Goal: Contribute content: Contribute content

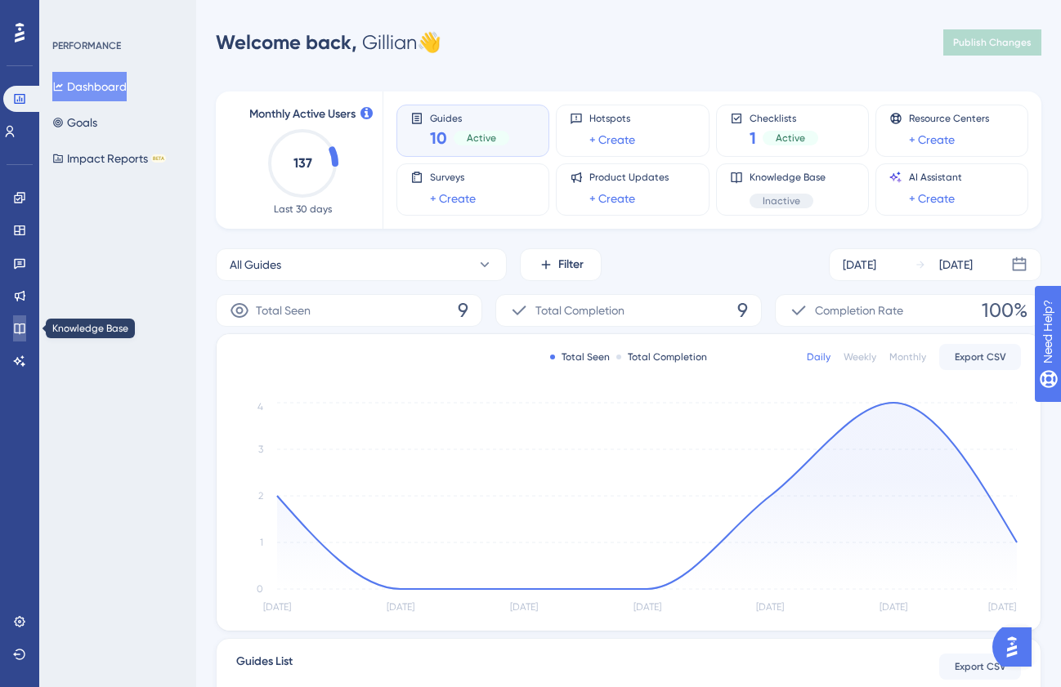
click at [26, 336] on link at bounding box center [19, 328] width 13 height 26
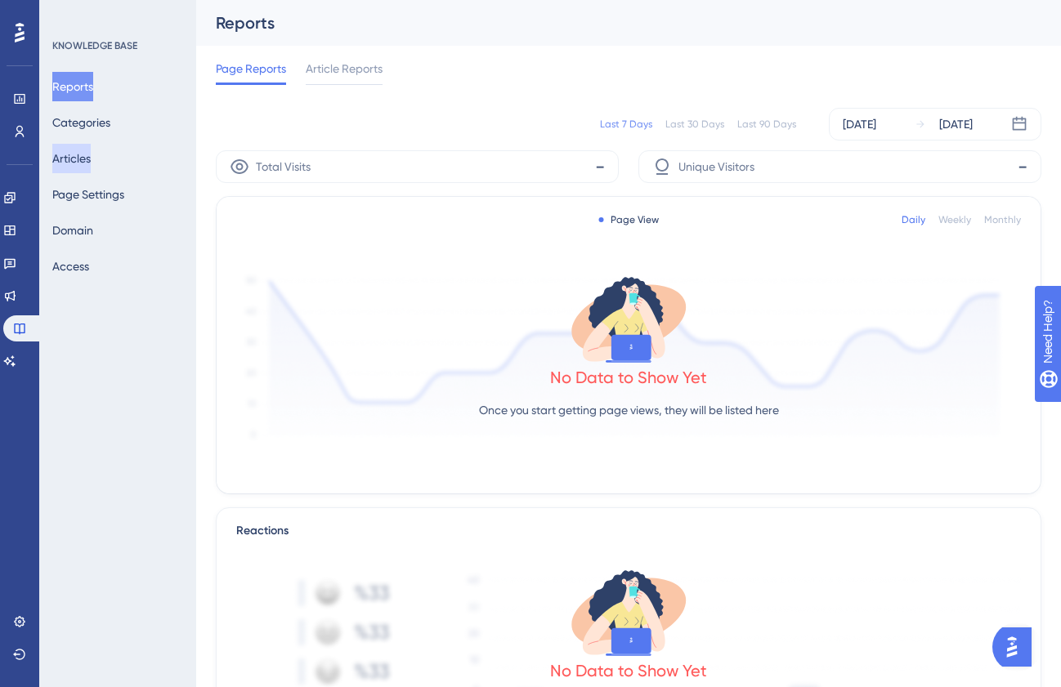
click at [91, 161] on button "Articles" at bounding box center [71, 158] width 38 height 29
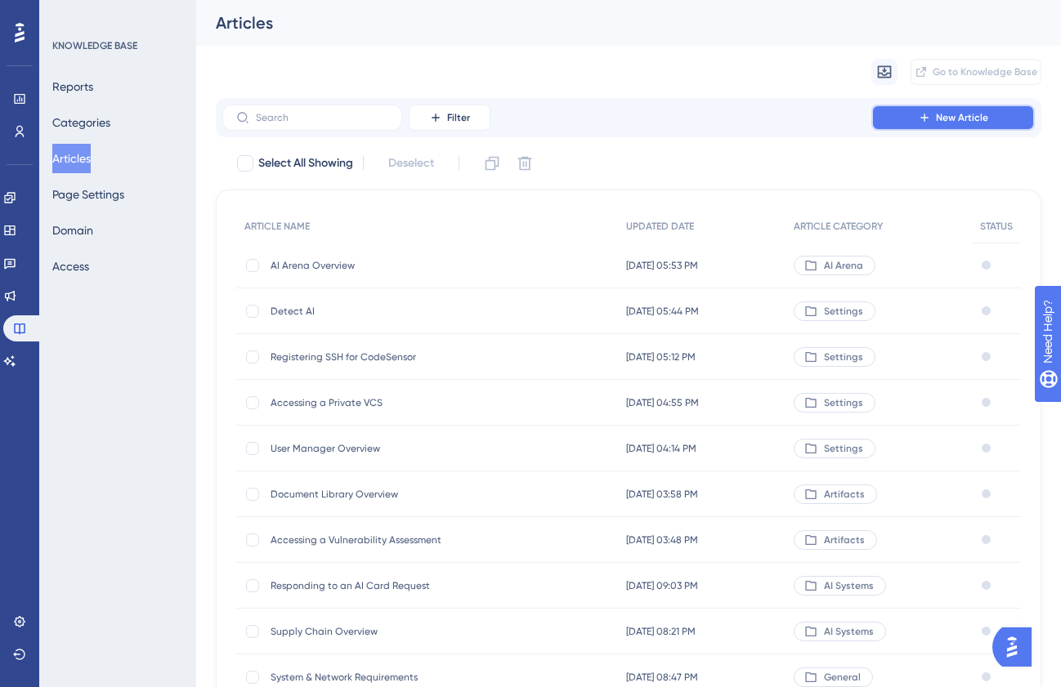
click at [902, 117] on button "New Article" at bounding box center [952, 118] width 163 height 26
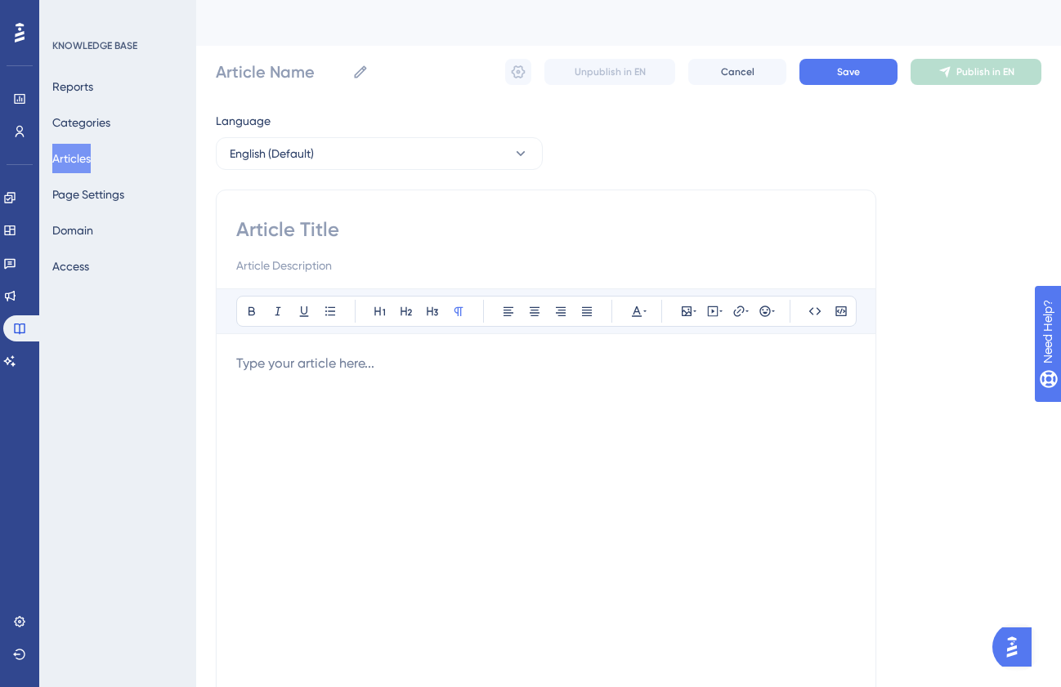
click at [343, 236] on input at bounding box center [546, 230] width 620 height 26
type input "Releas"
type input "R"
type input "9"
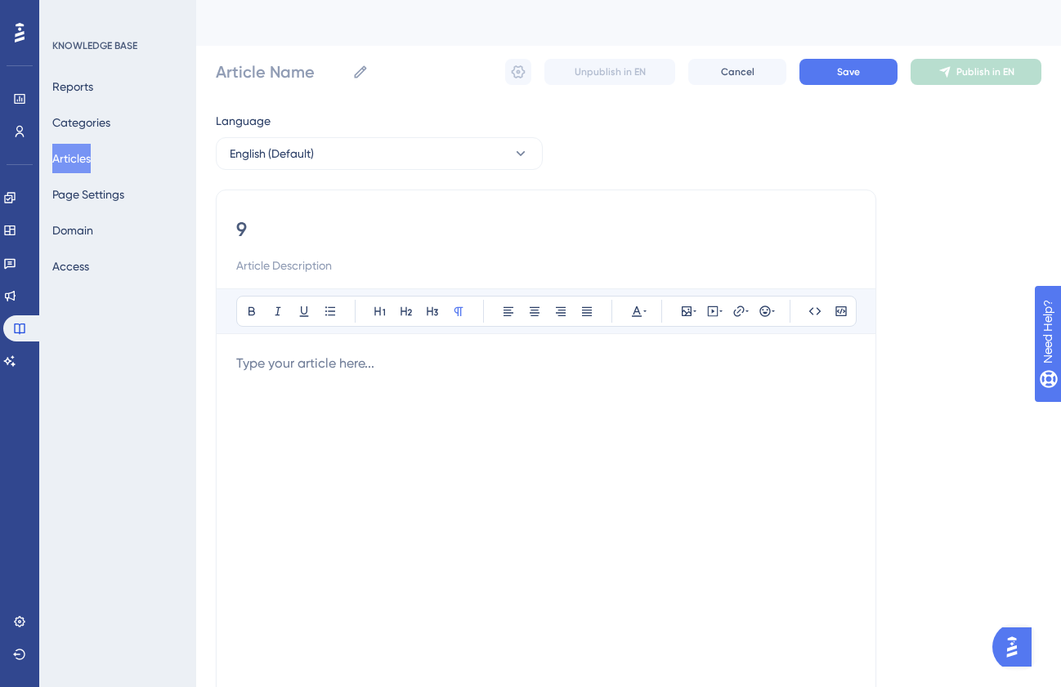
type input "9"
type input "9.1."
type input "[DATE]"
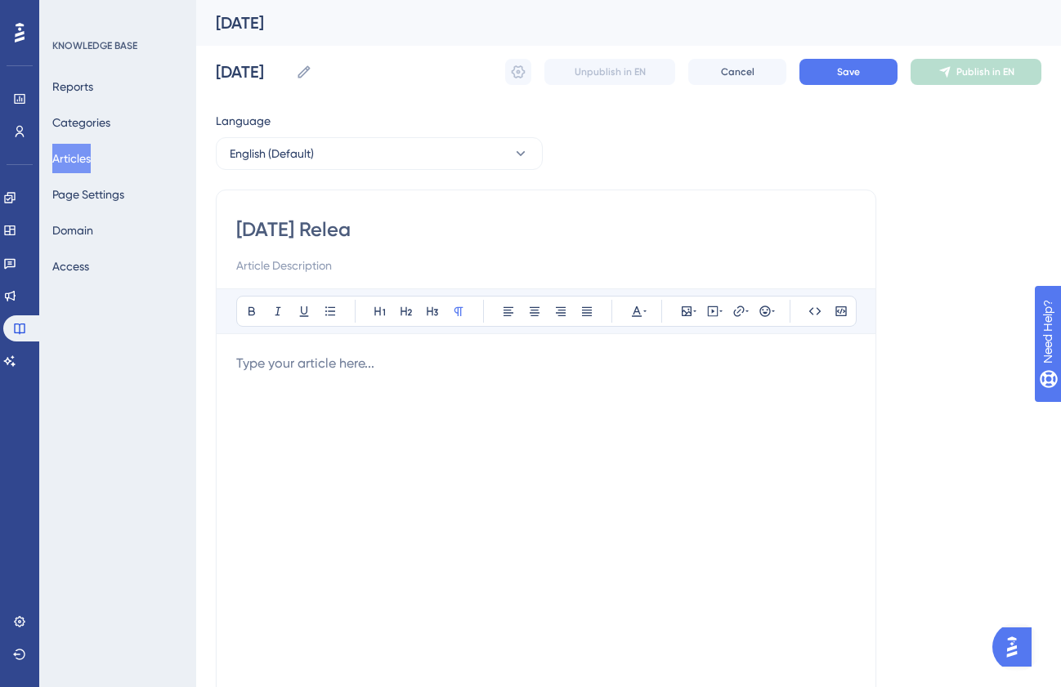
type input "[DATE] Releas"
type input "[DATE] Release"
type input "[DATE] Release Notes"
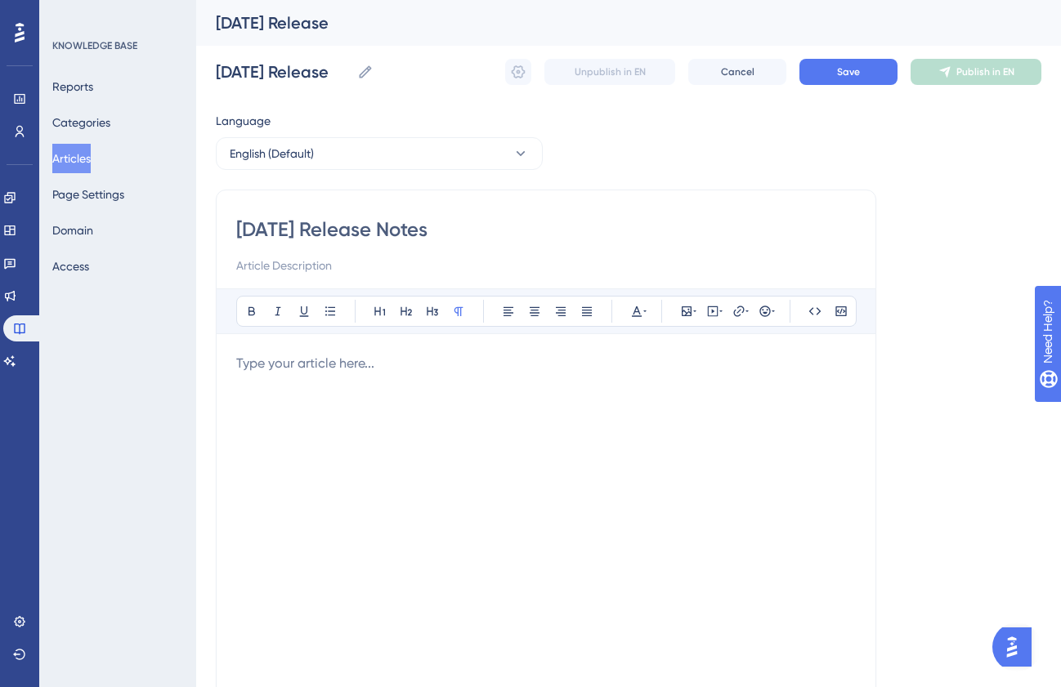
type input "[DATE] Release Notes"
click at [306, 373] on p at bounding box center [546, 364] width 620 height 20
drag, startPoint x: 290, startPoint y: 231, endPoint x: 207, endPoint y: 228, distance: 83.4
click at [207, 228] on div "Performance Users Engagement Widgets Feedback Product Updates Knowledge Base AI…" at bounding box center [628, 429] width 865 height 858
type input "Release Notes"
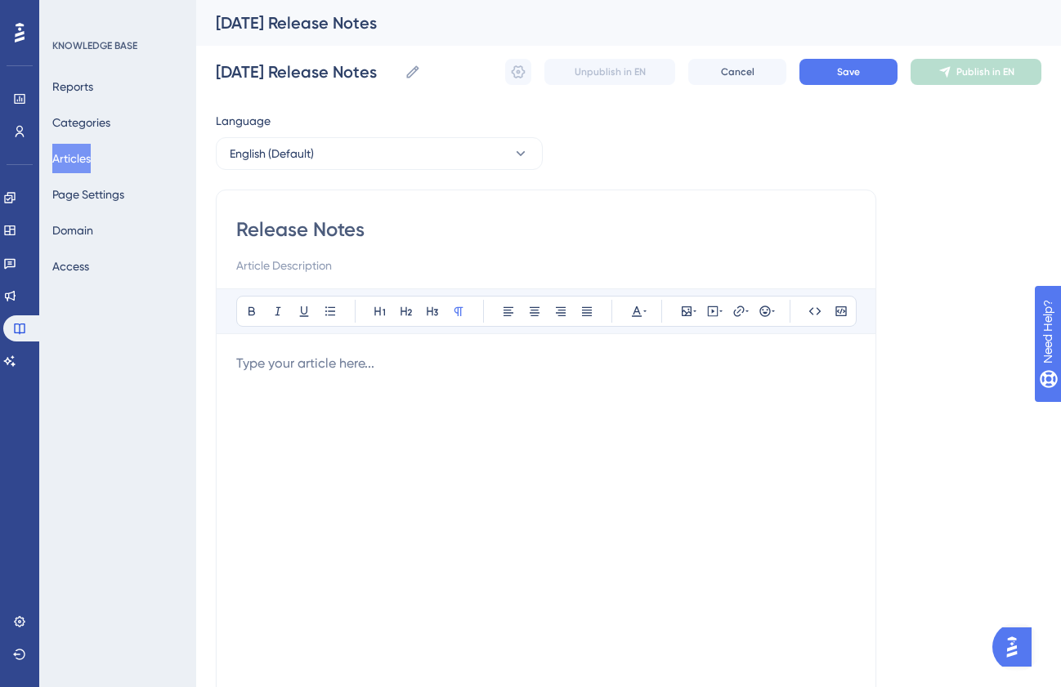
type input "Release Notes"
click at [395, 226] on input "Release Notes" at bounding box center [546, 230] width 620 height 26
type input "Release Notes"
type input "Release Notes ("
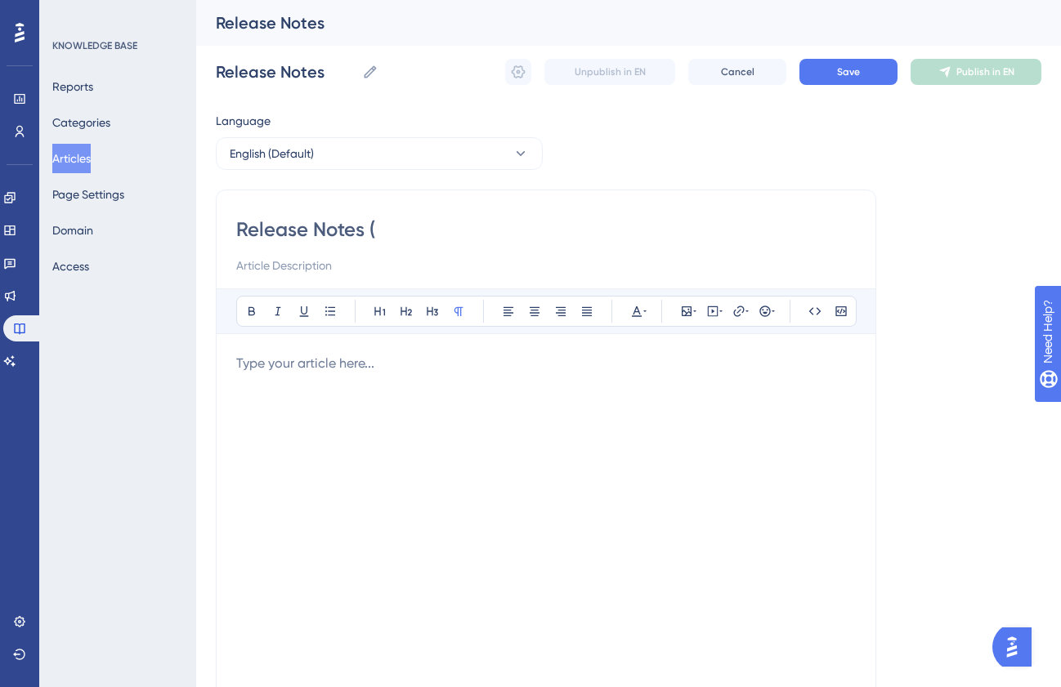
type input "Release Notes ("
type input "Release Notes (9"
type input "Release Notes (9."
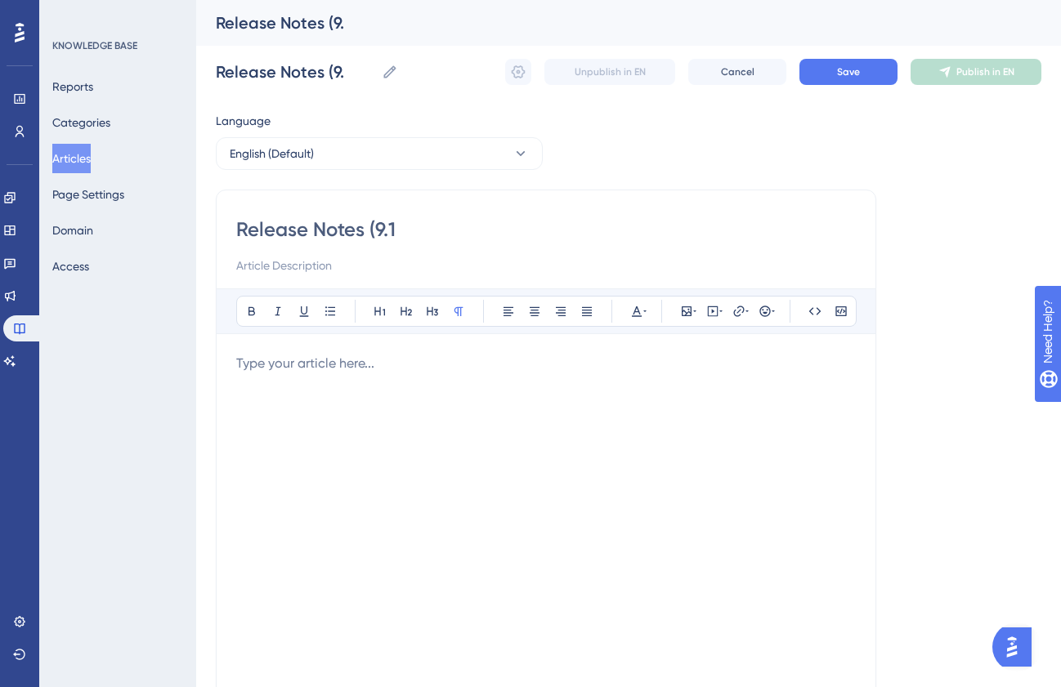
type input "Release Notes (9.1."
type input "Release Notes (9.1.2"
type input "Release Notes ([DATE]"
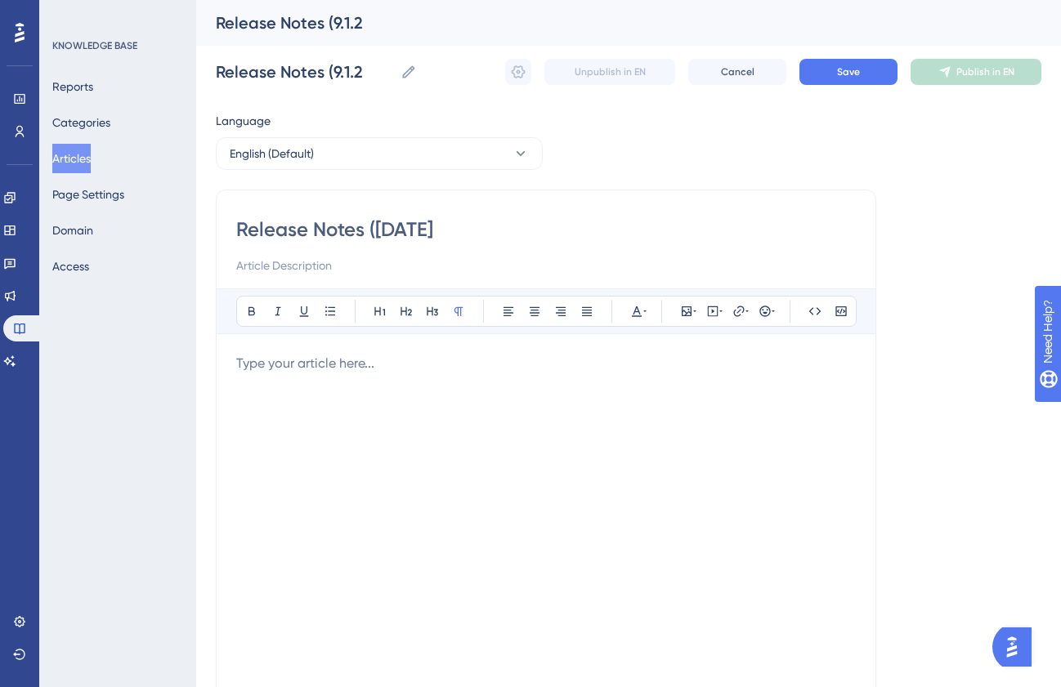
type input "Release Notes ([DATE]"
type input "Release Notes ([DATE])"
click at [289, 368] on p at bounding box center [546, 364] width 620 height 20
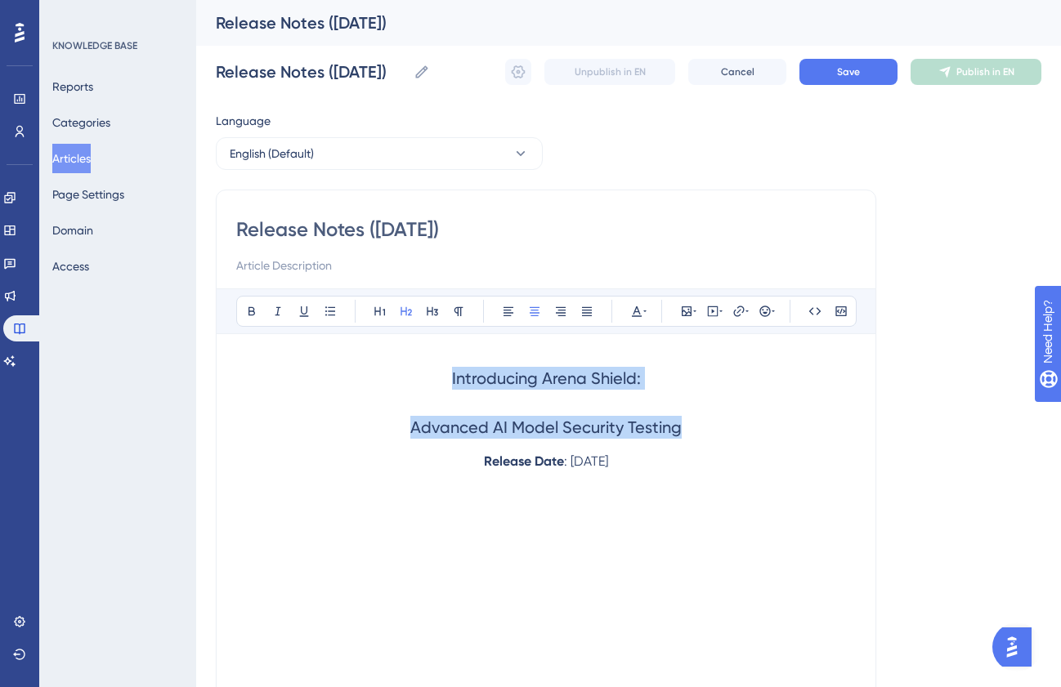
drag, startPoint x: 685, startPoint y: 426, endPoint x: 438, endPoint y: 380, distance: 251.0
click at [438, 380] on div "Introducing Arena Shield: Advanced AI Model Security Testing Release Date : [DA…" at bounding box center [546, 534] width 620 height 360
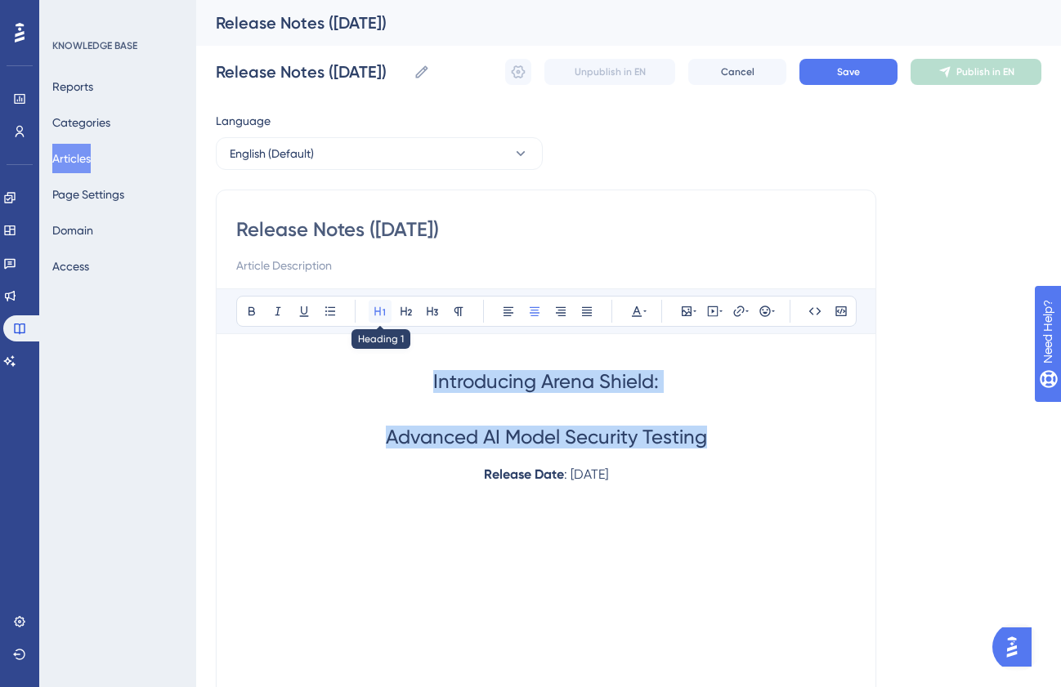
click at [375, 313] on icon at bounding box center [379, 311] width 11 height 9
click at [380, 439] on h1 "Advanced AI Model Security Testing" at bounding box center [546, 437] width 620 height 56
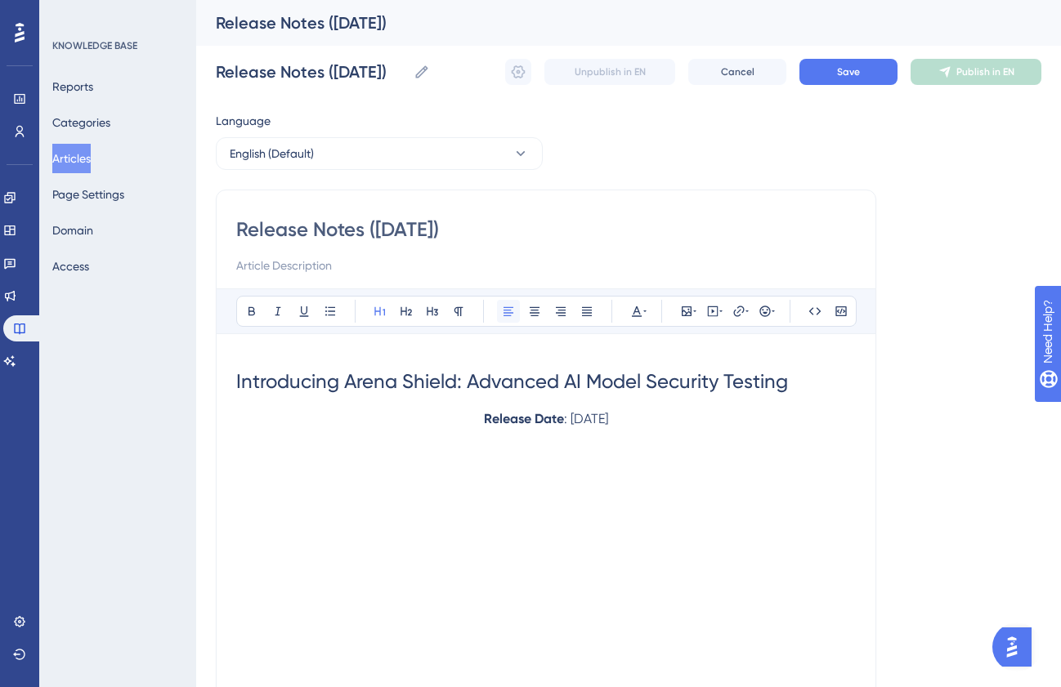
click at [508, 303] on button at bounding box center [508, 311] width 23 height 23
click at [441, 420] on p "Release Date : [DATE]" at bounding box center [546, 419] width 620 height 20
click at [503, 316] on icon at bounding box center [508, 311] width 13 height 13
click at [253, 427] on p "Release Date : [DATE]" at bounding box center [546, 419] width 620 height 20
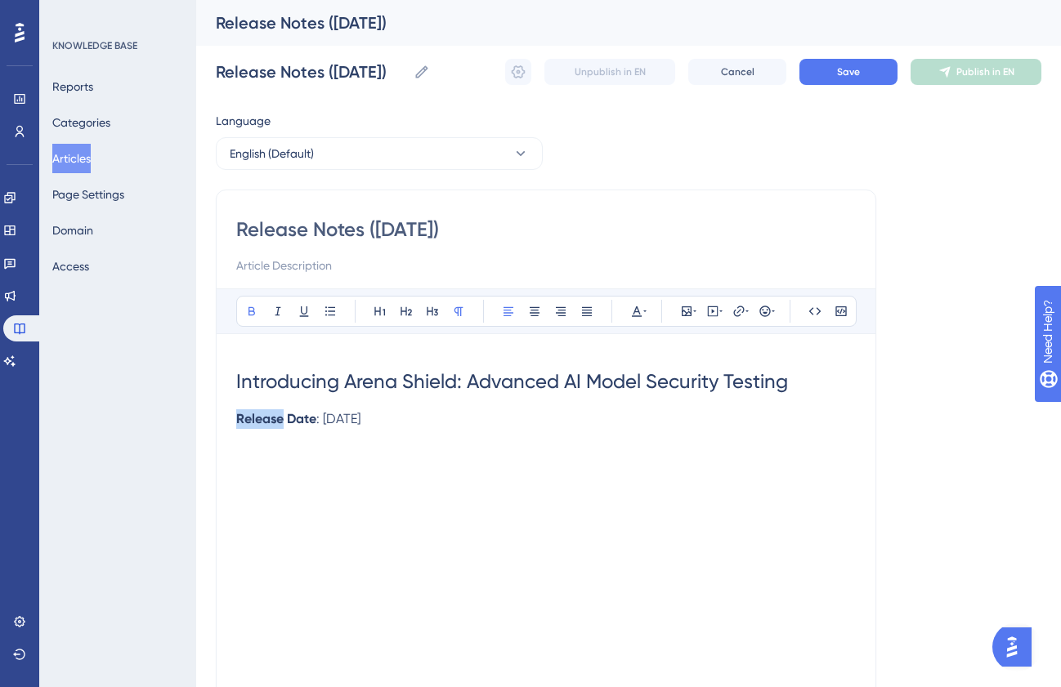
click at [253, 427] on p "Release Date : [DATE]" at bounding box center [546, 419] width 620 height 20
copy strong "Release Date"
click at [238, 422] on strong "Release Date" at bounding box center [276, 419] width 80 height 16
click at [307, 422] on strong "Release Date" at bounding box center [276, 419] width 80 height 16
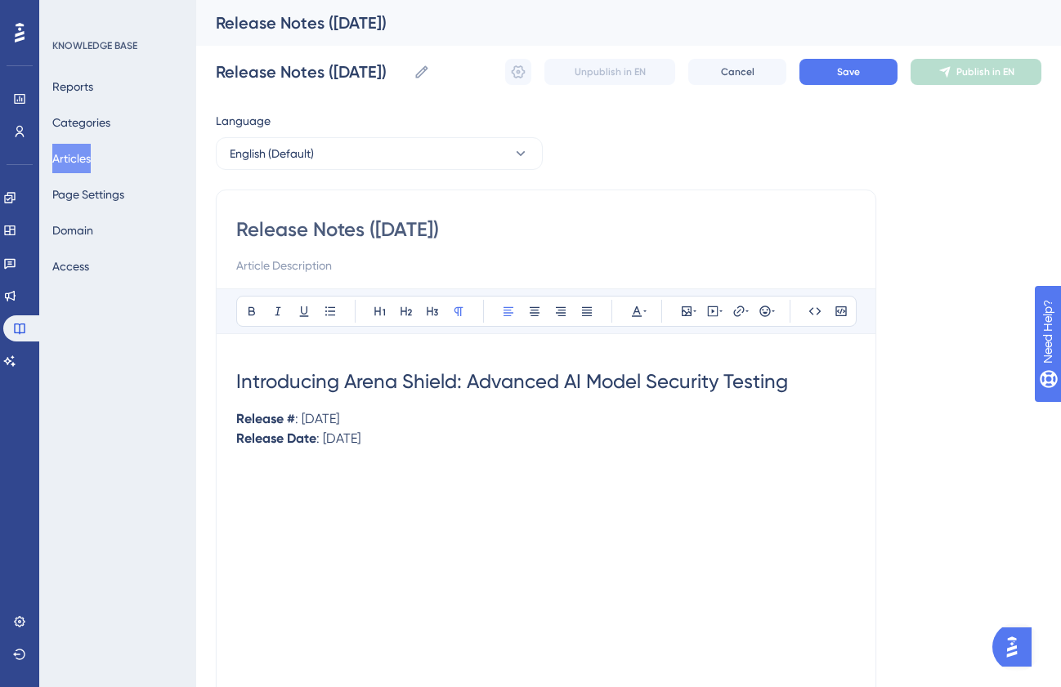
drag, startPoint x: 303, startPoint y: 420, endPoint x: 420, endPoint y: 425, distance: 117.0
click at [420, 425] on p "Release # : [DATE]" at bounding box center [546, 419] width 620 height 20
click at [454, 436] on p "Release Date : [DATE]" at bounding box center [546, 439] width 620 height 20
click at [381, 313] on icon at bounding box center [380, 311] width 13 height 13
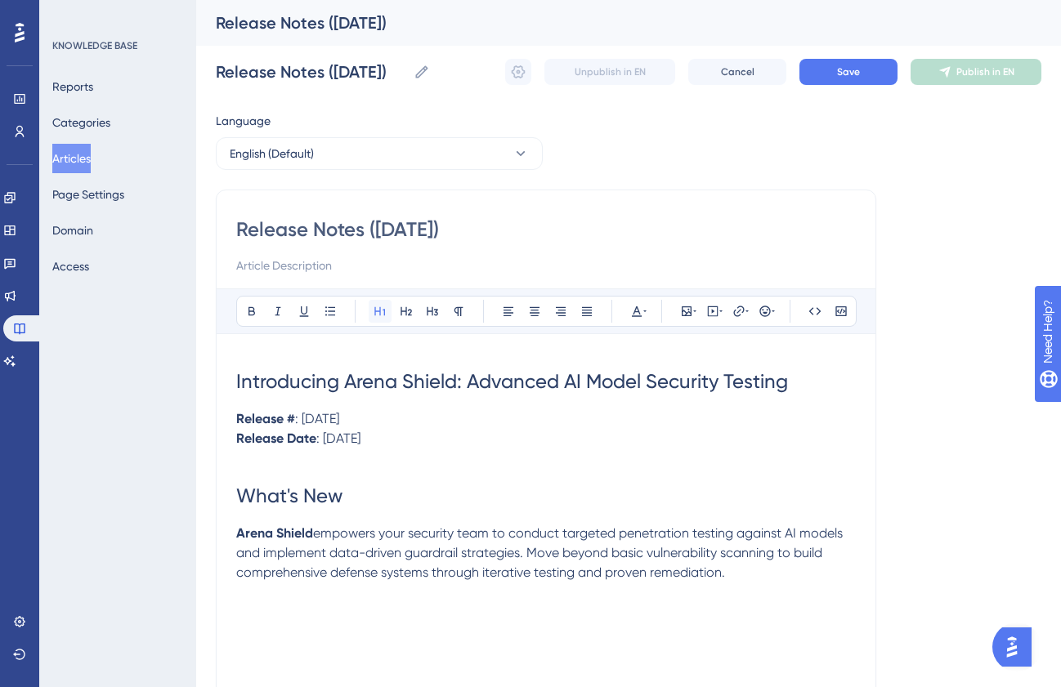
click at [370, 314] on button at bounding box center [380, 311] width 23 height 23
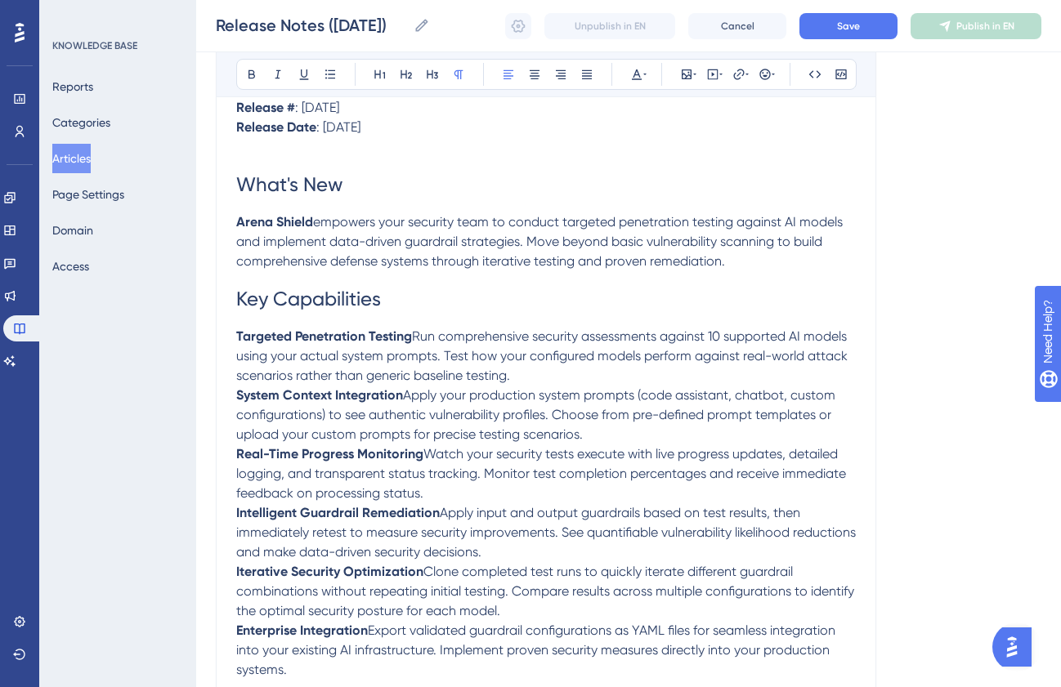
click at [416, 339] on span "Run comprehensive security assessments against 10 supported AI models using you…" at bounding box center [543, 356] width 615 height 55
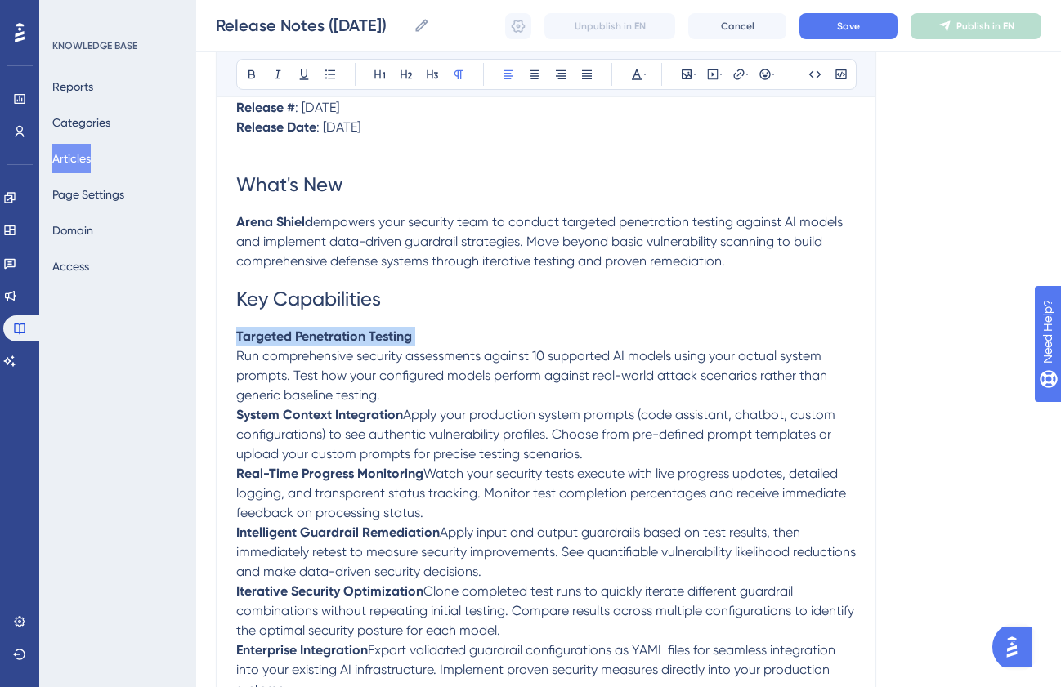
drag, startPoint x: 420, startPoint y: 339, endPoint x: 226, endPoint y: 344, distance: 194.6
click at [226, 344] on div "Release Notes ([DATE]) Bold Italic Underline Bullet Point Heading 1 Heading 2 H…" at bounding box center [546, 299] width 660 height 842
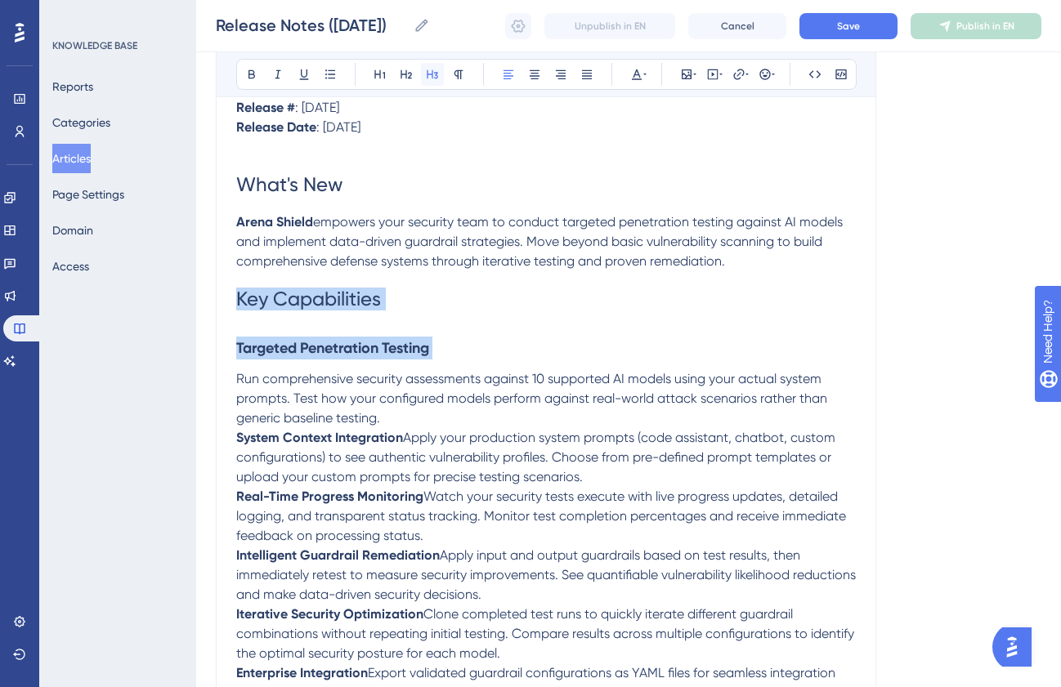
click at [437, 72] on icon at bounding box center [432, 74] width 11 height 9
click at [462, 353] on h3 "Targeted Penetration Testing" at bounding box center [546, 348] width 620 height 42
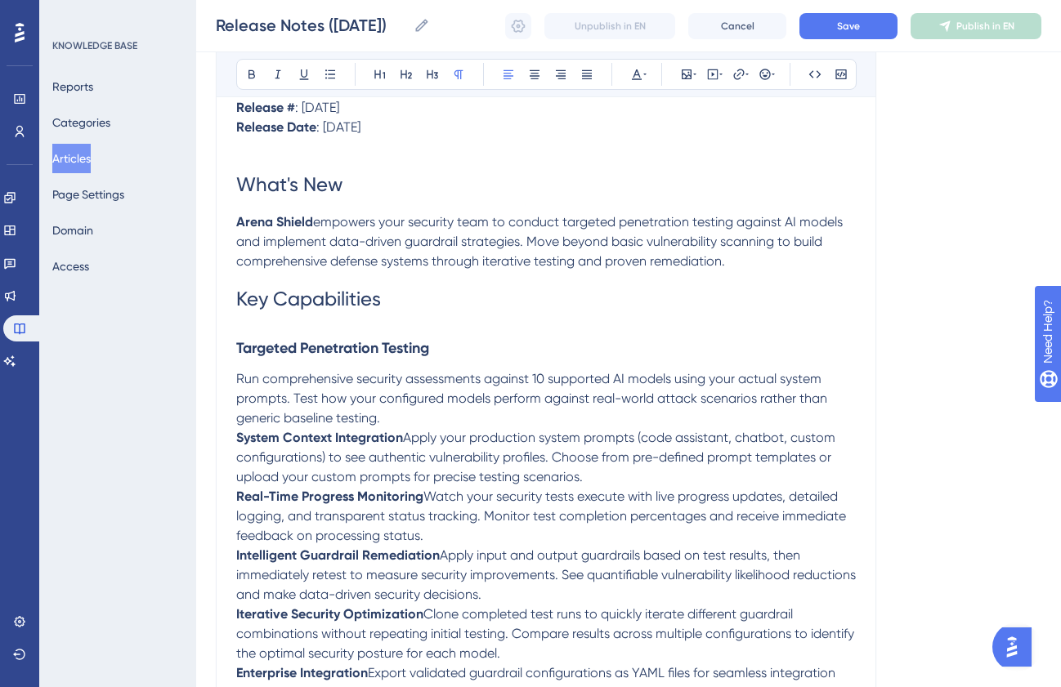
click at [405, 441] on span "Apply your production system prompts (code assistant, chatbot, custom configura…" at bounding box center [537, 457] width 602 height 55
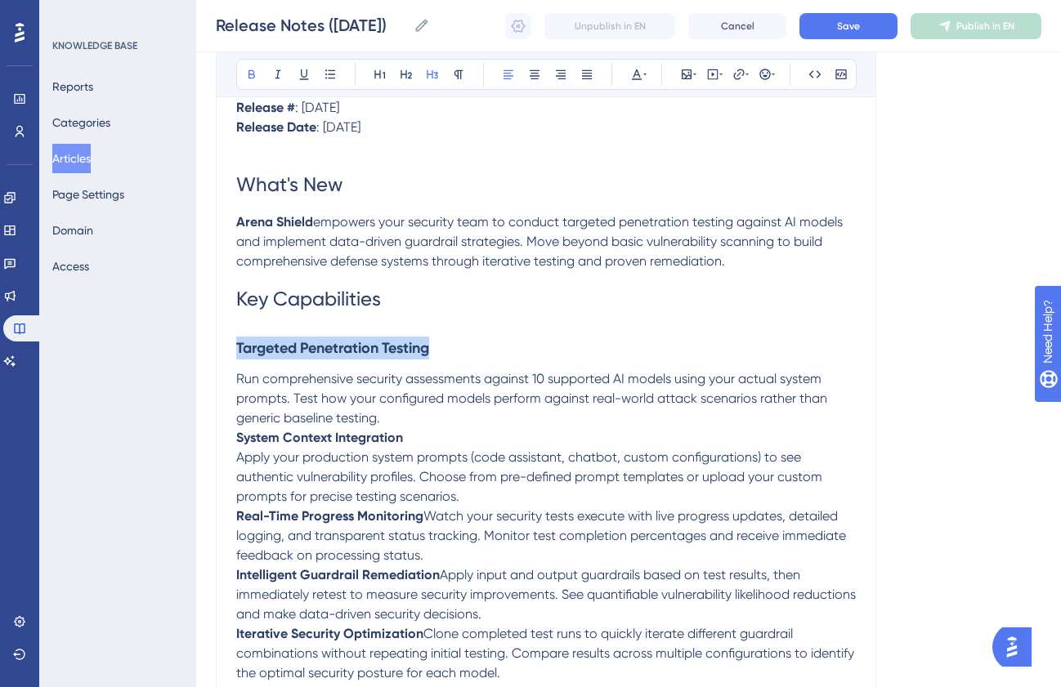
drag, startPoint x: 436, startPoint y: 351, endPoint x: 226, endPoint y: 350, distance: 210.9
click at [226, 350] on div "Release Notes ([DATE]) Bold Italic Underline Bullet Point Heading 1 Heading 2 H…" at bounding box center [546, 320] width 660 height 884
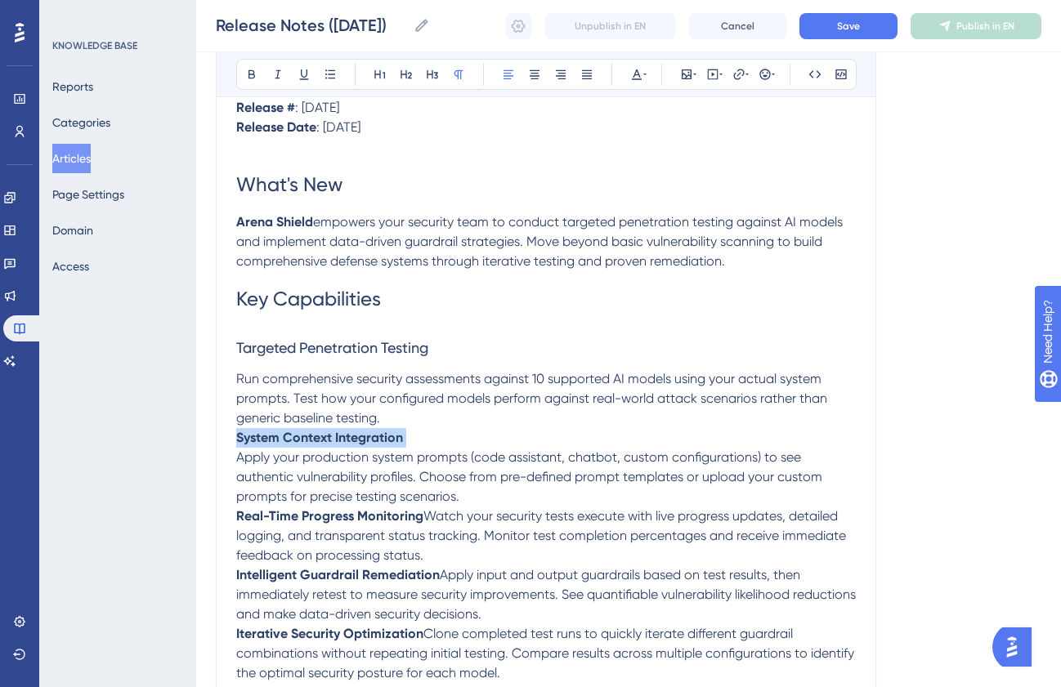
drag, startPoint x: 414, startPoint y: 444, endPoint x: 229, endPoint y: 447, distance: 185.6
click at [229, 447] on div "Release Notes ([DATE]) Bold Italic Underline Bullet Point Heading 1 Heading 2 H…" at bounding box center [546, 320] width 660 height 884
click at [432, 75] on icon at bounding box center [432, 74] width 13 height 13
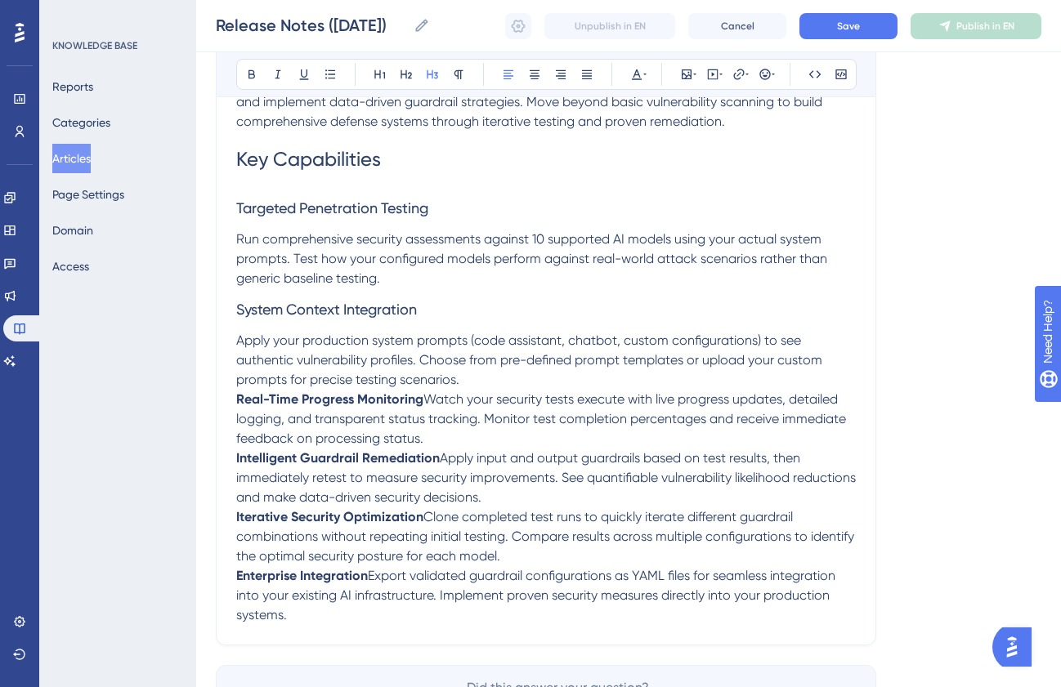
scroll to position [447, 0]
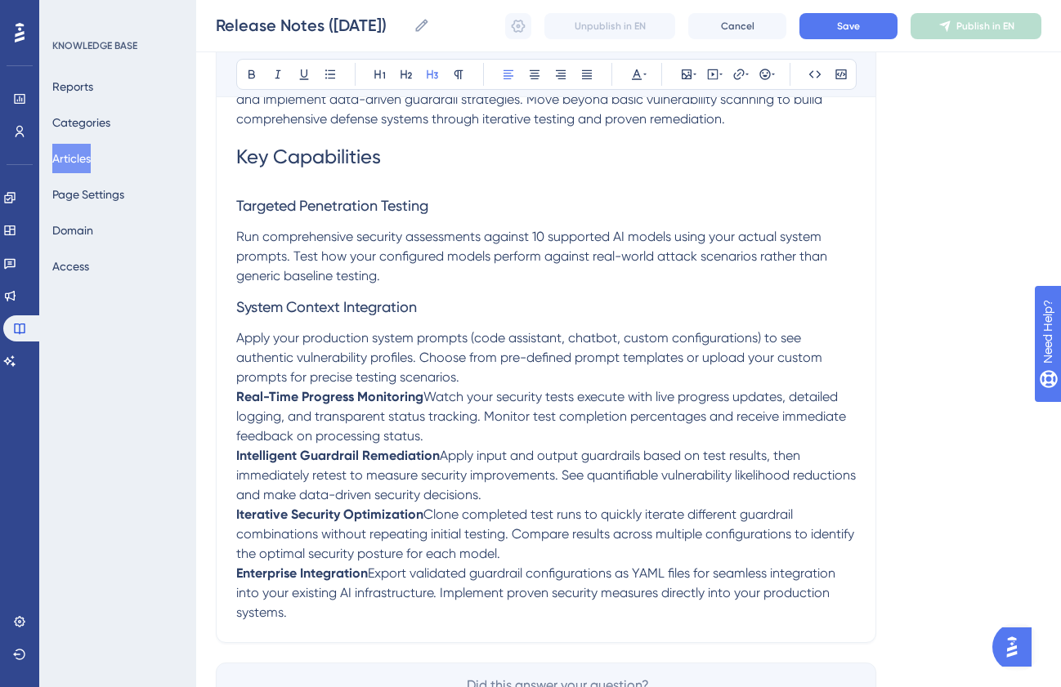
click at [424, 396] on span "Watch your security tests execute with live progress updates, detailed logging,…" at bounding box center [542, 416] width 613 height 55
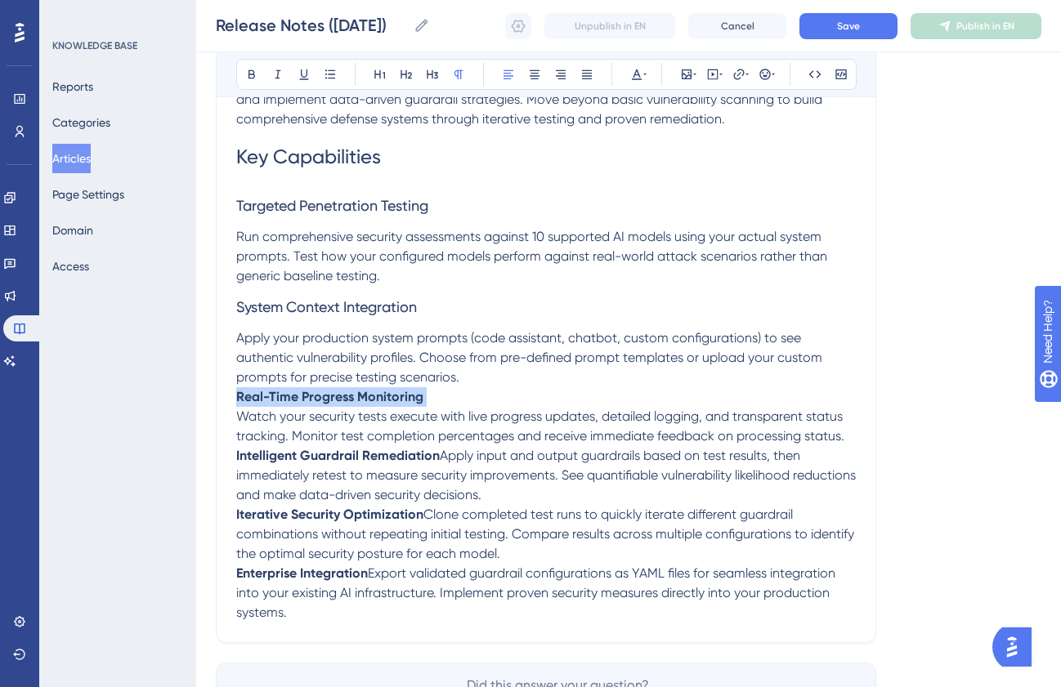
drag, startPoint x: 434, startPoint y: 402, endPoint x: 217, endPoint y: 400, distance: 216.6
click at [217, 400] on div "Release Notes ([DATE]) Bold Italic Underline Bullet Point Heading 1 Heading 2 H…" at bounding box center [546, 189] width 660 height 907
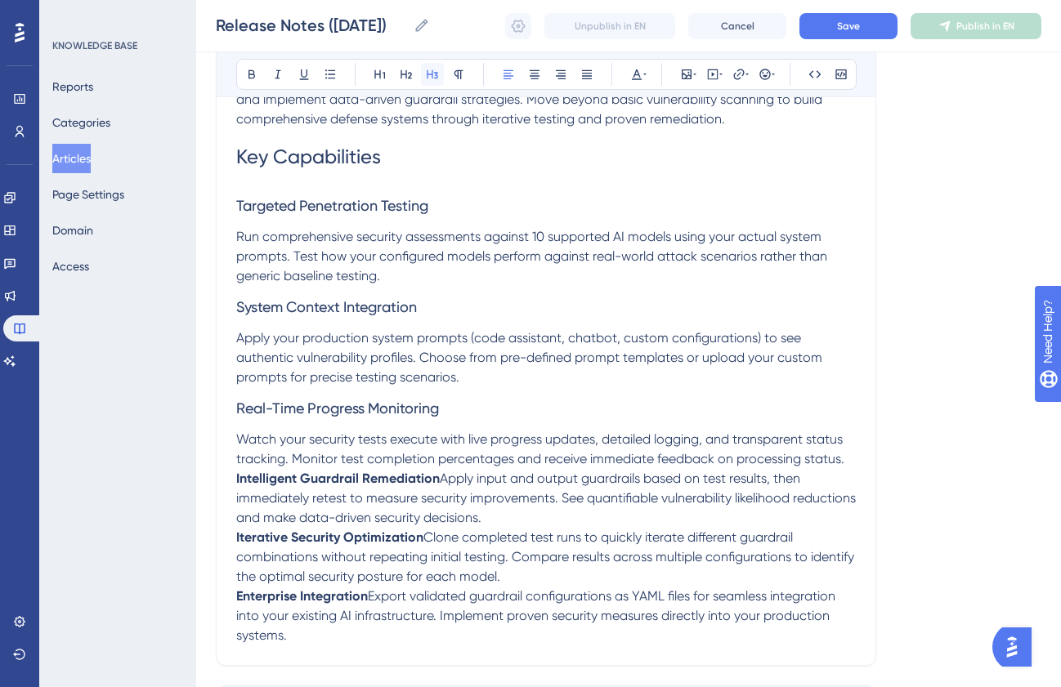
click at [429, 78] on icon at bounding box center [432, 74] width 13 height 13
click at [442, 482] on span "Apply input and output guardrails based on test results, then immediately retes…" at bounding box center [547, 498] width 623 height 55
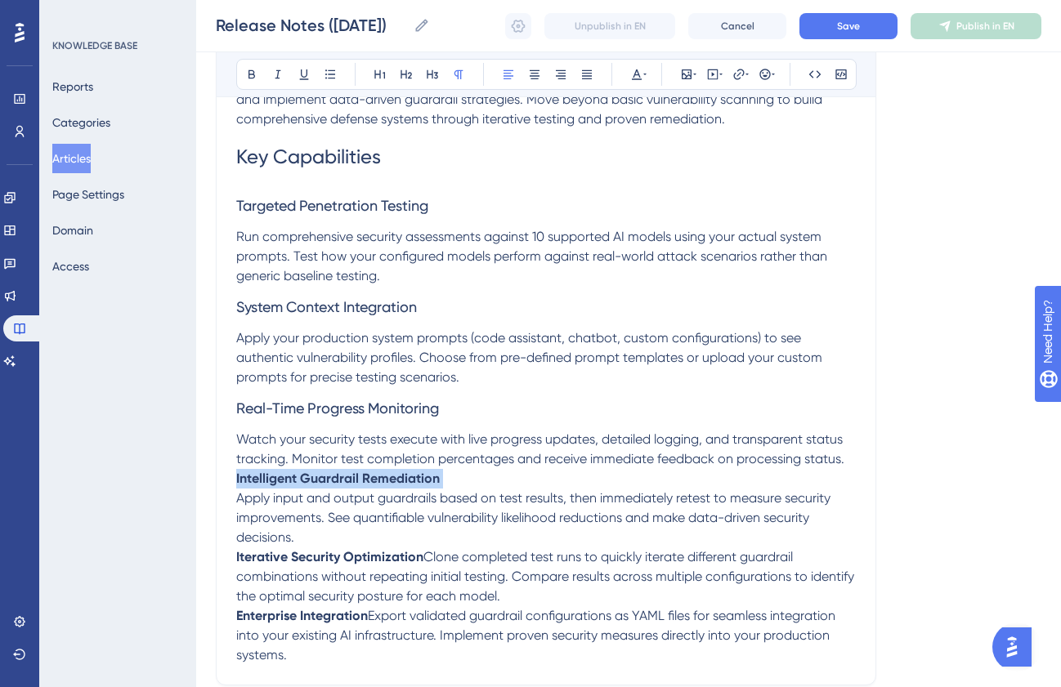
drag, startPoint x: 460, startPoint y: 478, endPoint x: 233, endPoint y: 480, distance: 227.2
click at [233, 480] on div "Release Notes ([DATE]) Bold Italic Underline Bullet Point Heading 1 Heading 2 H…" at bounding box center [546, 211] width 660 height 950
click at [432, 69] on icon at bounding box center [432, 74] width 13 height 13
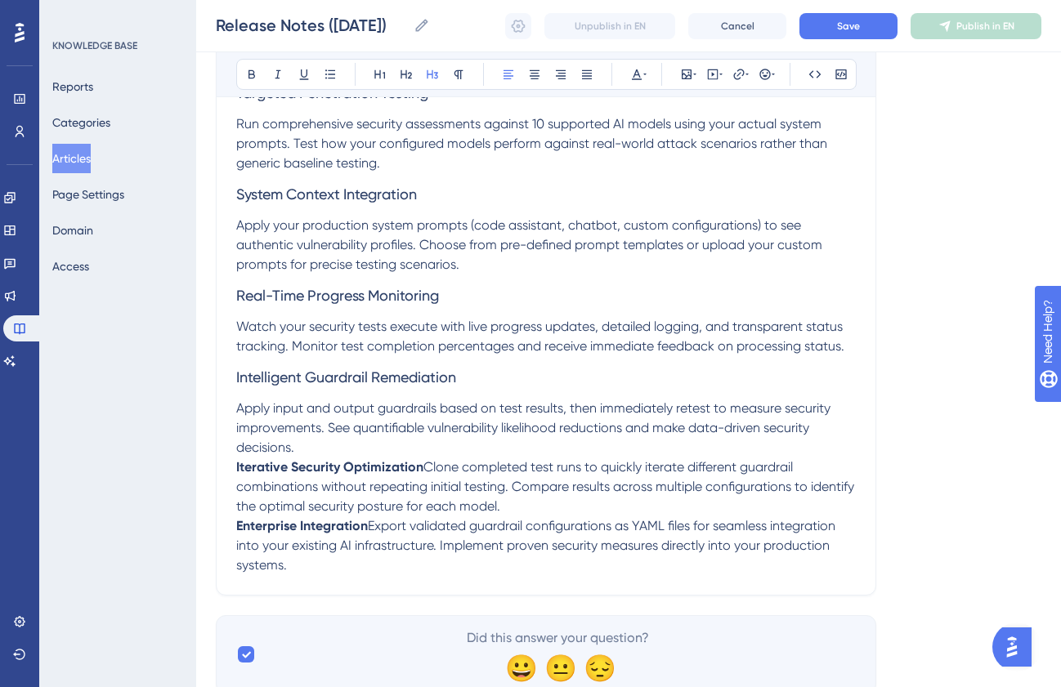
scroll to position [564, 0]
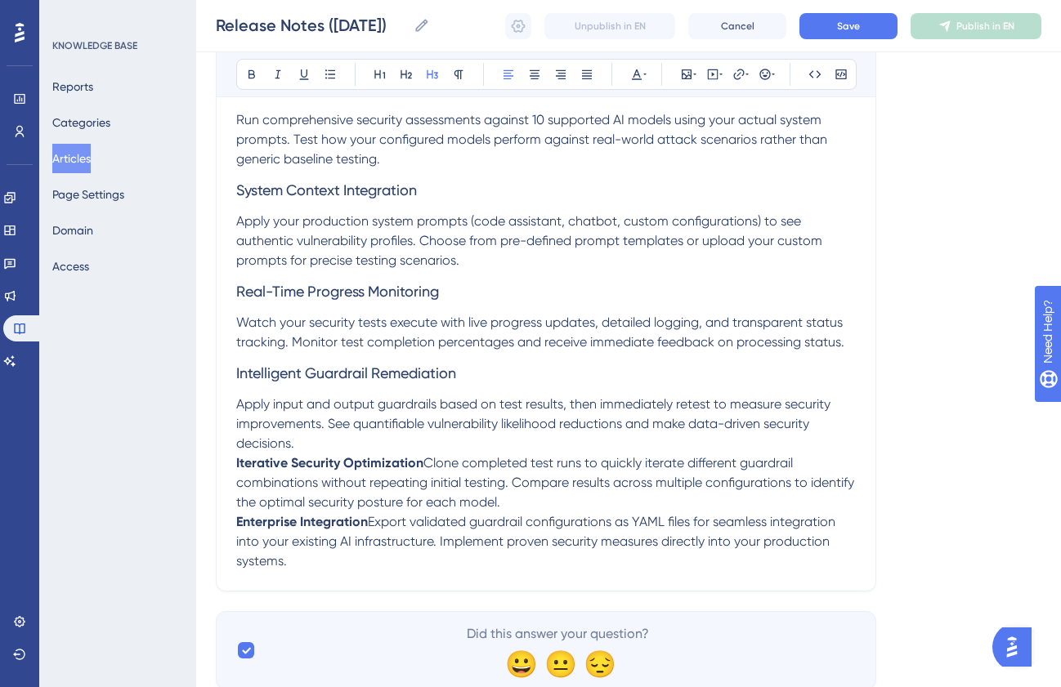
click at [427, 463] on span "Clone completed test runs to quickly iterate different guardrail combinations w…" at bounding box center [546, 482] width 621 height 55
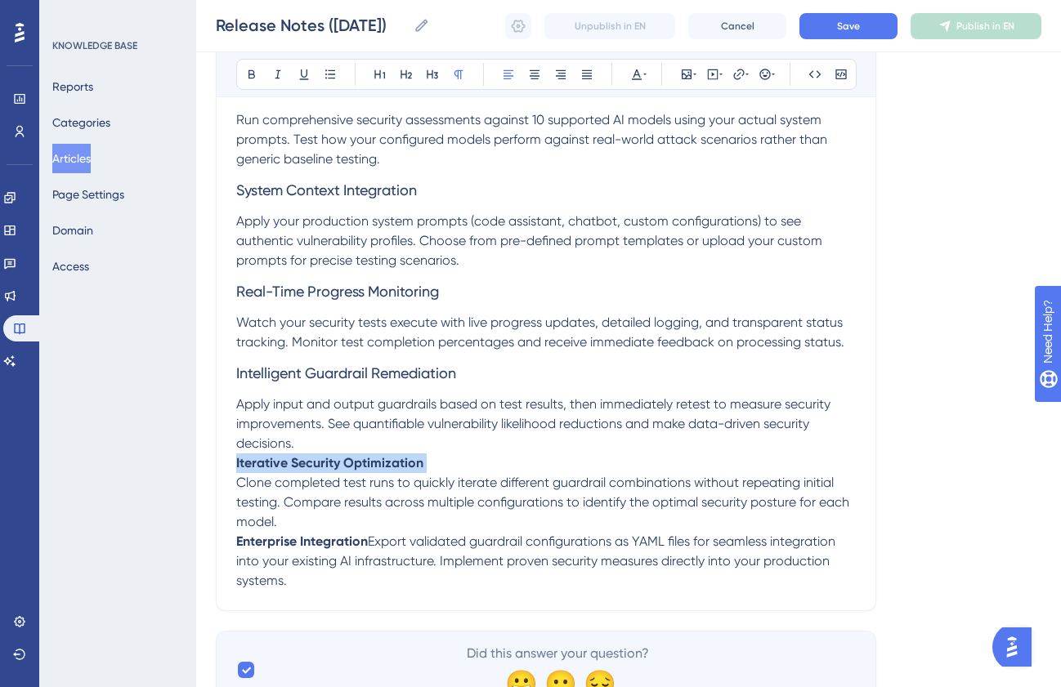
drag, startPoint x: 438, startPoint y: 468, endPoint x: 231, endPoint y: 467, distance: 206.8
click at [231, 467] on div "Release Notes ([DATE]) Bold Italic Underline Bullet Point Heading 1 Heading 2 H…" at bounding box center [546, 115] width 660 height 992
click at [433, 78] on icon at bounding box center [432, 74] width 13 height 13
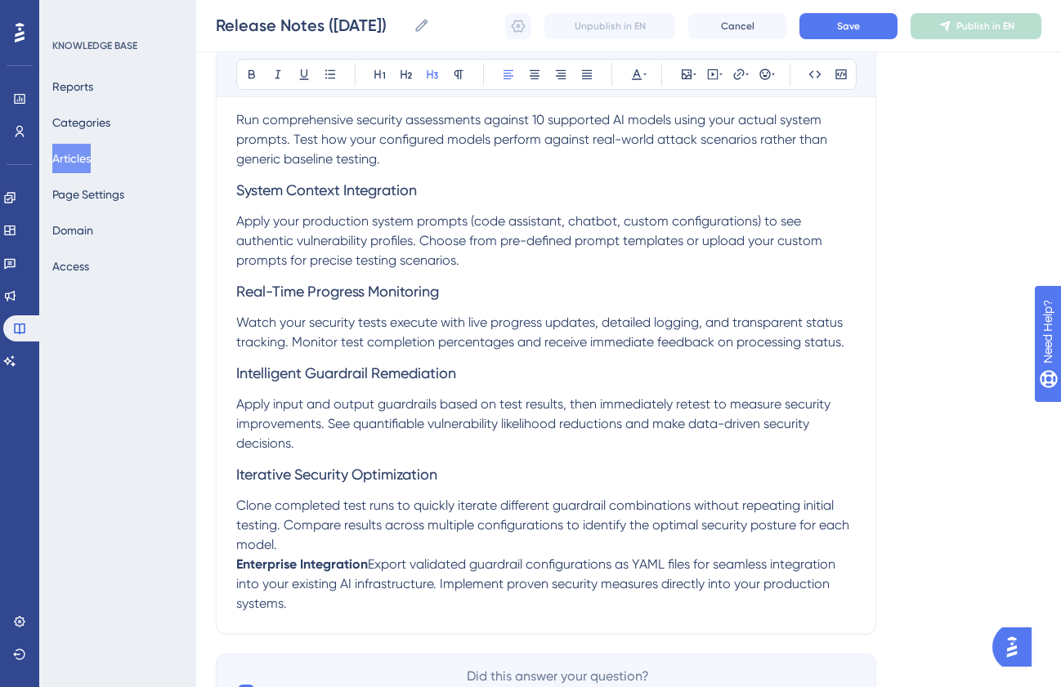
click at [372, 563] on span "Export validated guardrail configurations as YAML files for seamless integratio…" at bounding box center [537, 584] width 602 height 55
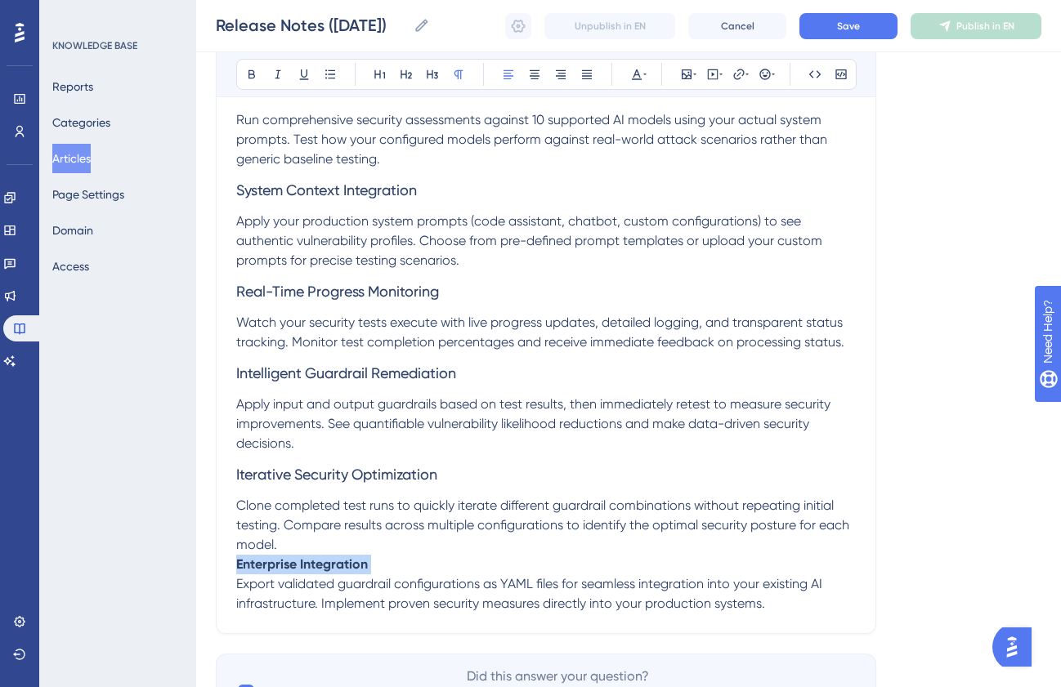
drag, startPoint x: 395, startPoint y: 563, endPoint x: 225, endPoint y: 566, distance: 170.0
click at [225, 566] on div "Release Notes ([DATE]) Bold Italic Underline Bullet Point Heading 1 Heading 2 H…" at bounding box center [546, 126] width 660 height 1015
click at [431, 85] on button at bounding box center [432, 74] width 23 height 23
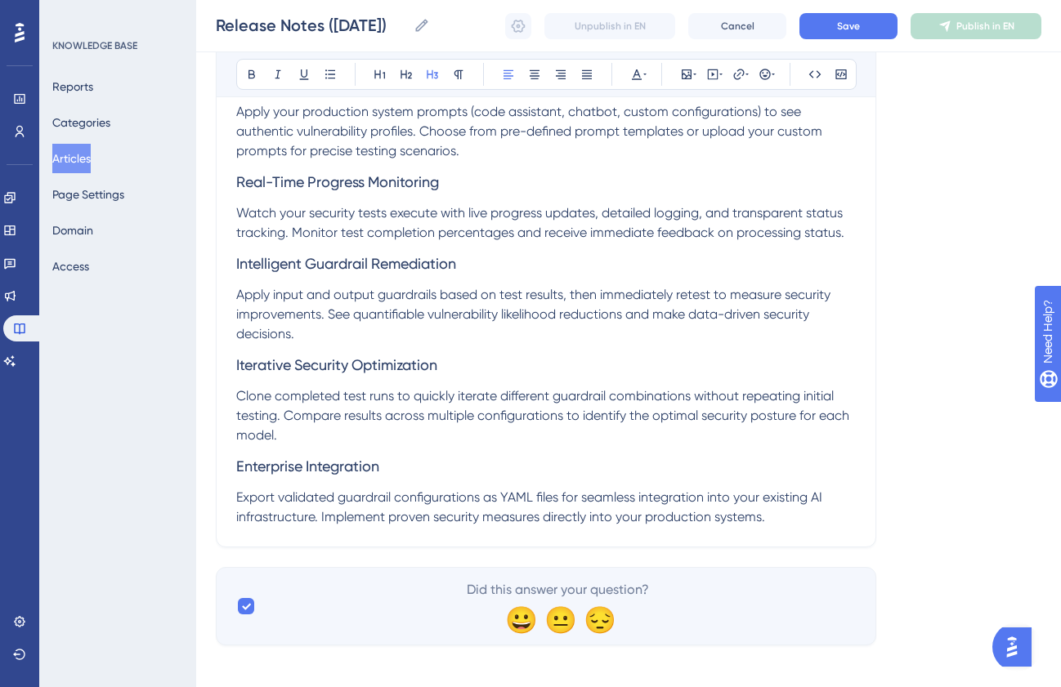
scroll to position [685, 0]
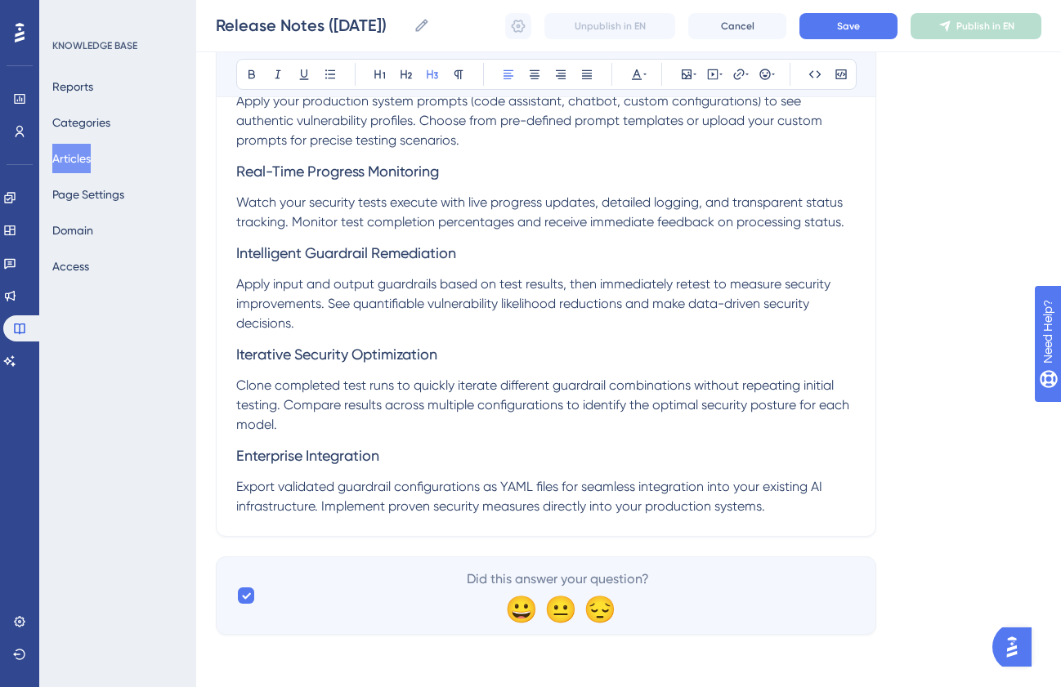
click at [781, 514] on p "Export validated guardrail configurations as YAML files for seamless integratio…" at bounding box center [546, 496] width 620 height 39
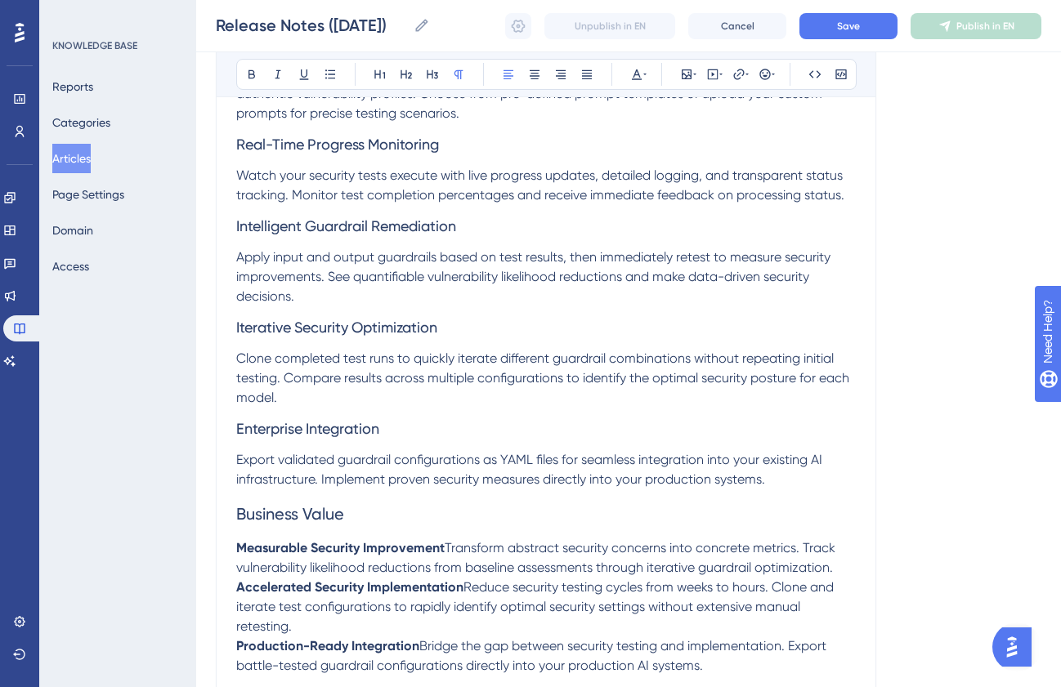
scroll to position [732, 0]
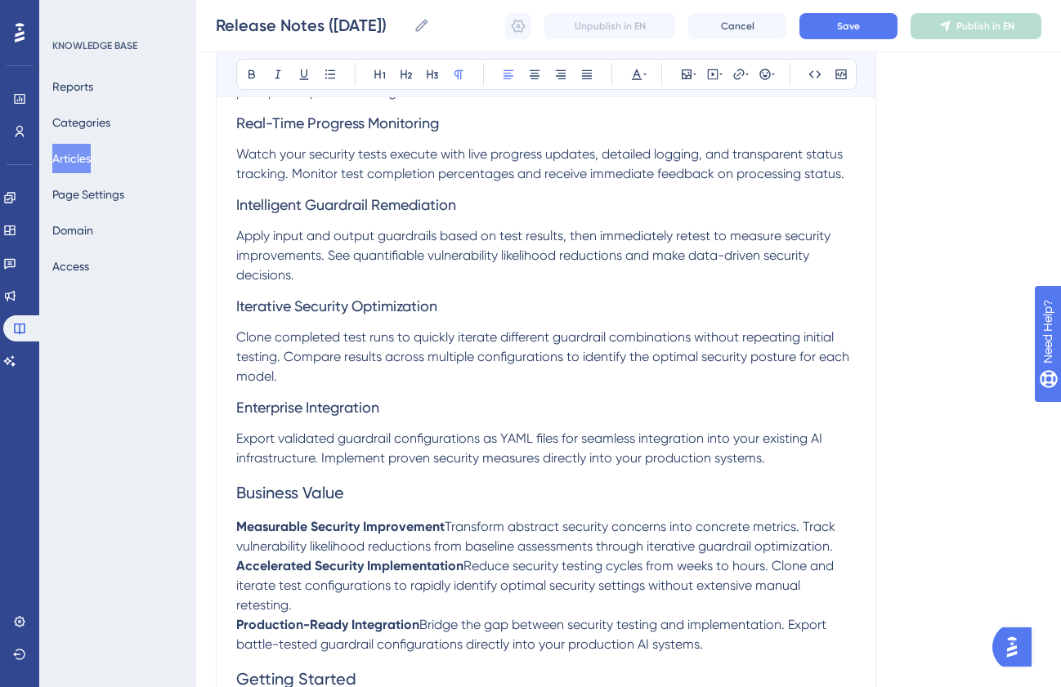
click at [299, 490] on span "Business Value" at bounding box center [290, 493] width 108 height 20
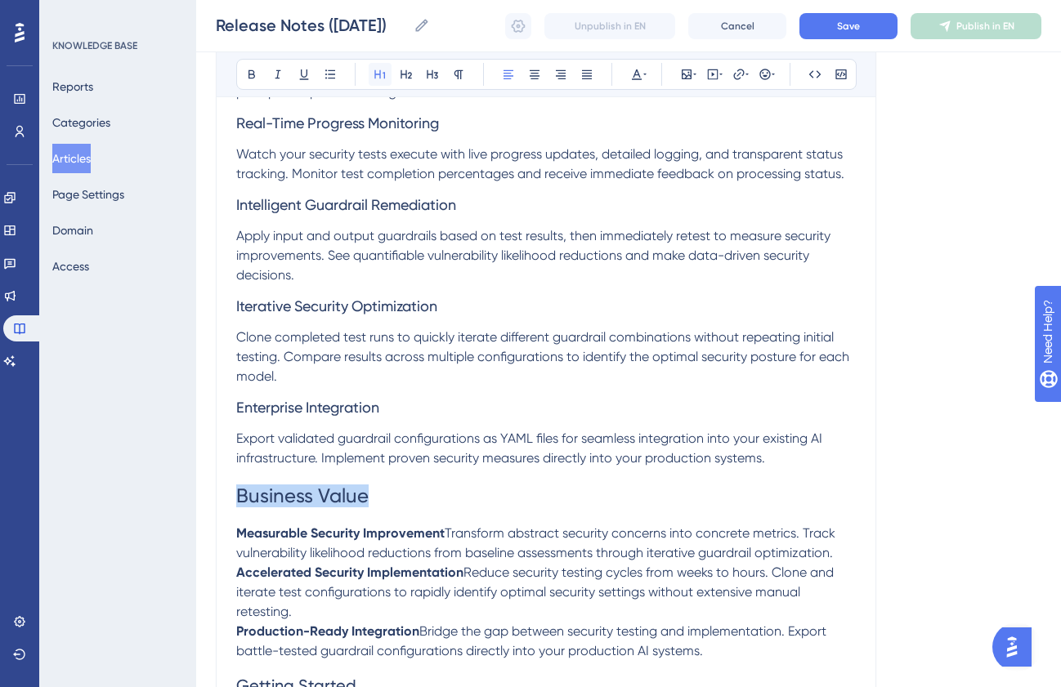
click at [381, 71] on icon at bounding box center [380, 74] width 13 height 13
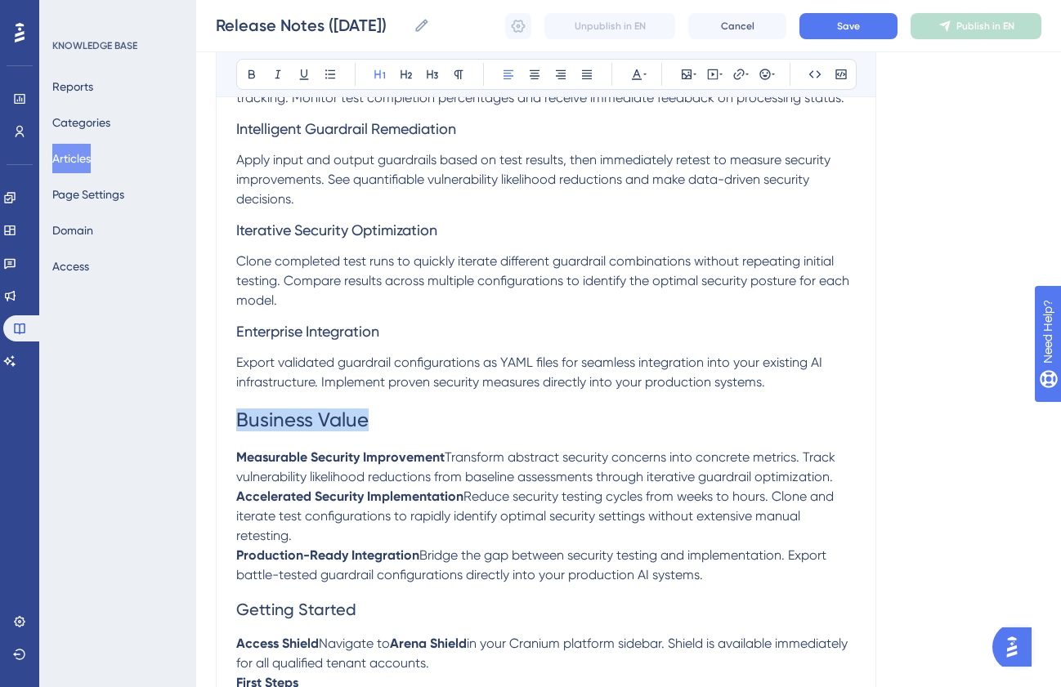
scroll to position [811, 0]
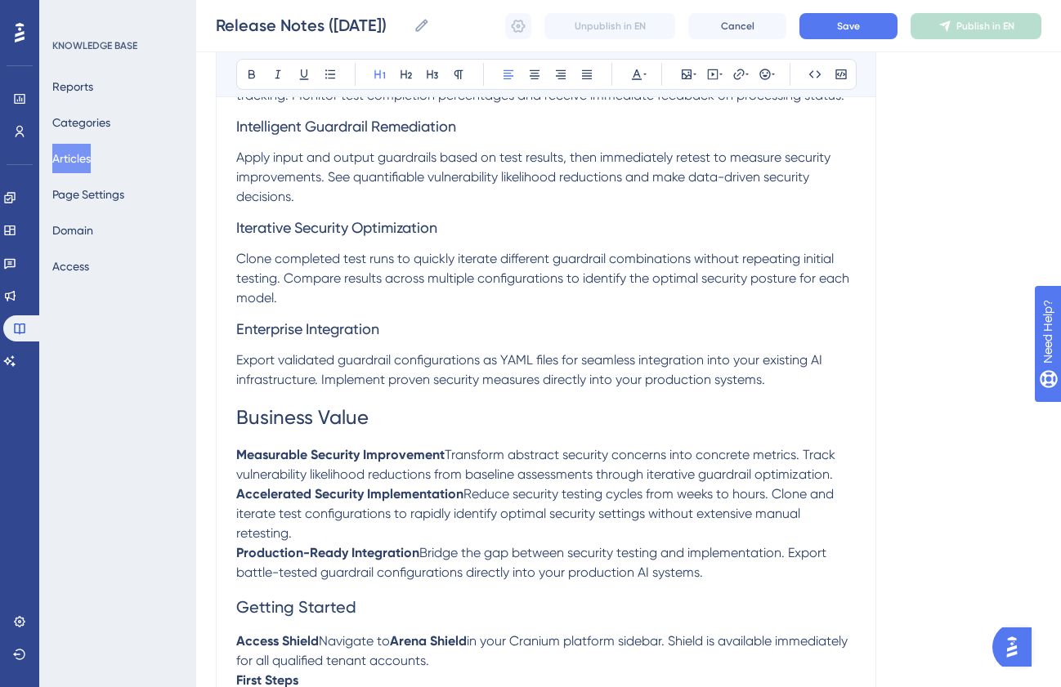
click at [447, 454] on span "Transform abstract security concerns into concrete metrics. Track vulnerability…" at bounding box center [537, 464] width 602 height 35
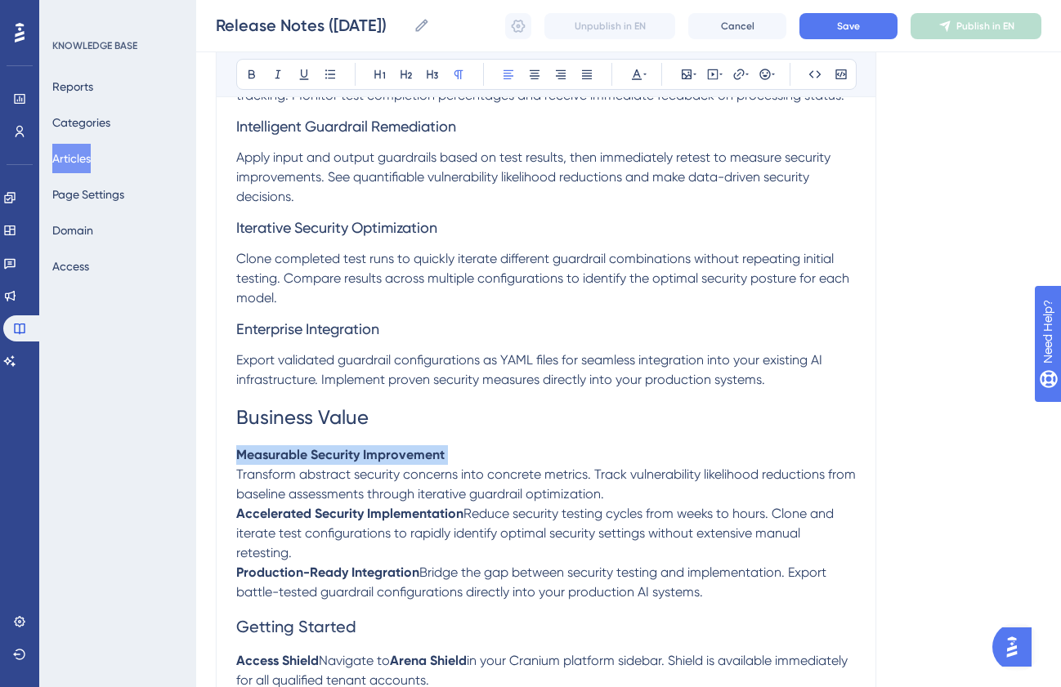
drag, startPoint x: 459, startPoint y: 454, endPoint x: 198, endPoint y: 454, distance: 261.5
click at [198, 454] on div "Performance Users Engagement Widgets Feedback Product Updates Knowledge Base AI…" at bounding box center [628, 340] width 865 height 2303
click at [433, 75] on icon at bounding box center [432, 74] width 13 height 13
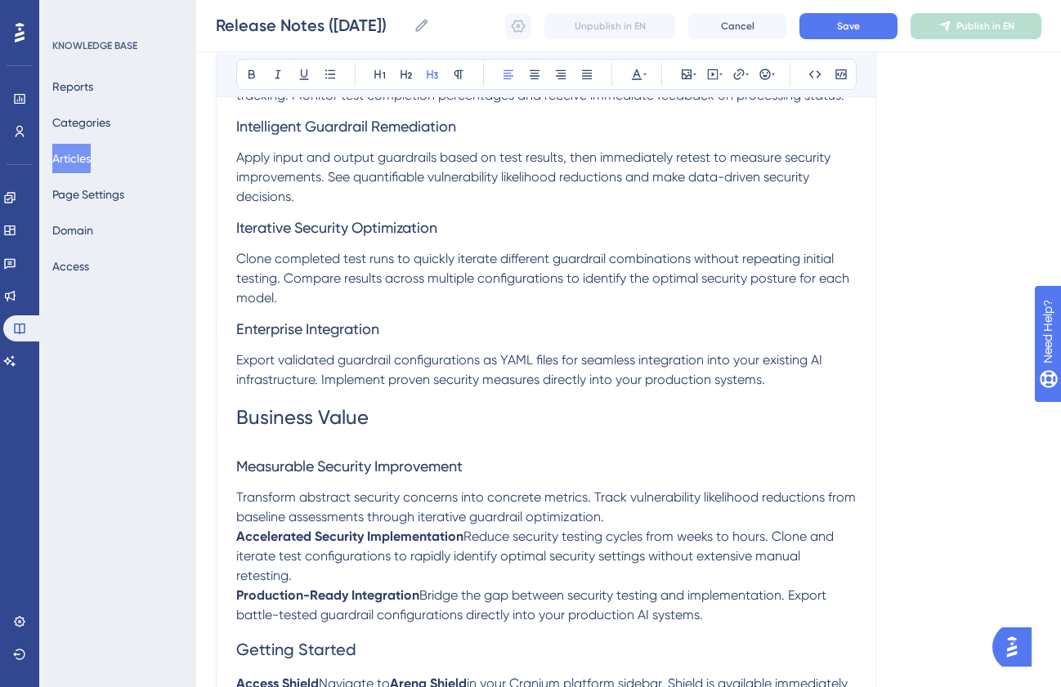
click at [467, 533] on span "Reduce security testing cycles from weeks to hours. Clone and iterate test conf…" at bounding box center [536, 556] width 601 height 55
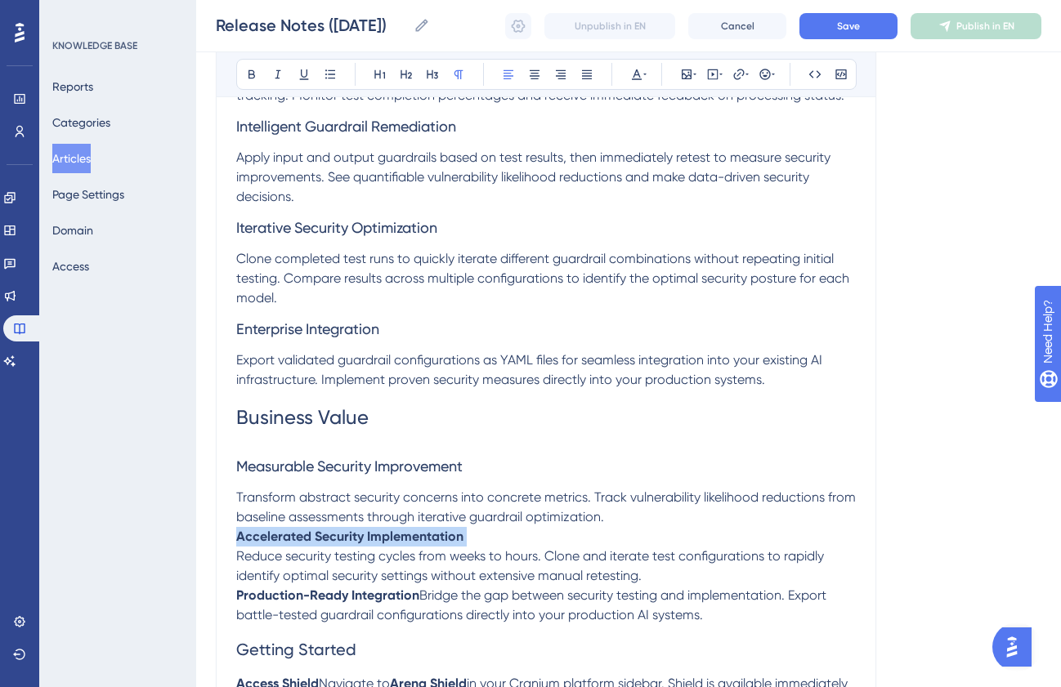
drag, startPoint x: 478, startPoint y: 541, endPoint x: 204, endPoint y: 535, distance: 274.7
click at [204, 535] on div "Performance Users Engagement Widgets Feedback Product Updates Knowledge Base AI…" at bounding box center [628, 352] width 865 height 2326
click at [429, 74] on icon at bounding box center [432, 74] width 13 height 13
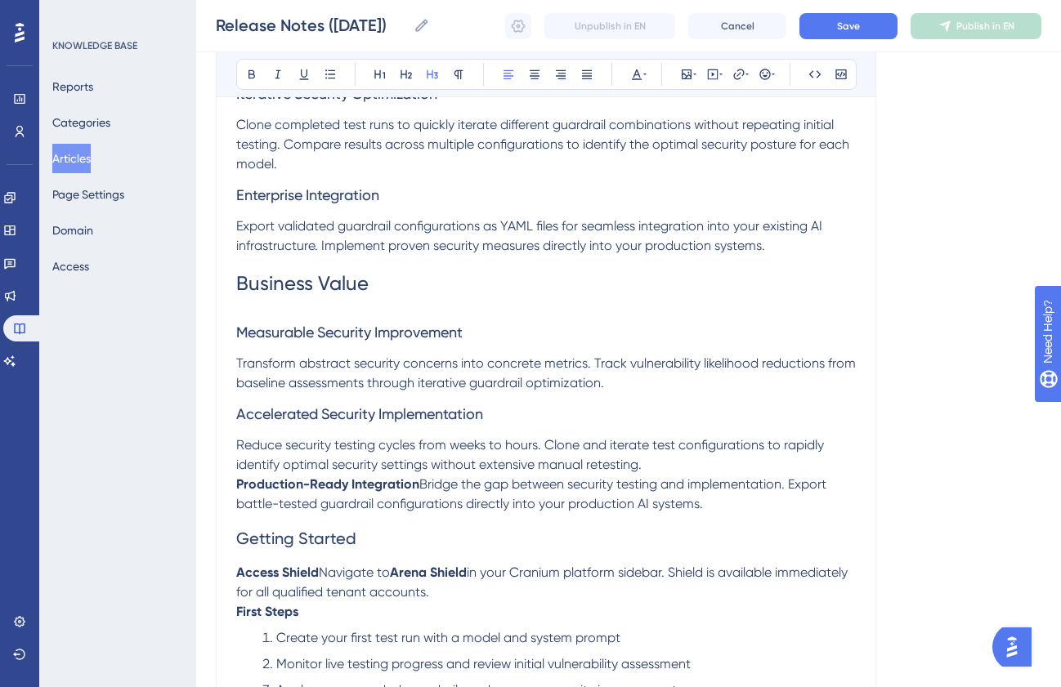
scroll to position [973, 0]
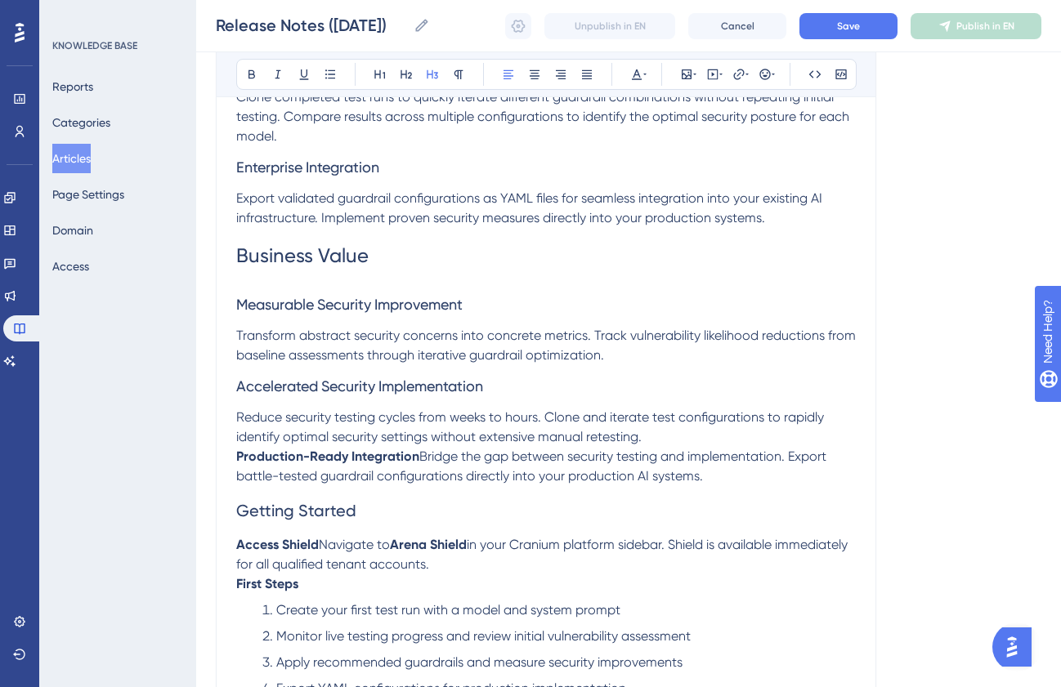
click at [422, 459] on span "Bridge the gap between security testing and implementation. Export battle-teste…" at bounding box center [532, 466] width 593 height 35
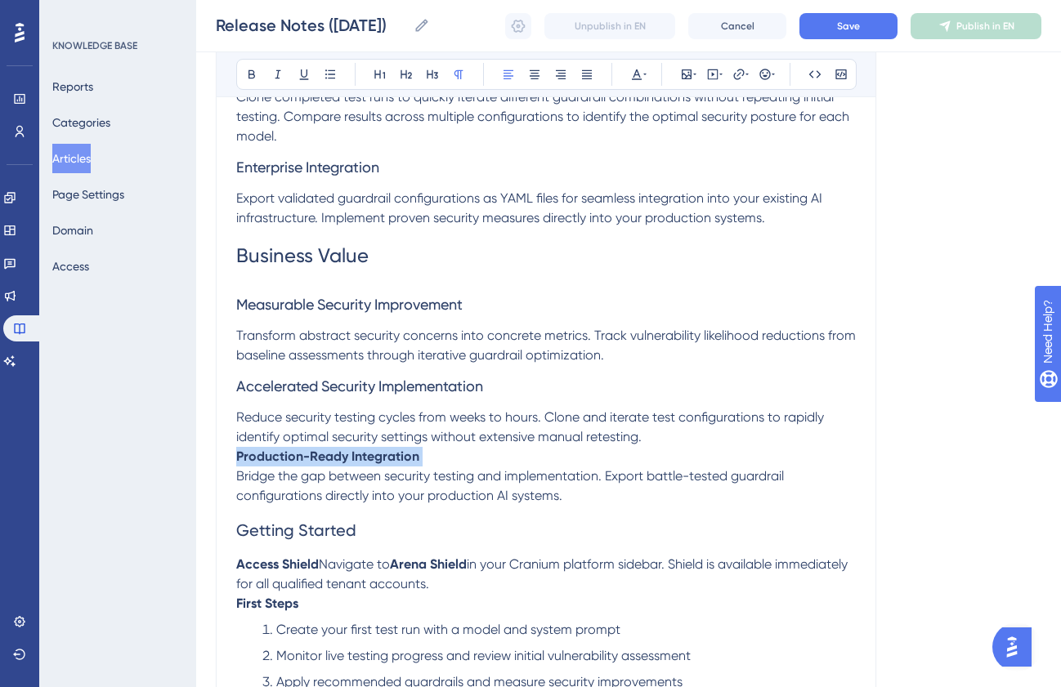
drag, startPoint x: 444, startPoint y: 462, endPoint x: 216, endPoint y: 460, distance: 228.0
click at [216, 460] on div "Release Notes ([DATE]) Bold Italic Underline Bullet Point Heading 1 Heading 2 H…" at bounding box center [546, 240] width 660 height 2061
click at [433, 73] on icon at bounding box center [432, 74] width 13 height 13
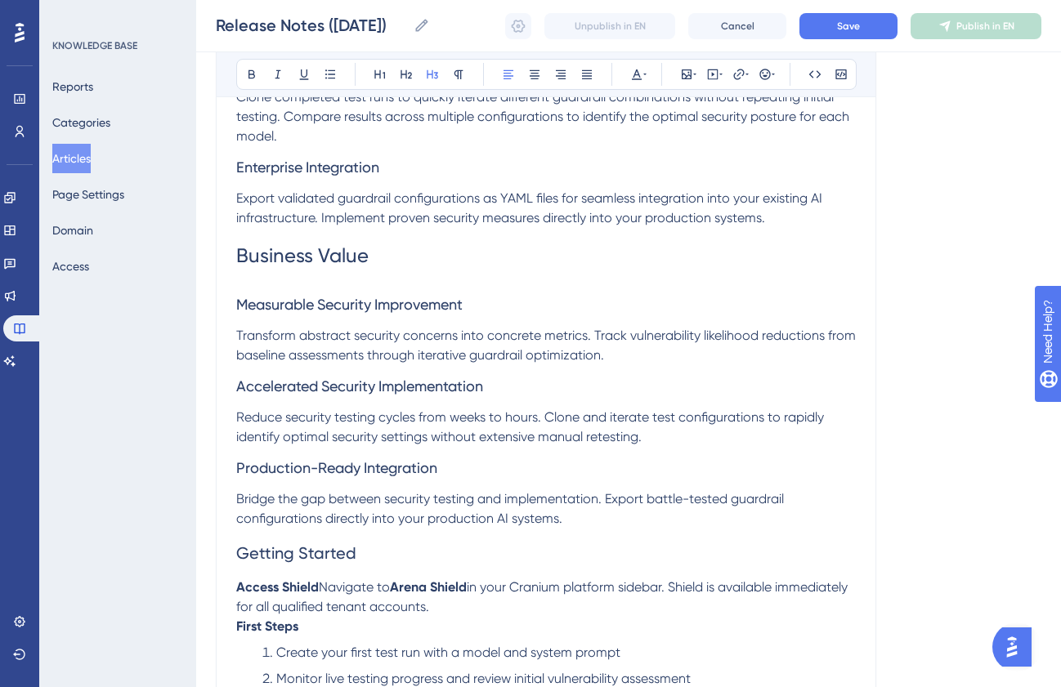
click at [297, 560] on span "Getting Started" at bounding box center [296, 554] width 120 height 20
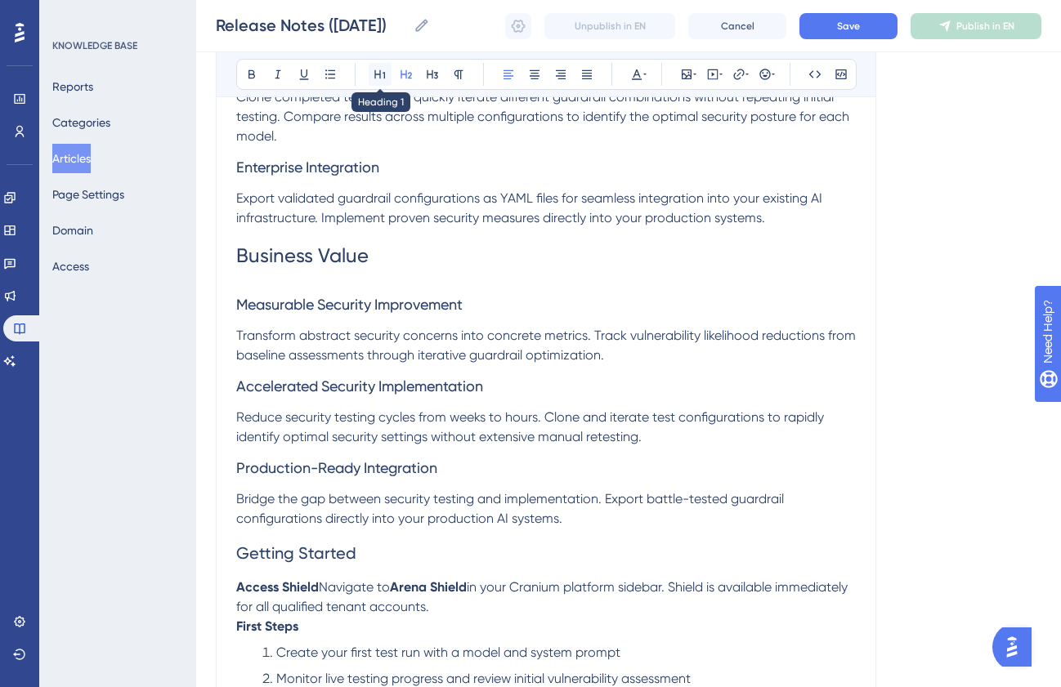
click at [380, 74] on icon at bounding box center [380, 74] width 13 height 13
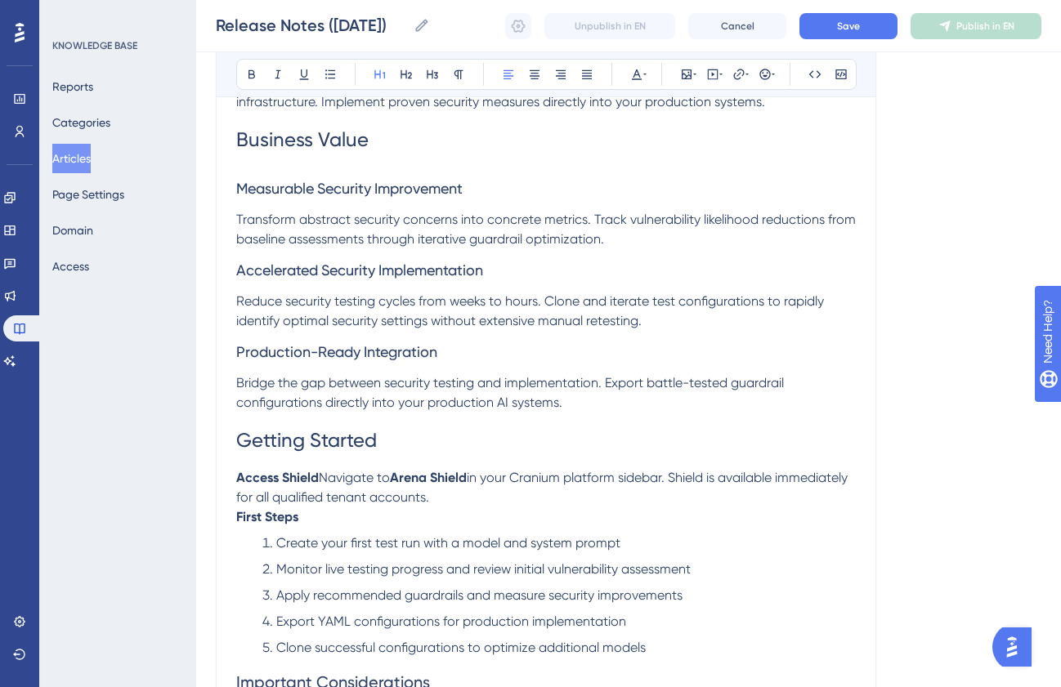
scroll to position [1101, 0]
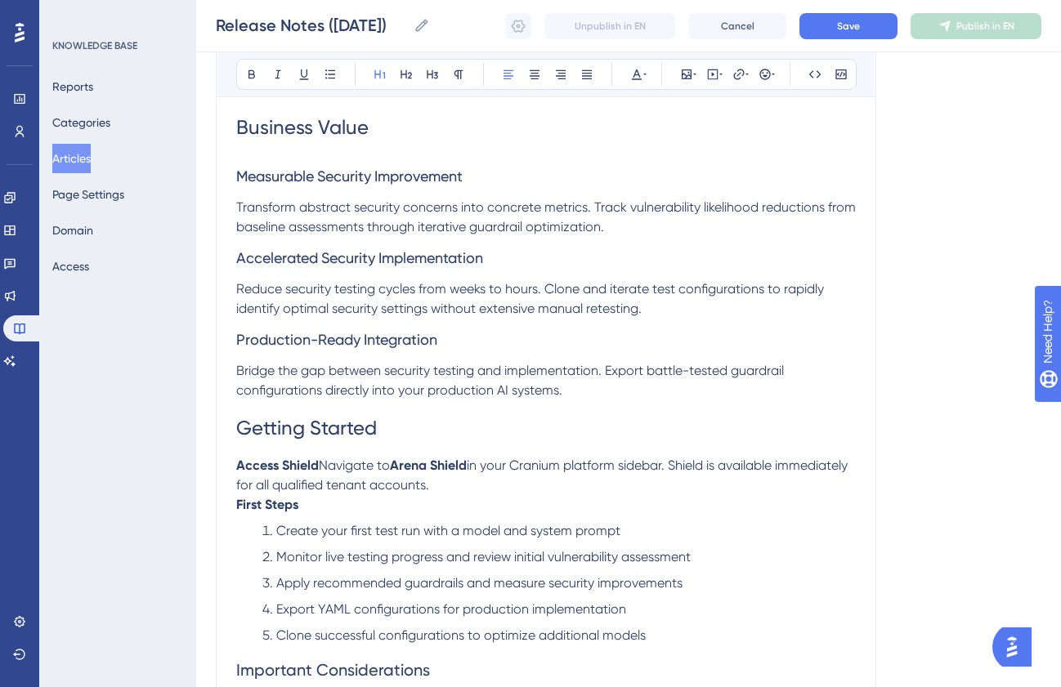
click at [323, 468] on span "Navigate to" at bounding box center [354, 466] width 71 height 16
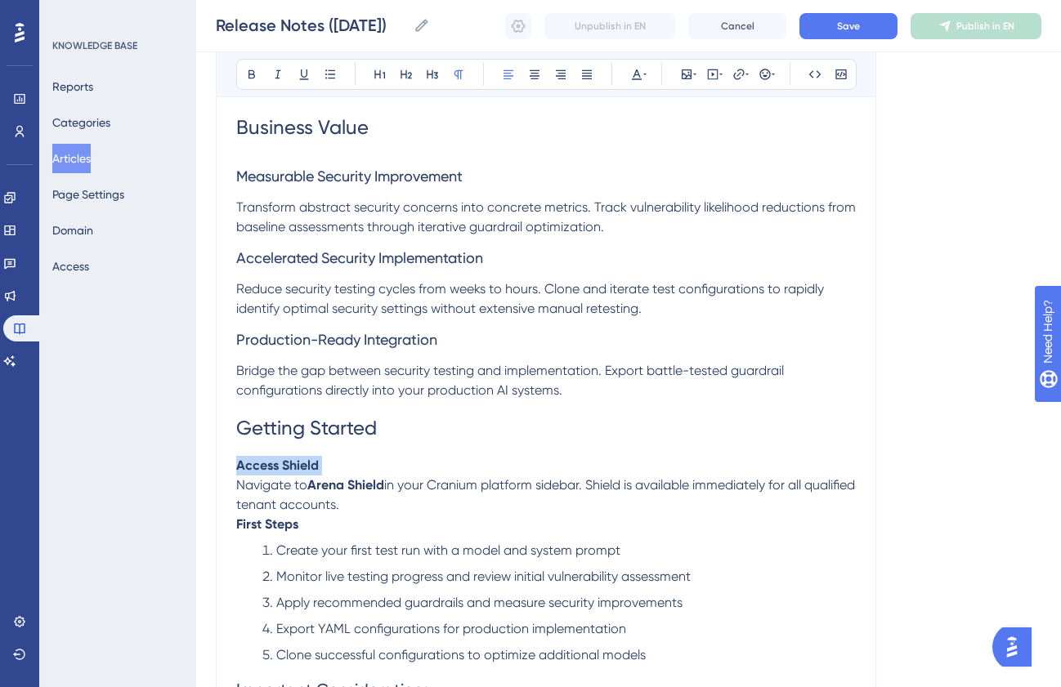
drag, startPoint x: 334, startPoint y: 467, endPoint x: 218, endPoint y: 470, distance: 116.1
click at [217, 470] on div "Release Notes ([DATE]) Bold Italic Underline Bullet Point Heading 1 Heading 2 H…" at bounding box center [546, 137] width 660 height 2110
click at [402, 76] on icon at bounding box center [406, 74] width 13 height 13
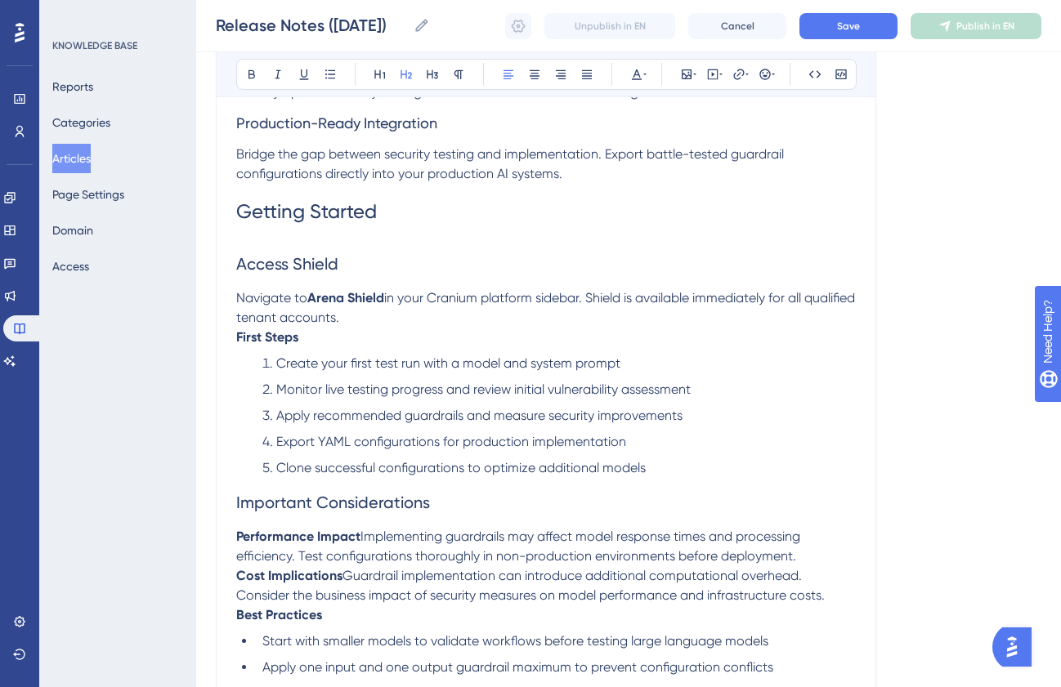
scroll to position [1322, 0]
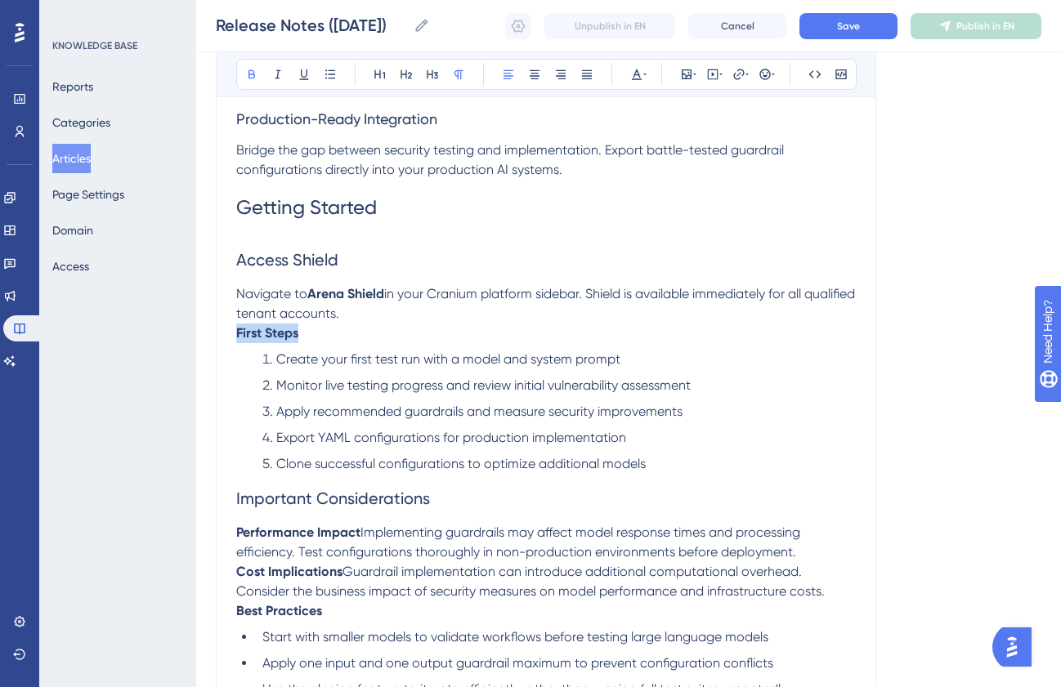
drag, startPoint x: 310, startPoint y: 334, endPoint x: 218, endPoint y: 335, distance: 91.5
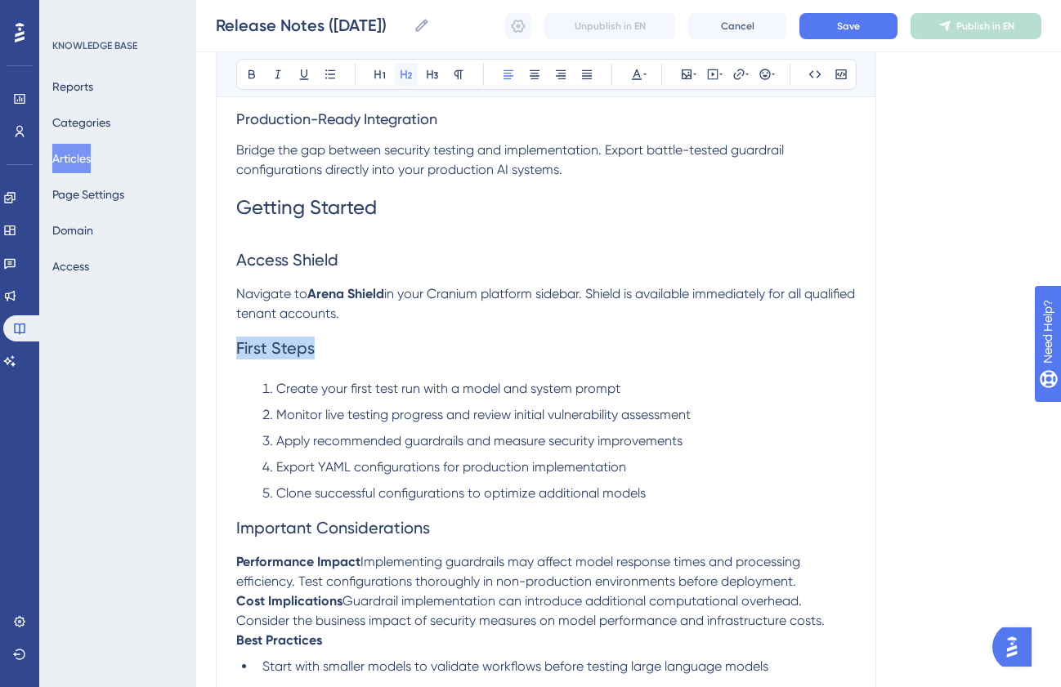
click at [407, 74] on icon at bounding box center [406, 74] width 13 height 13
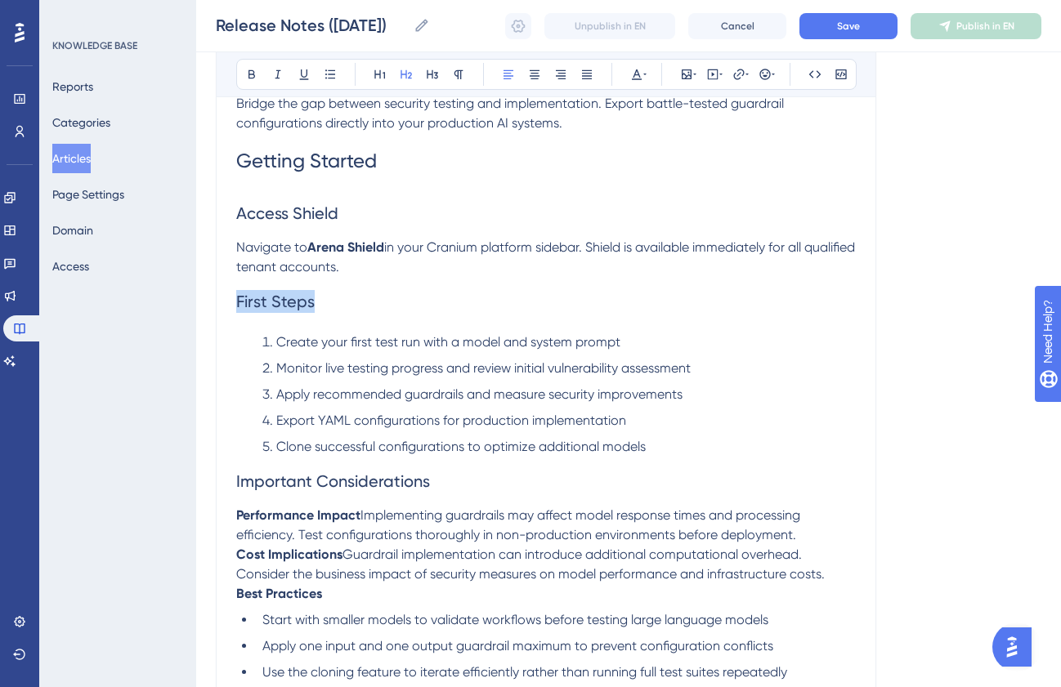
scroll to position [1378, 0]
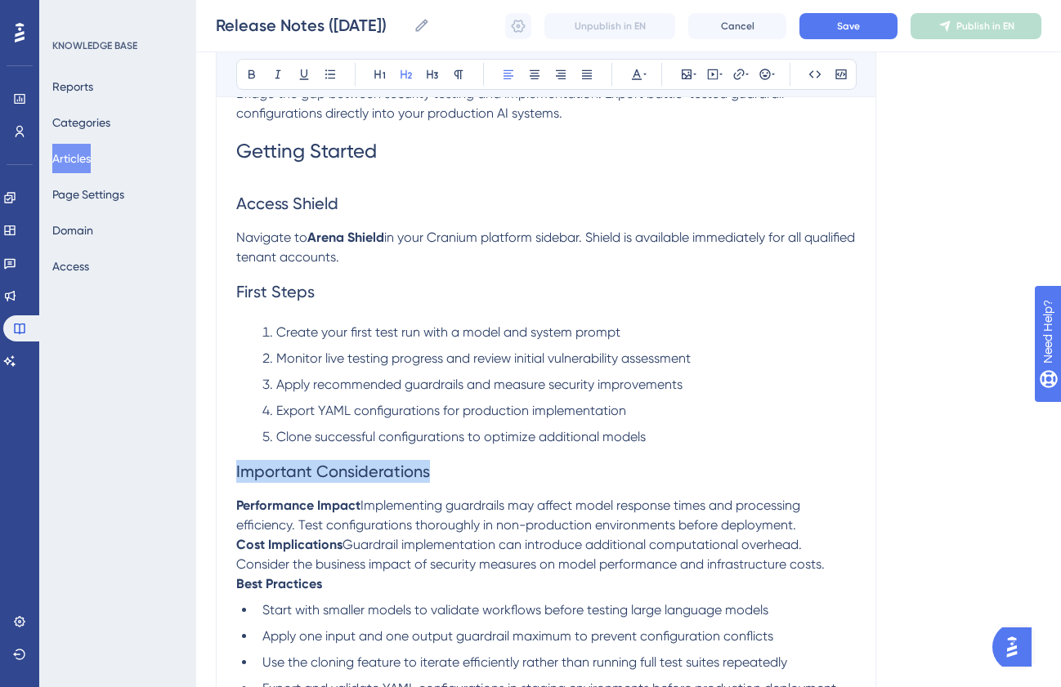
drag, startPoint x: 445, startPoint y: 474, endPoint x: 224, endPoint y: 472, distance: 221.5
click at [378, 81] on button at bounding box center [380, 74] width 23 height 23
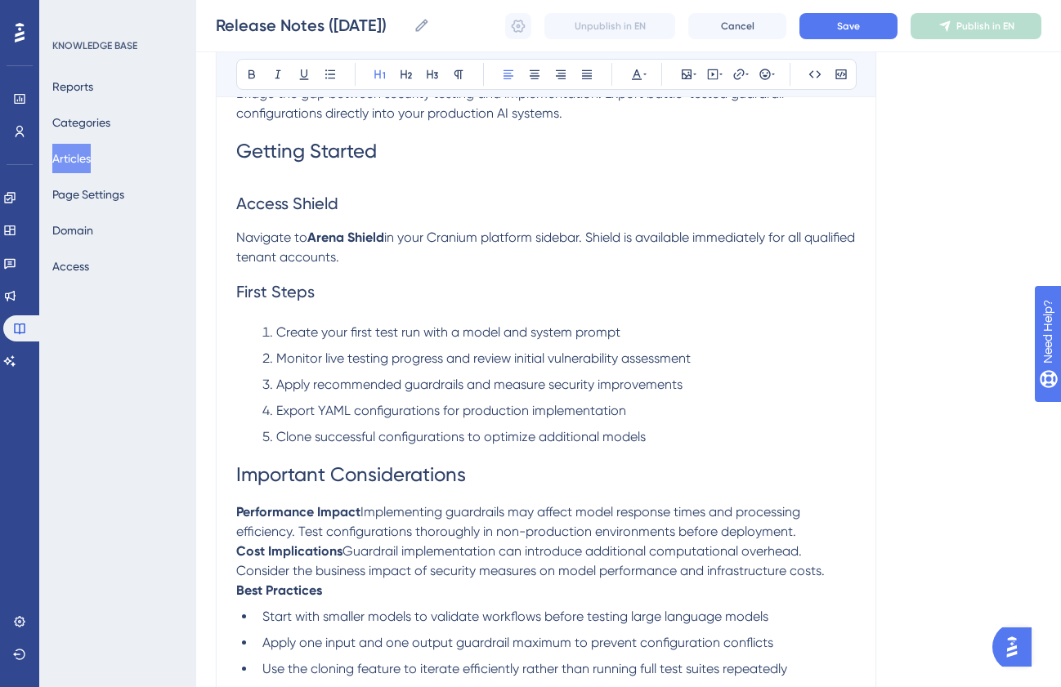
click at [365, 514] on span "Implementing guardrails may affect model response times and processing efficien…" at bounding box center [519, 521] width 567 height 35
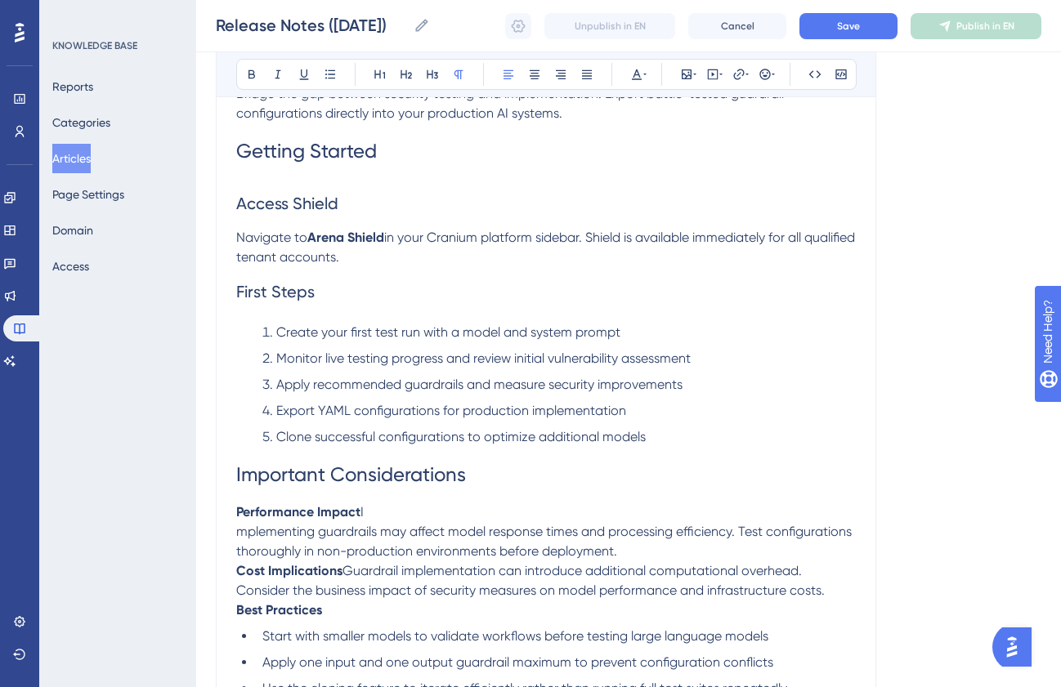
click at [364, 514] on span "I" at bounding box center [361, 512] width 3 height 16
drag, startPoint x: 389, startPoint y: 517, endPoint x: 208, endPoint y: 518, distance: 181.4
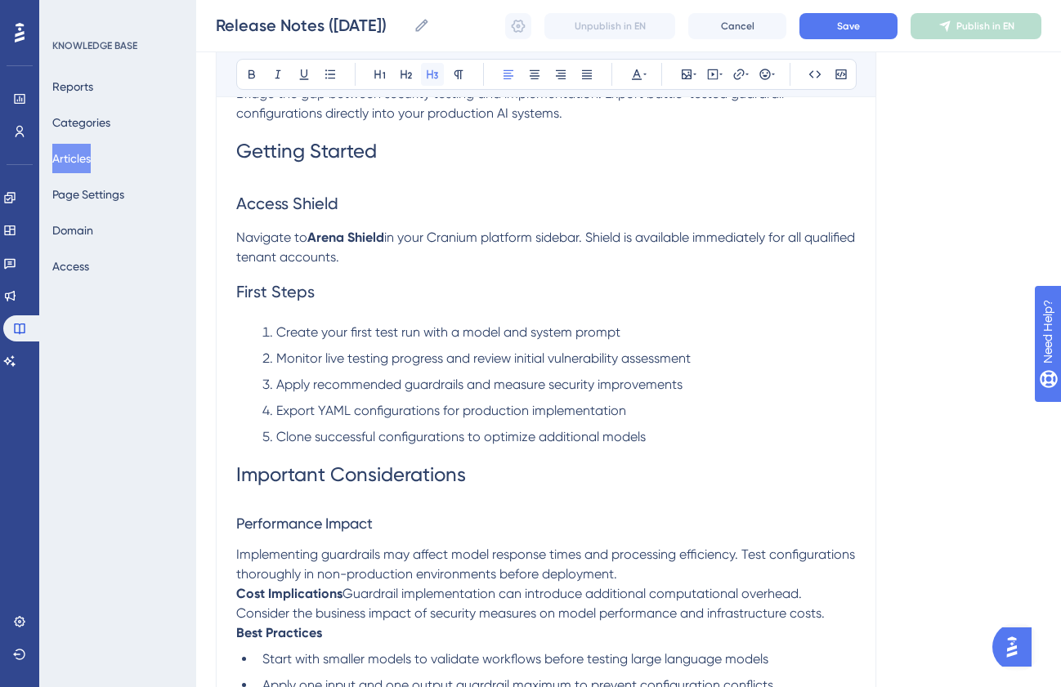
click at [423, 74] on button at bounding box center [432, 74] width 23 height 23
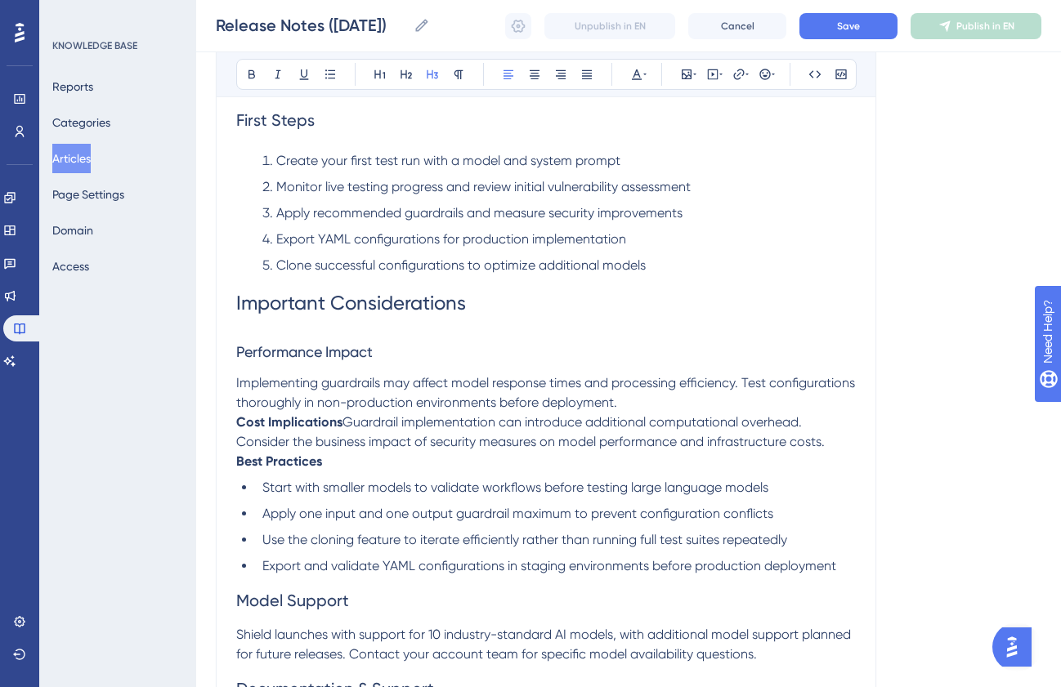
scroll to position [1550, 0]
click at [347, 424] on span "Guardrail implementation can introduce additional computational overhead. Consi…" at bounding box center [530, 431] width 588 height 35
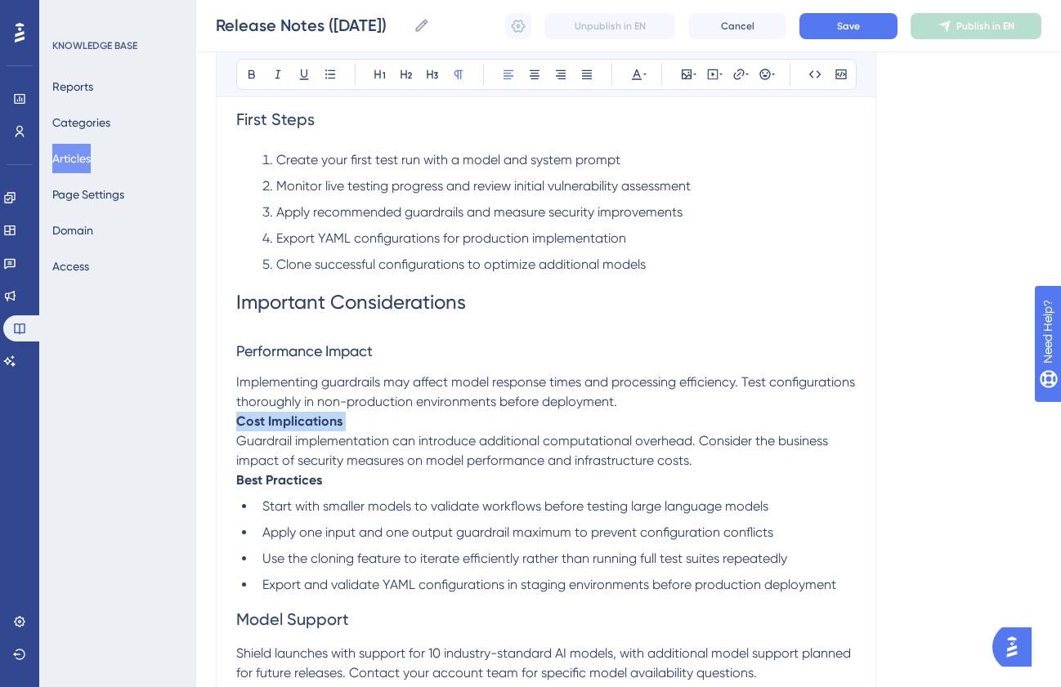
drag, startPoint x: 352, startPoint y: 427, endPoint x: 221, endPoint y: 427, distance: 131.6
click at [432, 75] on icon at bounding box center [432, 74] width 11 height 9
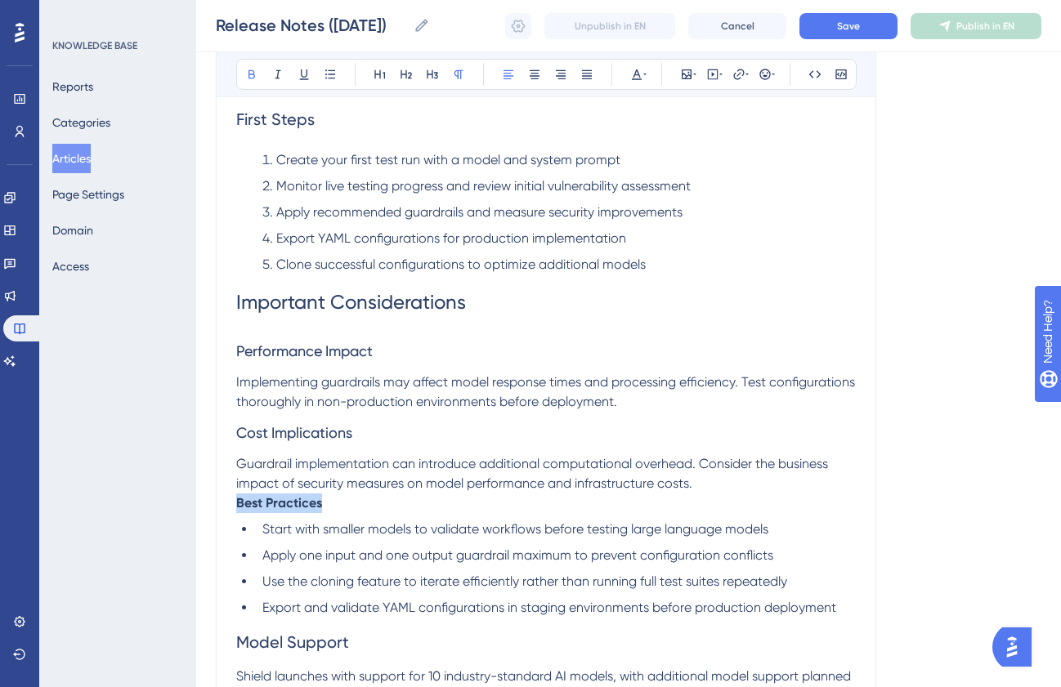
drag, startPoint x: 325, startPoint y: 503, endPoint x: 203, endPoint y: 504, distance: 122.6
click at [372, 73] on button at bounding box center [380, 74] width 23 height 23
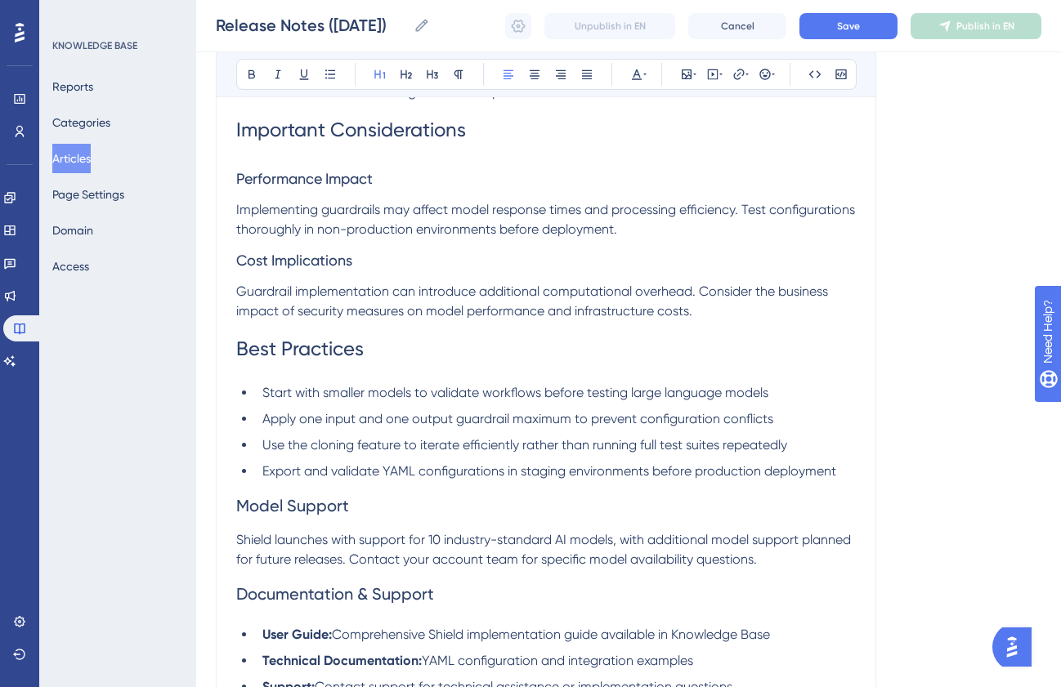
scroll to position [1724, 0]
drag, startPoint x: 370, startPoint y: 498, endPoint x: 233, endPoint y: 498, distance: 137.3
click at [378, 74] on icon at bounding box center [380, 74] width 13 height 13
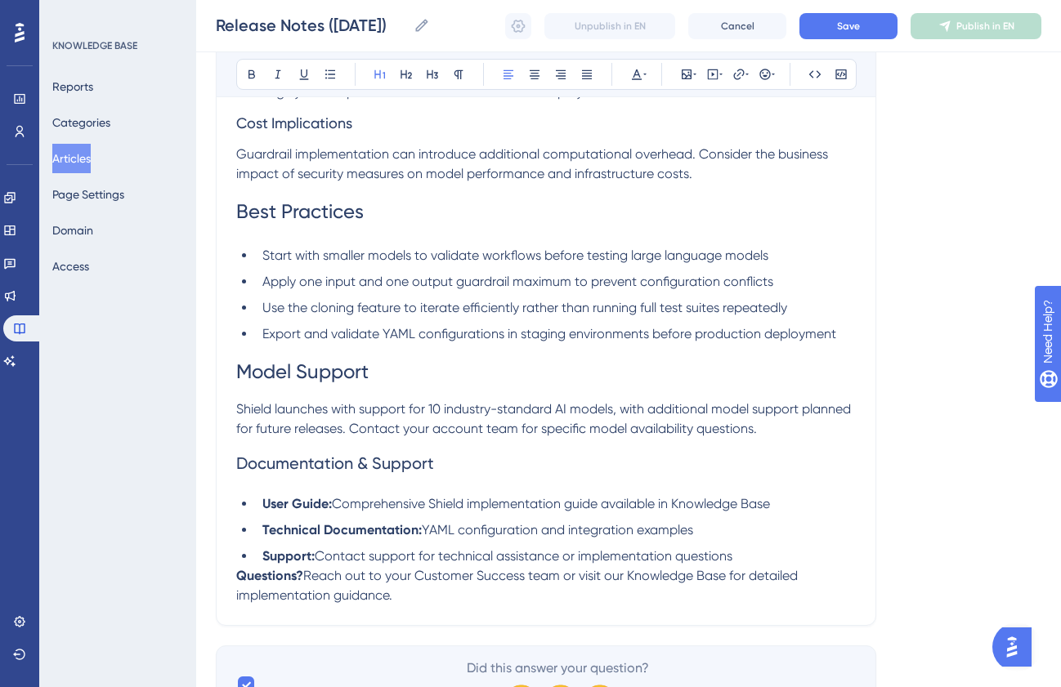
scroll to position [1872, 0]
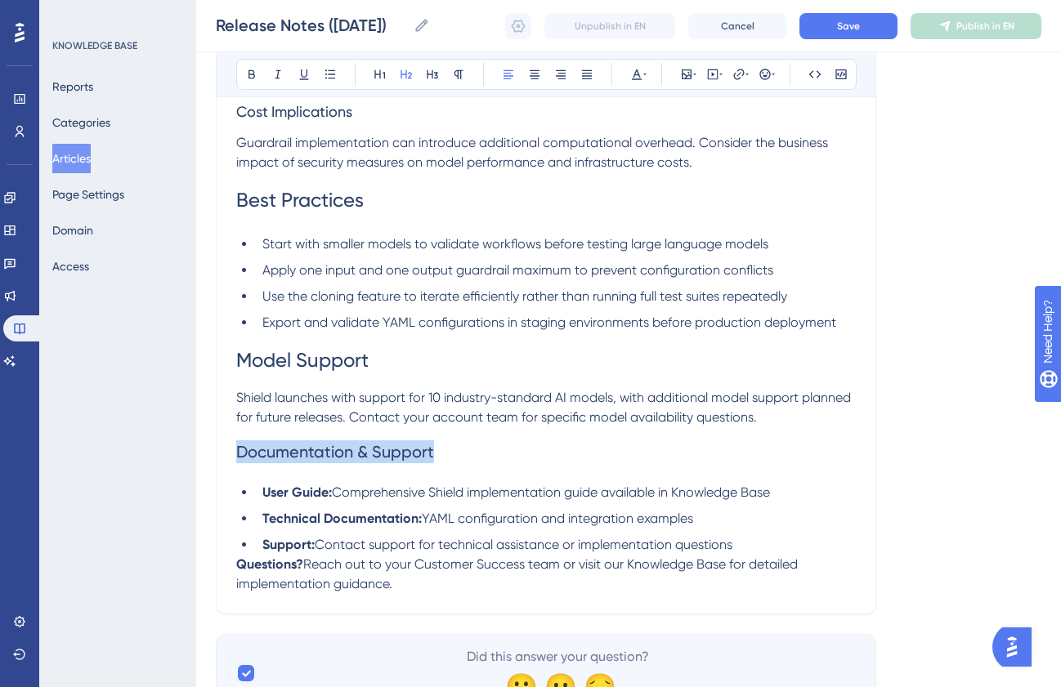
drag, startPoint x: 457, startPoint y: 460, endPoint x: 221, endPoint y: 463, distance: 235.4
click at [378, 73] on icon at bounding box center [380, 74] width 13 height 13
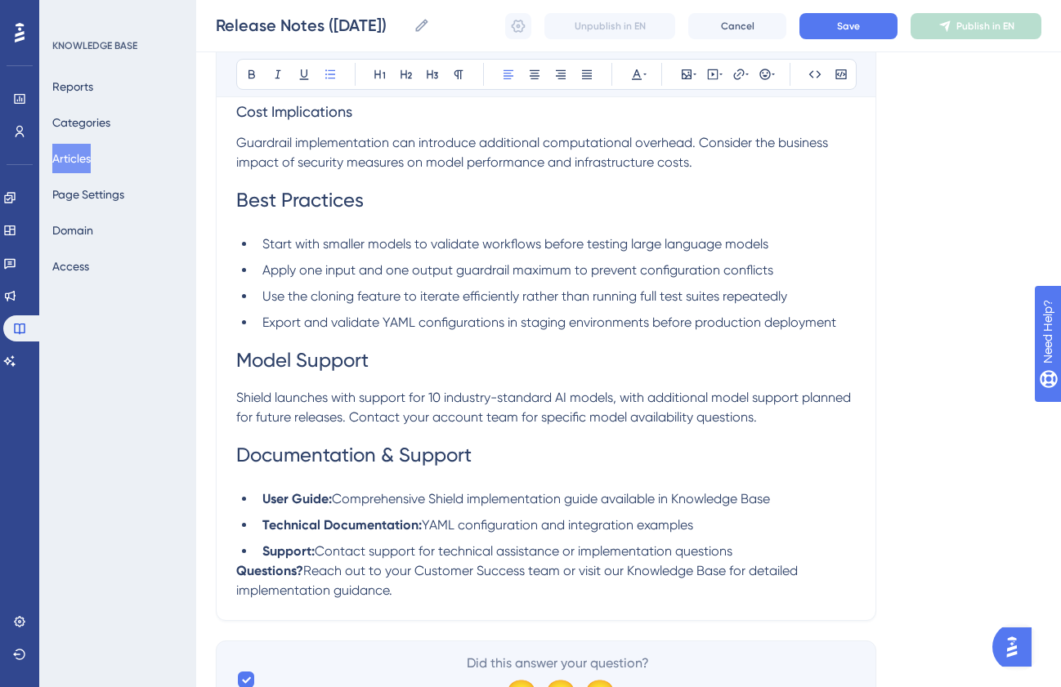
click at [747, 552] on li "Support: Contact support for technical assistance or implementation questions" at bounding box center [556, 552] width 600 height 20
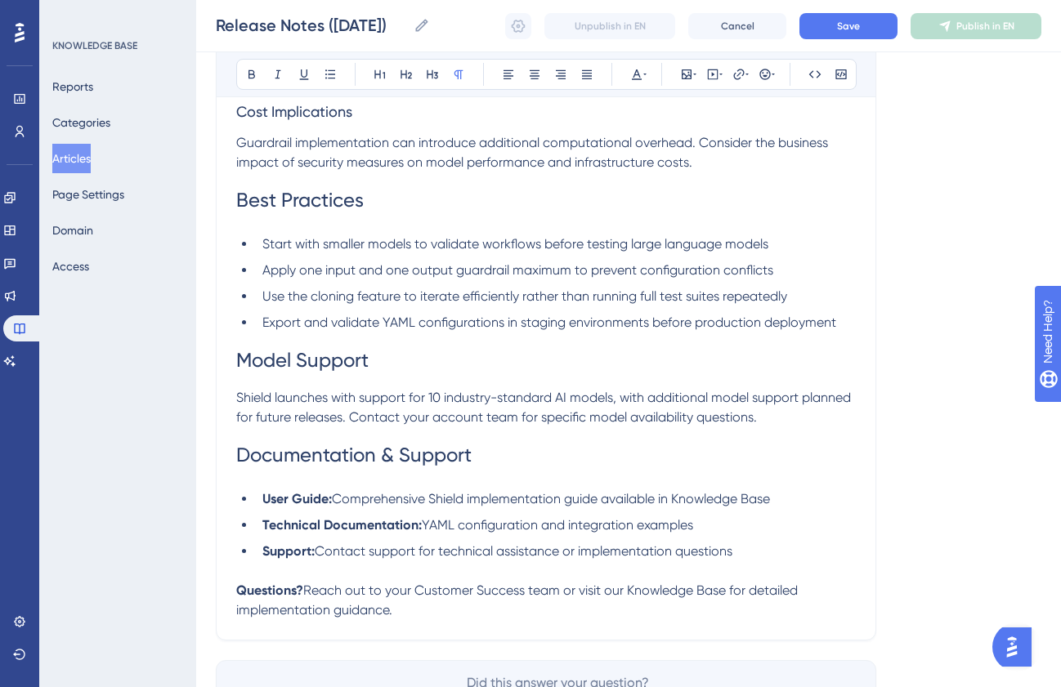
click at [511, 619] on p "Questions? Reach out to your Customer Success team or visit our Knowledge Base …" at bounding box center [546, 600] width 620 height 39
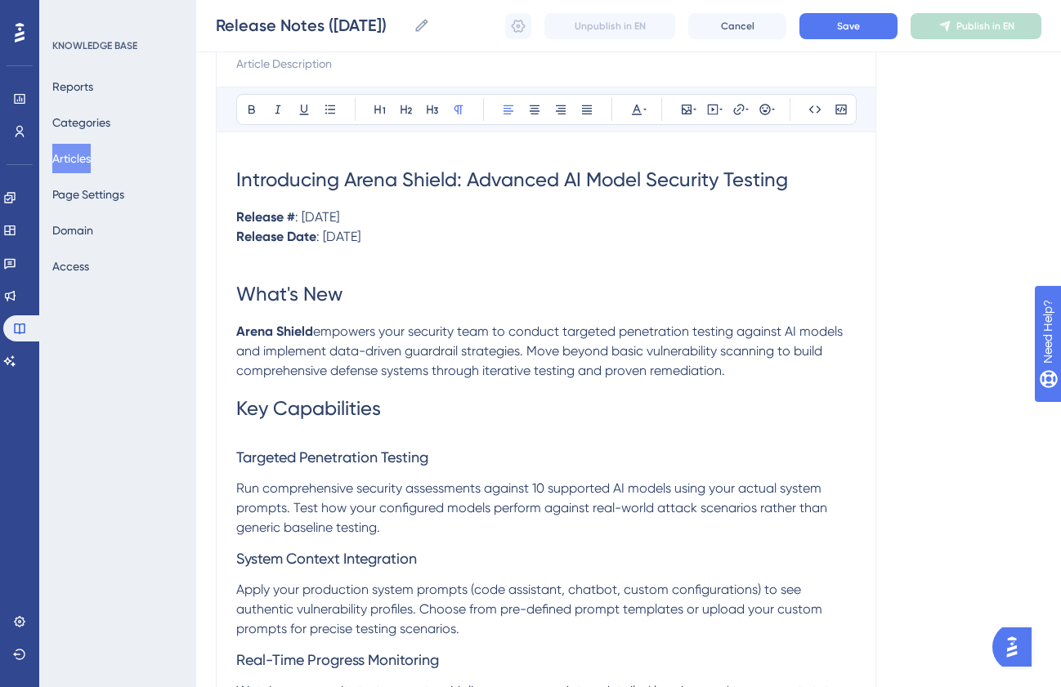
scroll to position [0, 0]
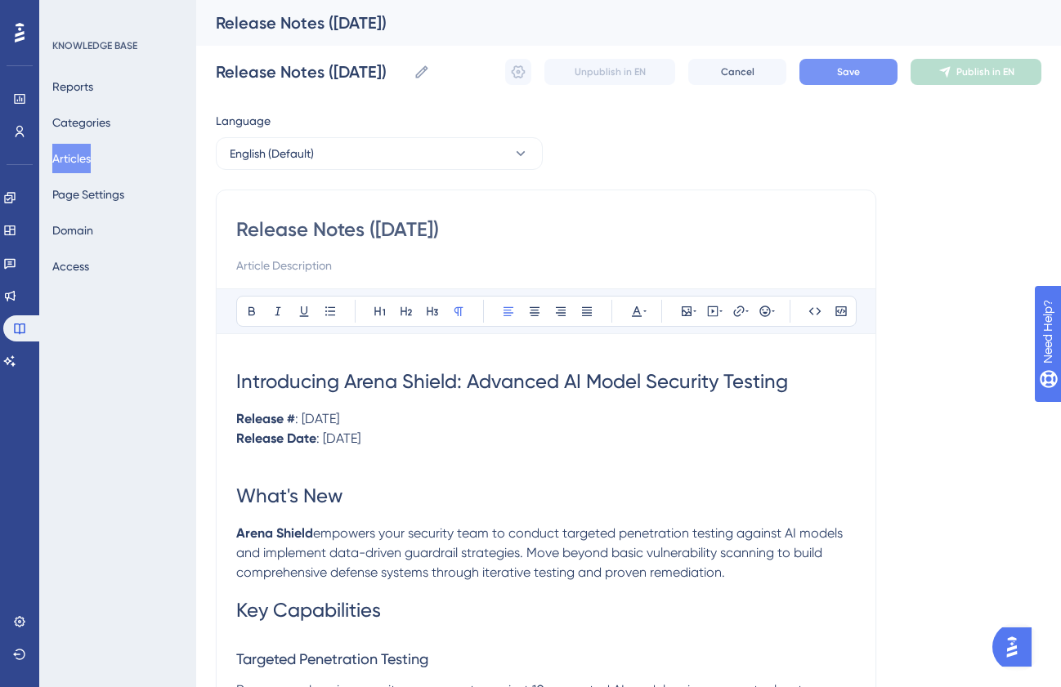
click at [824, 81] on button "Save" at bounding box center [848, 72] width 98 height 26
click at [508, 69] on button at bounding box center [518, 72] width 26 height 26
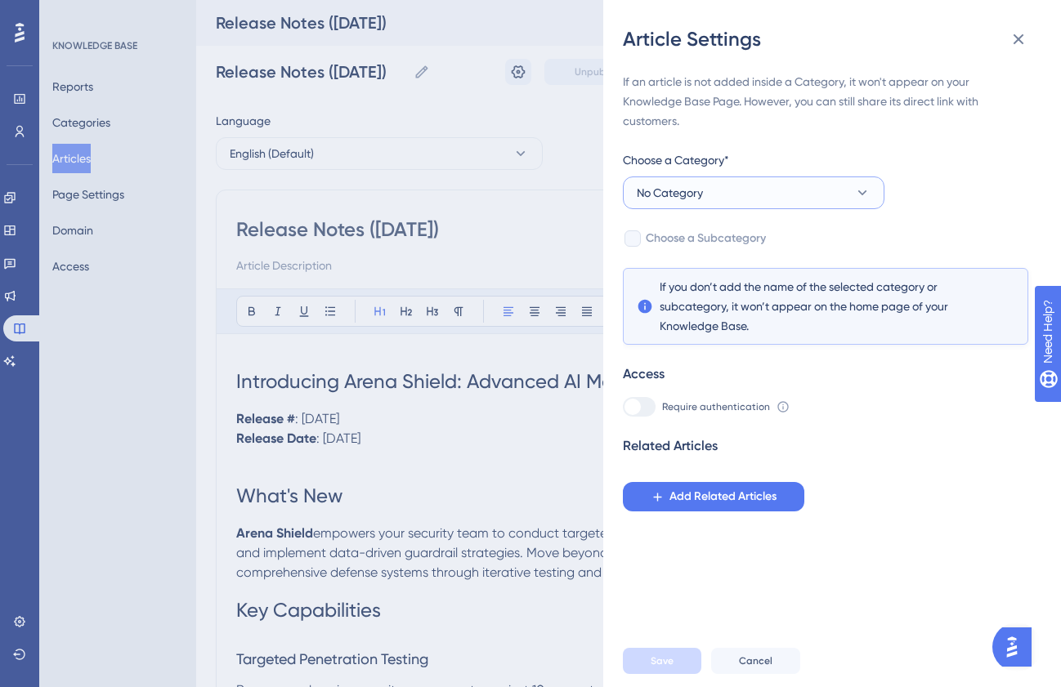
click at [712, 188] on button "No Category" at bounding box center [754, 193] width 262 height 33
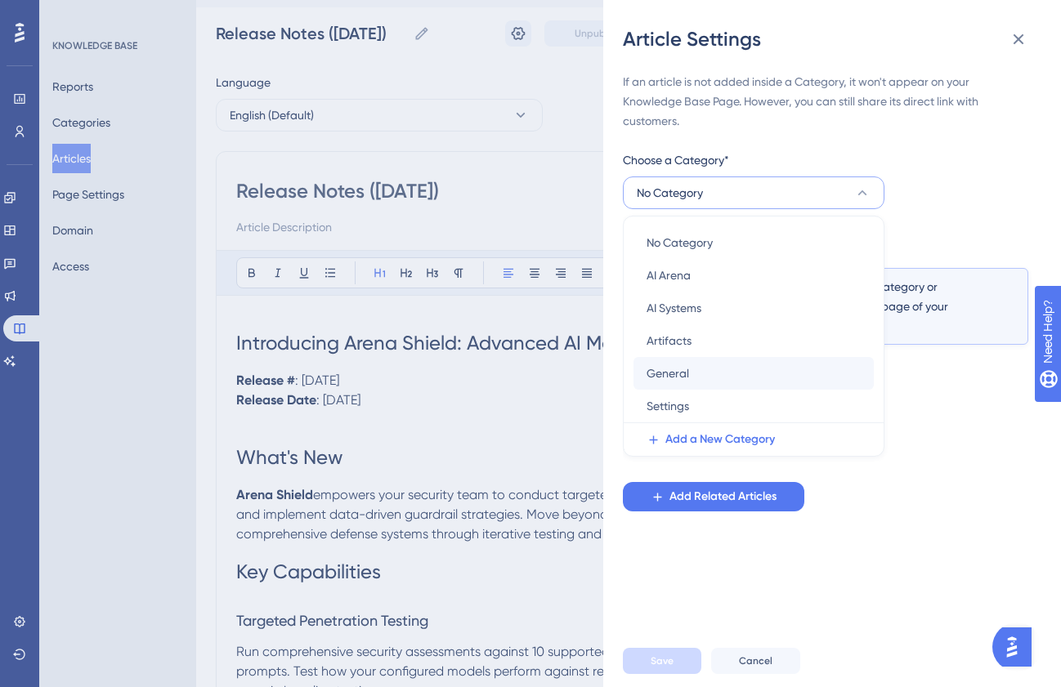
scroll to position [43, 0]
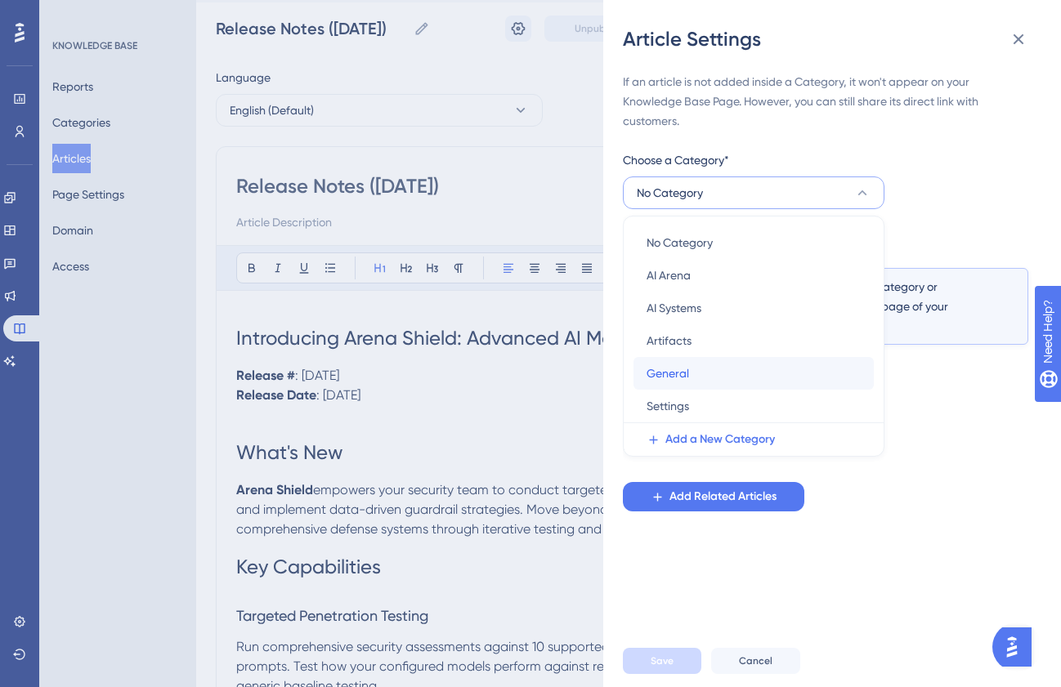
click at [655, 378] on span "General" at bounding box center [667, 374] width 42 height 20
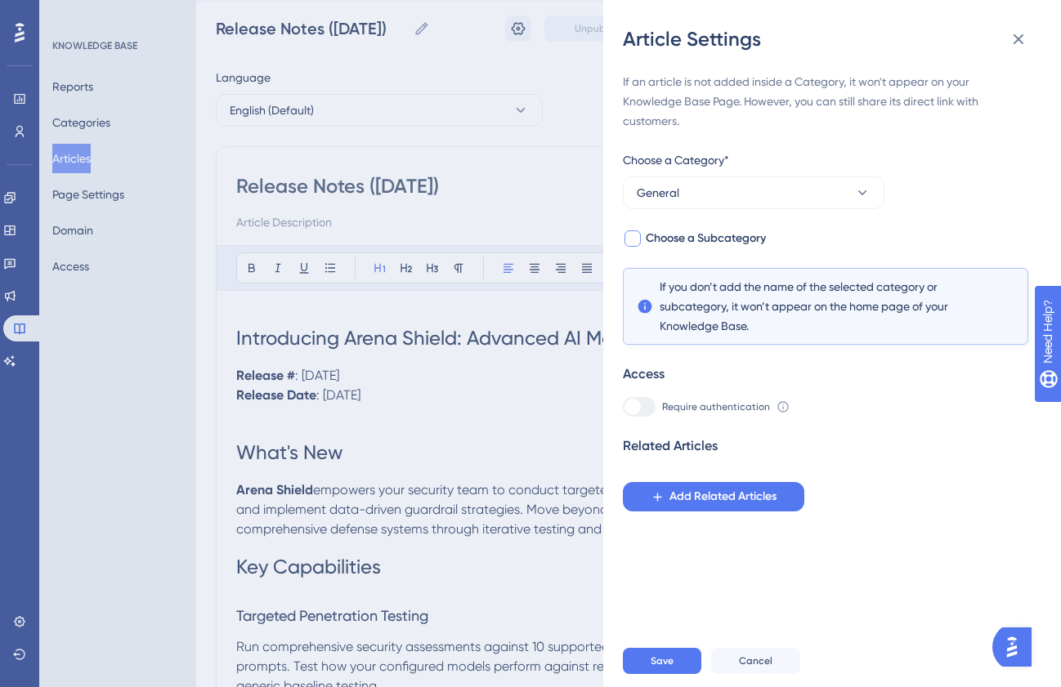
click at [674, 234] on span "Choose a Subcategory" at bounding box center [706, 239] width 120 height 20
checkbox input "true"
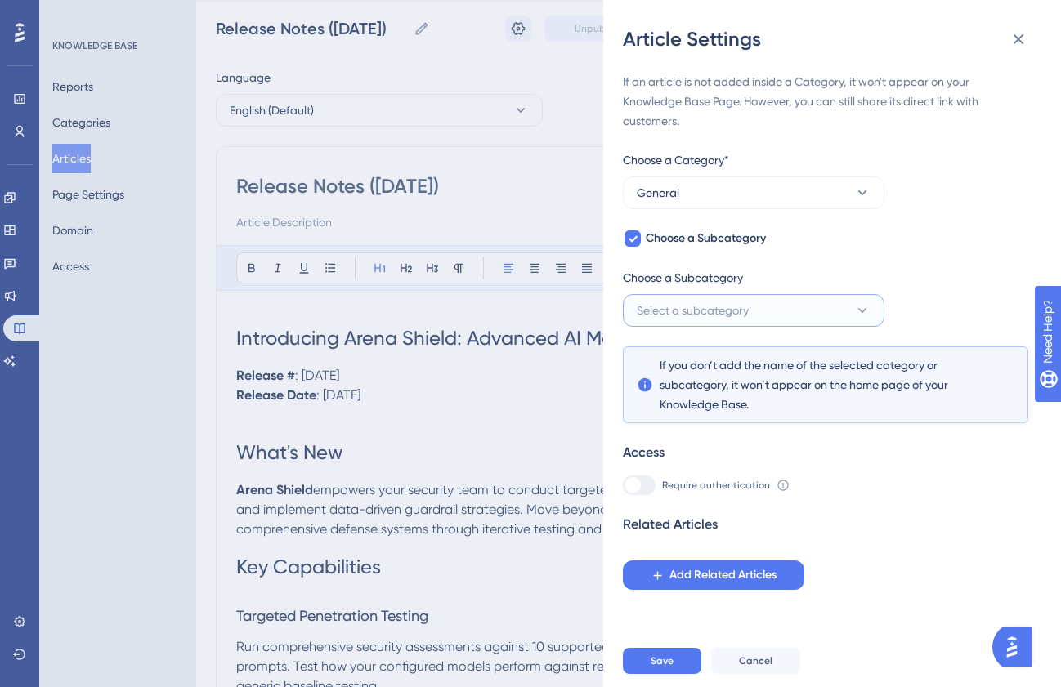
click at [663, 306] on span "Select a subcategory" at bounding box center [693, 311] width 112 height 20
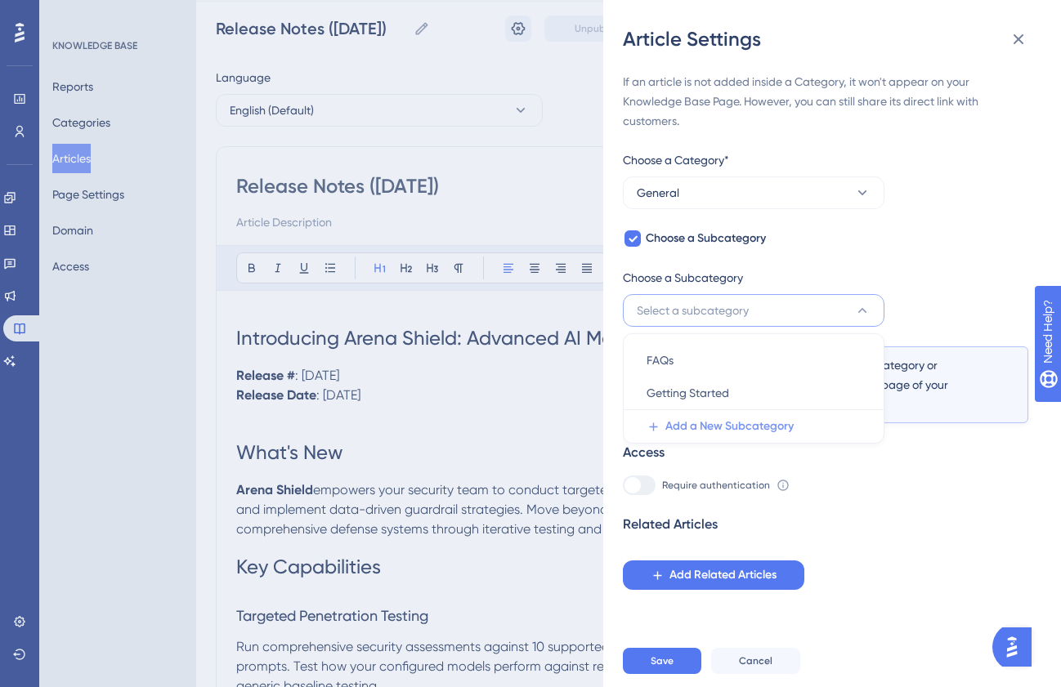
click at [669, 423] on span "Add a New Subcategory" at bounding box center [729, 427] width 128 height 20
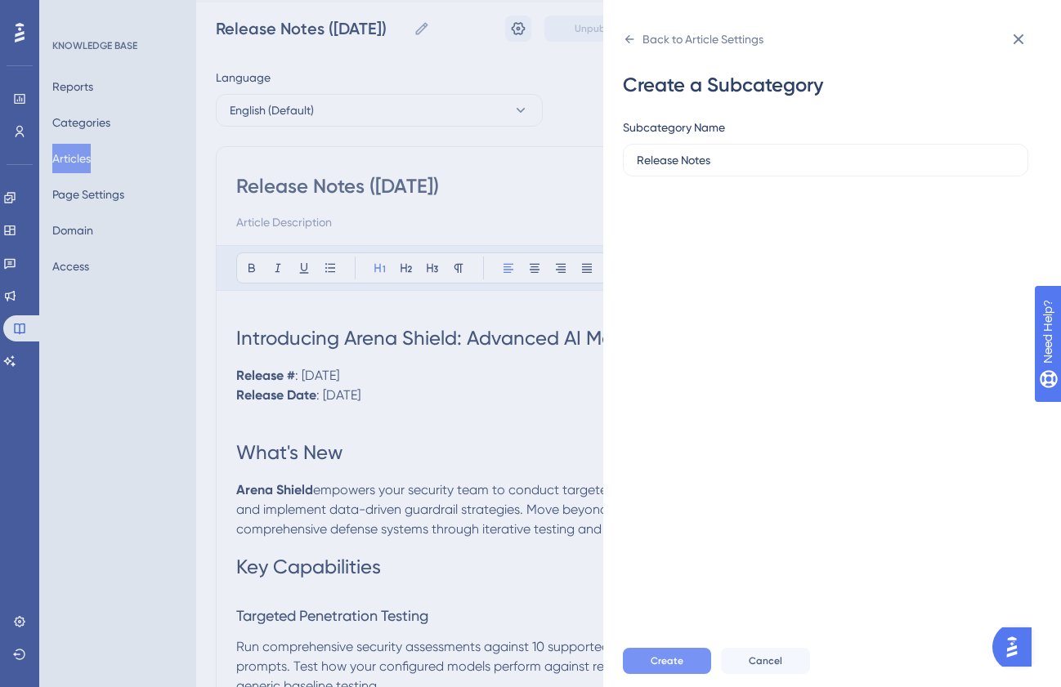
type input "Release Notes"
click at [692, 668] on button "Create" at bounding box center [667, 661] width 88 height 26
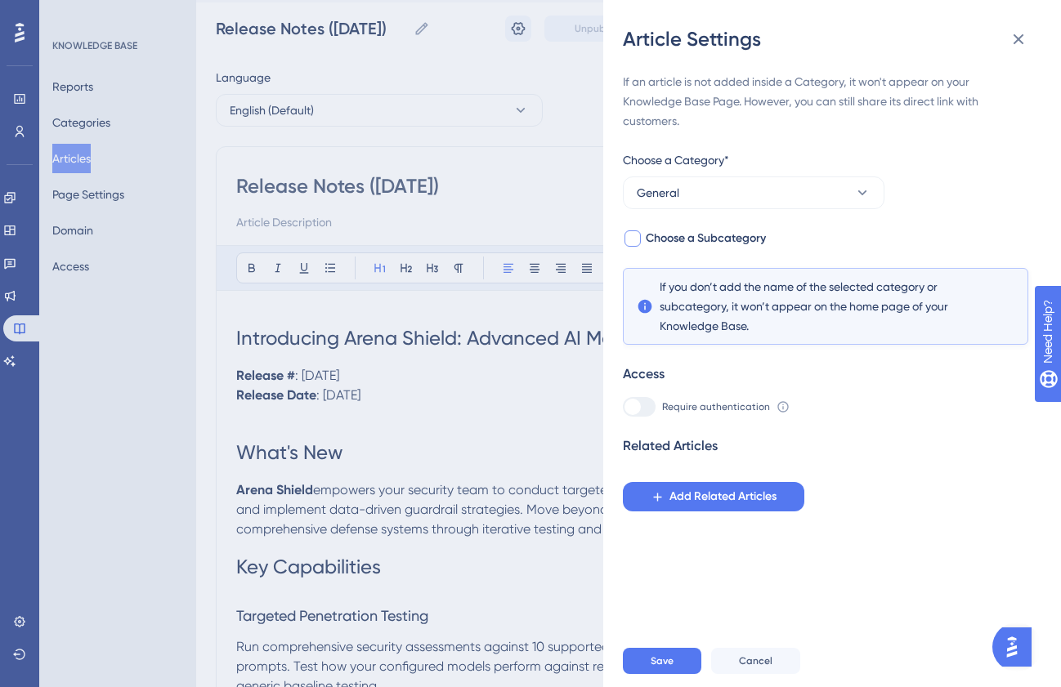
click at [697, 239] on span "Choose a Subcategory" at bounding box center [706, 239] width 120 height 20
checkbox input "true"
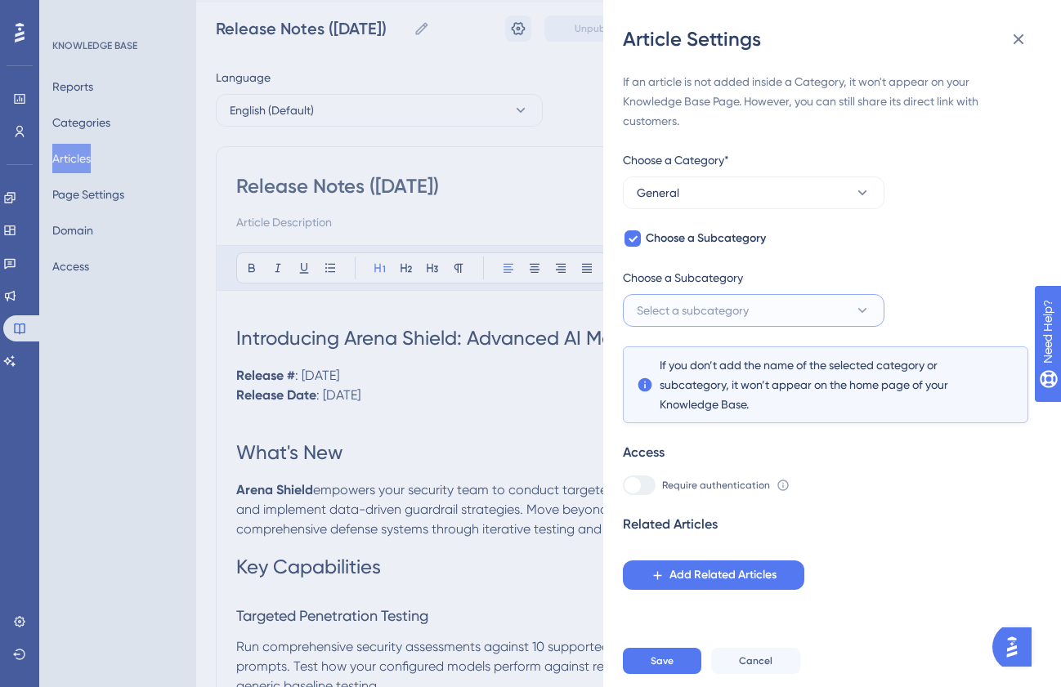
click at [649, 318] on span "Select a subcategory" at bounding box center [693, 311] width 112 height 20
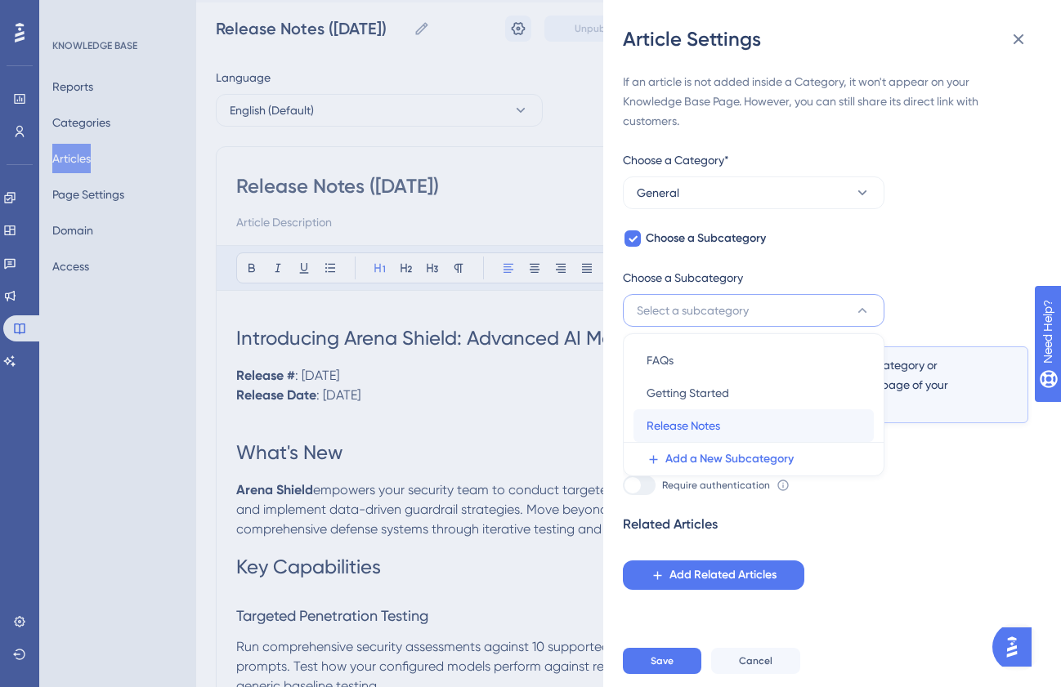
click at [642, 432] on button "Release Notes Release Notes" at bounding box center [753, 425] width 240 height 33
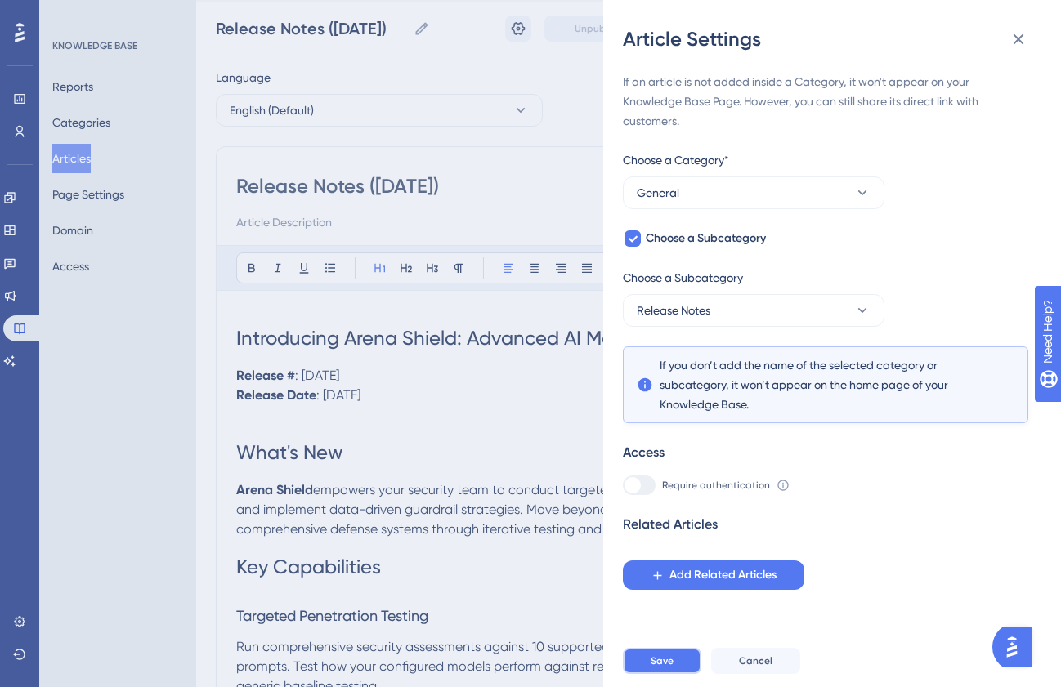
click at [645, 653] on button "Save" at bounding box center [662, 661] width 78 height 26
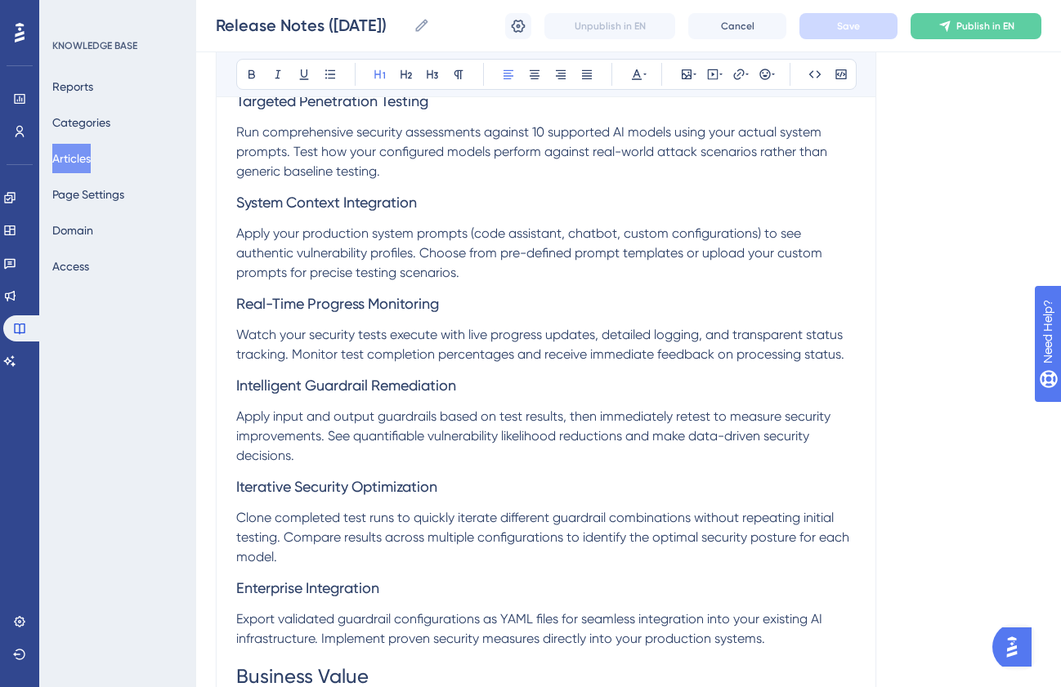
scroll to position [552, 0]
click at [270, 383] on span "Intelligent Guardrail Remediation" at bounding box center [346, 384] width 220 height 17
click at [421, 387] on span "Accelerated Guardrail Remediation" at bounding box center [354, 384] width 236 height 17
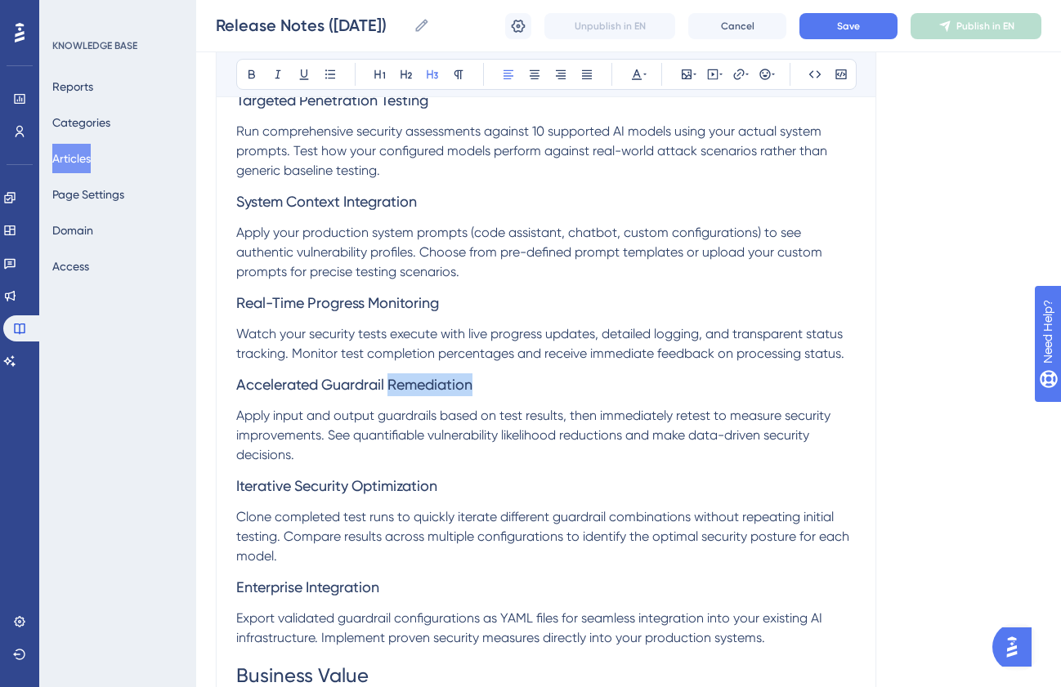
click at [421, 387] on span "Accelerated Guardrail Remediation" at bounding box center [354, 384] width 236 height 17
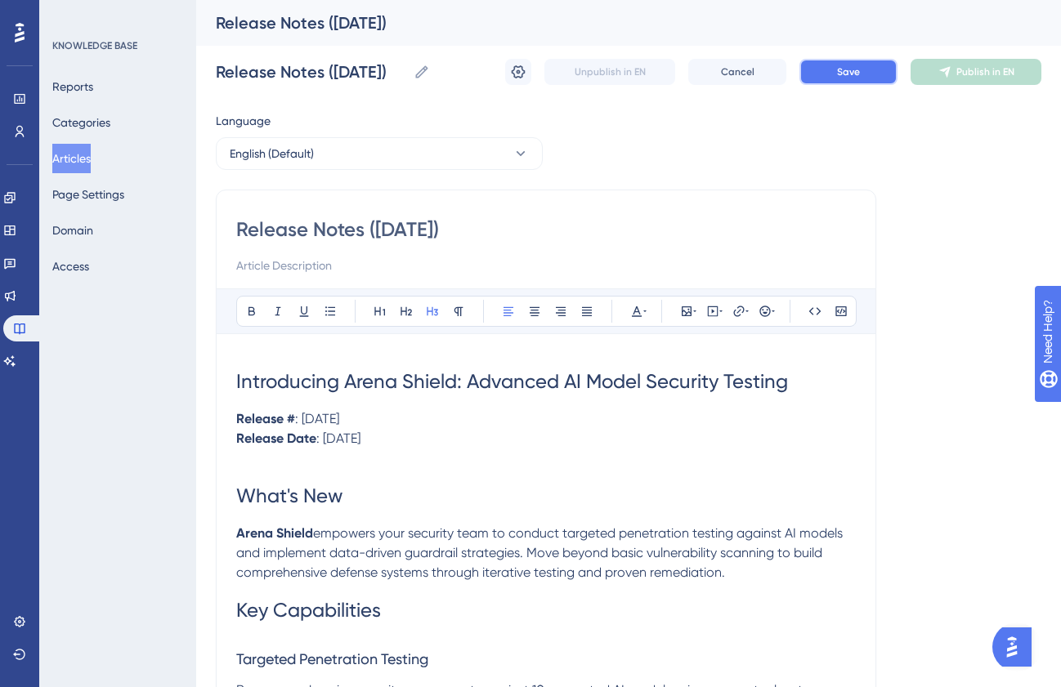
click at [840, 76] on span "Save" at bounding box center [848, 71] width 23 height 13
drag, startPoint x: 420, startPoint y: 227, endPoint x: 374, endPoint y: 230, distance: 46.7
click at [374, 230] on input "Release Notes ([DATE])" at bounding box center [546, 230] width 620 height 26
type input "Release Notes (202)"
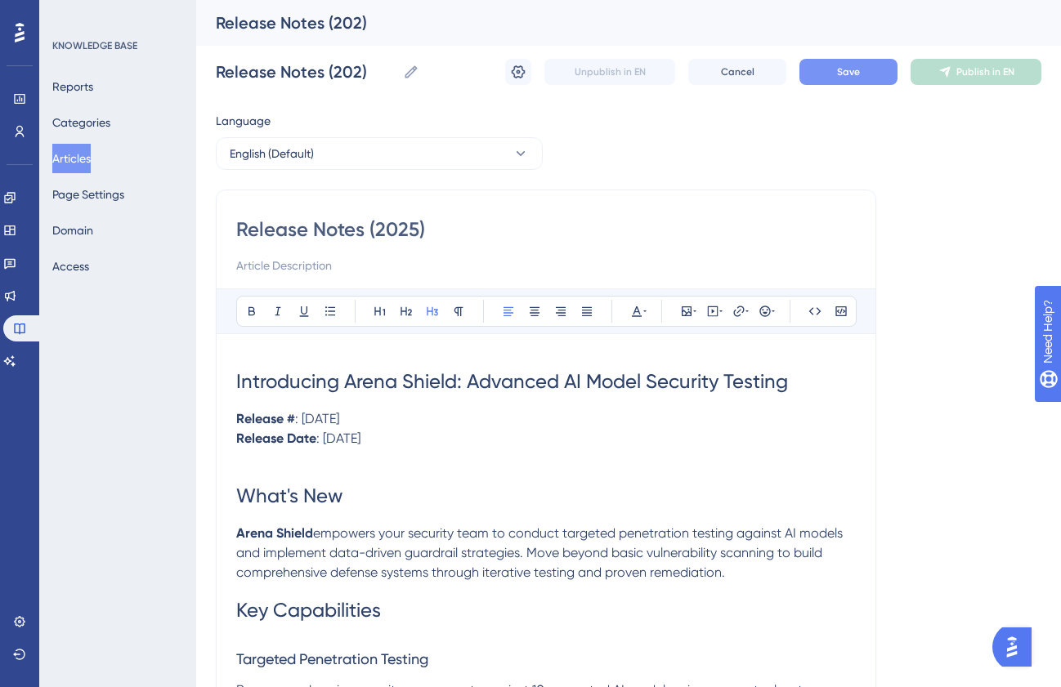
type input "Release Notes (2025.)"
type input "Release Notes (2025.9)"
type input "Release Notes ([DATE])"
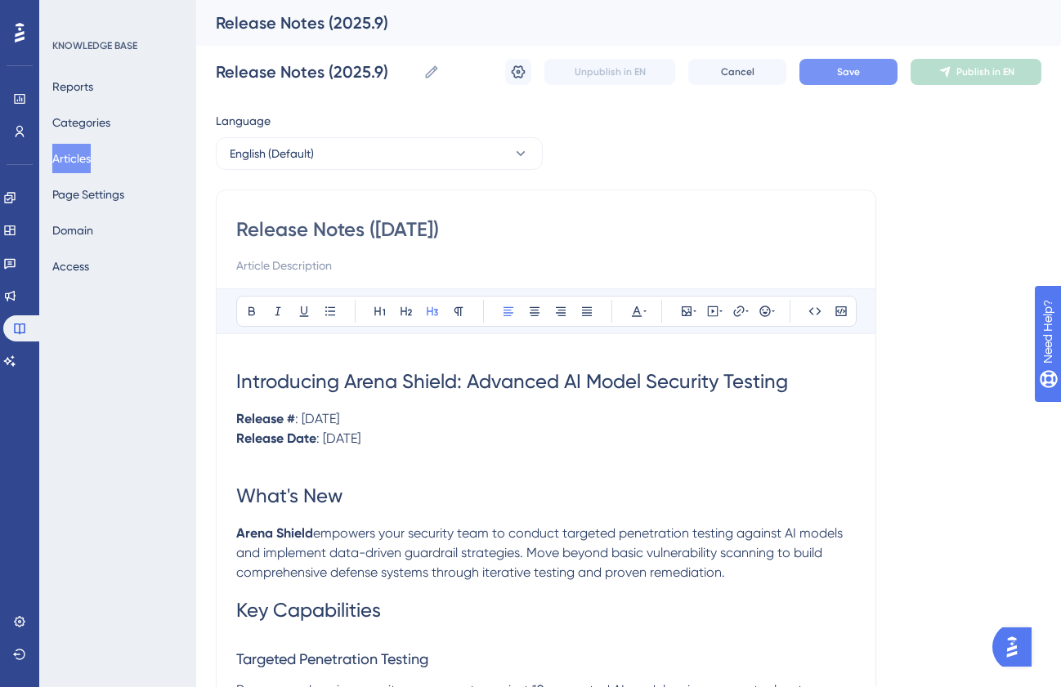
type input "Release Notes ([DATE])"
drag, startPoint x: 330, startPoint y: 418, endPoint x: 302, endPoint y: 420, distance: 27.8
click at [302, 420] on span ": [DATE]" at bounding box center [317, 419] width 44 height 16
click at [368, 381] on span "Introducing Arena Shield: Advanced AI Model Security Testing" at bounding box center [512, 381] width 552 height 23
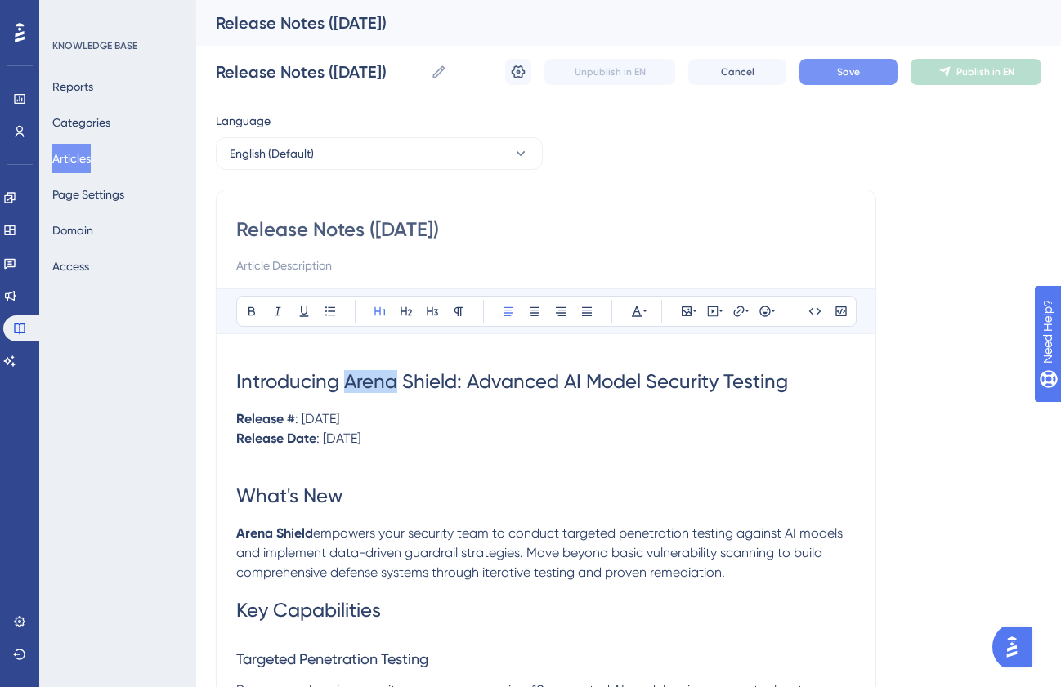
click at [368, 381] on span "Introducing Arena Shield: Advanced AI Model Security Testing" at bounding box center [512, 381] width 552 height 23
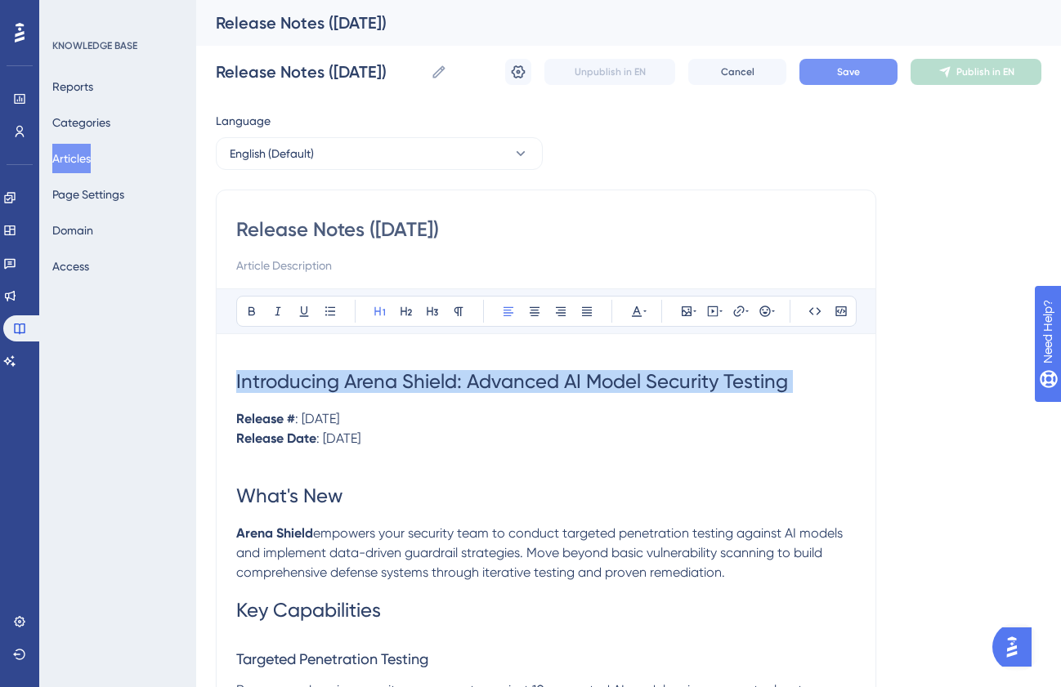
click at [368, 381] on span "Introducing Arena Shield: Advanced AI Model Security Testing" at bounding box center [512, 381] width 552 height 23
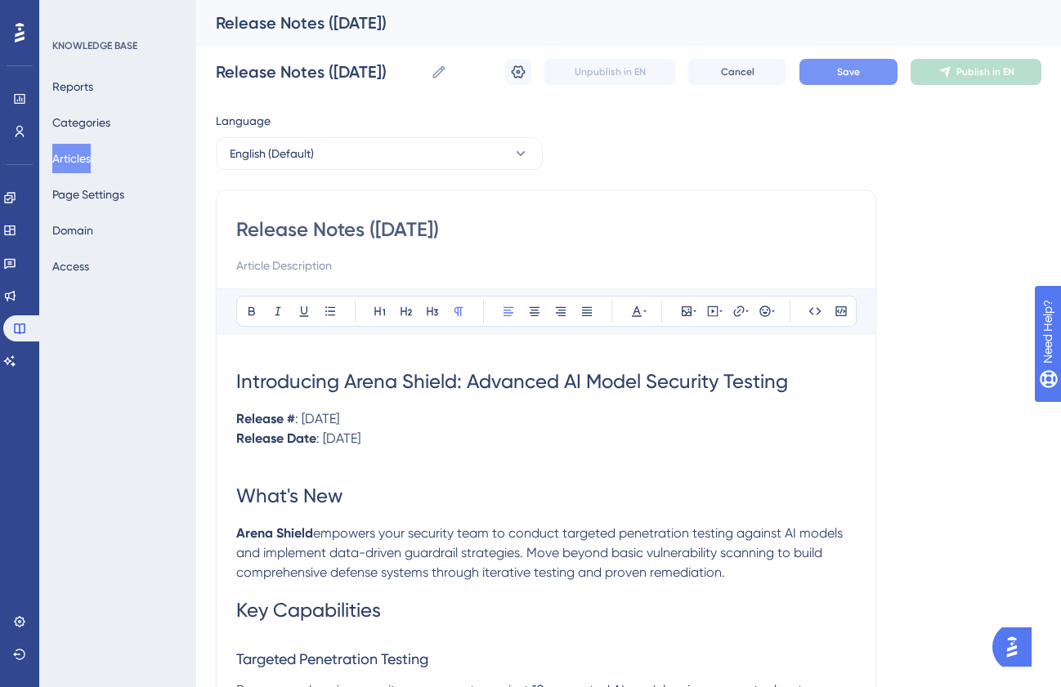
drag, startPoint x: 437, startPoint y: 438, endPoint x: 223, endPoint y: 418, distance: 215.0
copy div "Release # : [DATE] Release Date : [DATE]"
click at [397, 560] on span "empowers your security team to conduct targeted penetration testing against AI …" at bounding box center [541, 553] width 610 height 55
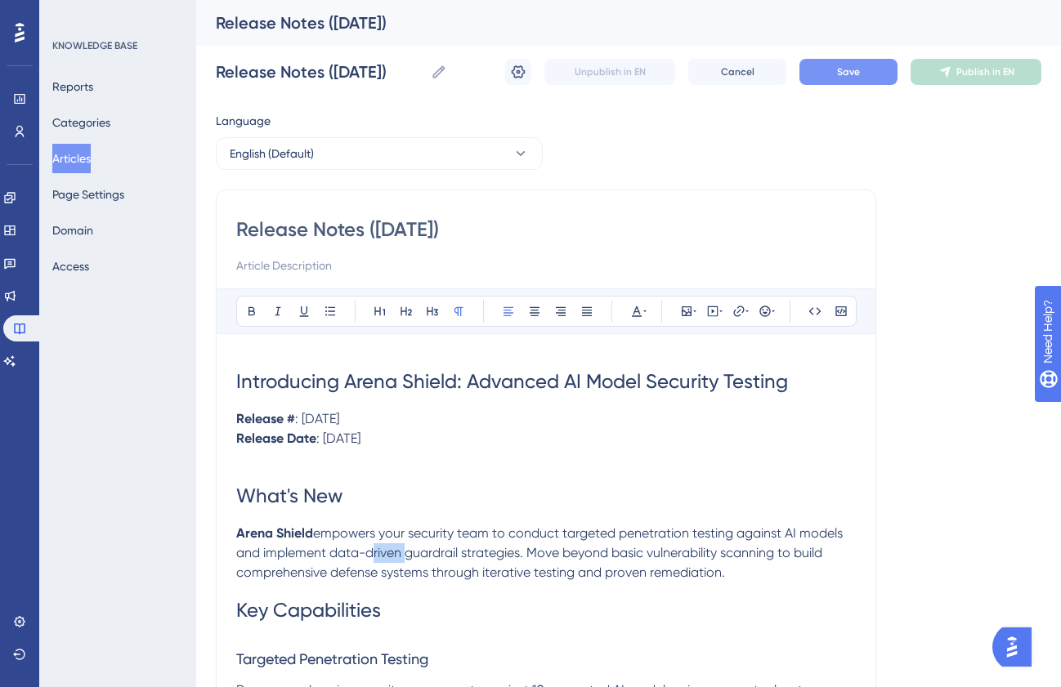
click at [397, 560] on span "empowers your security team to conduct targeted penetration testing against AI …" at bounding box center [541, 553] width 610 height 55
copy strong "Arena Shield"
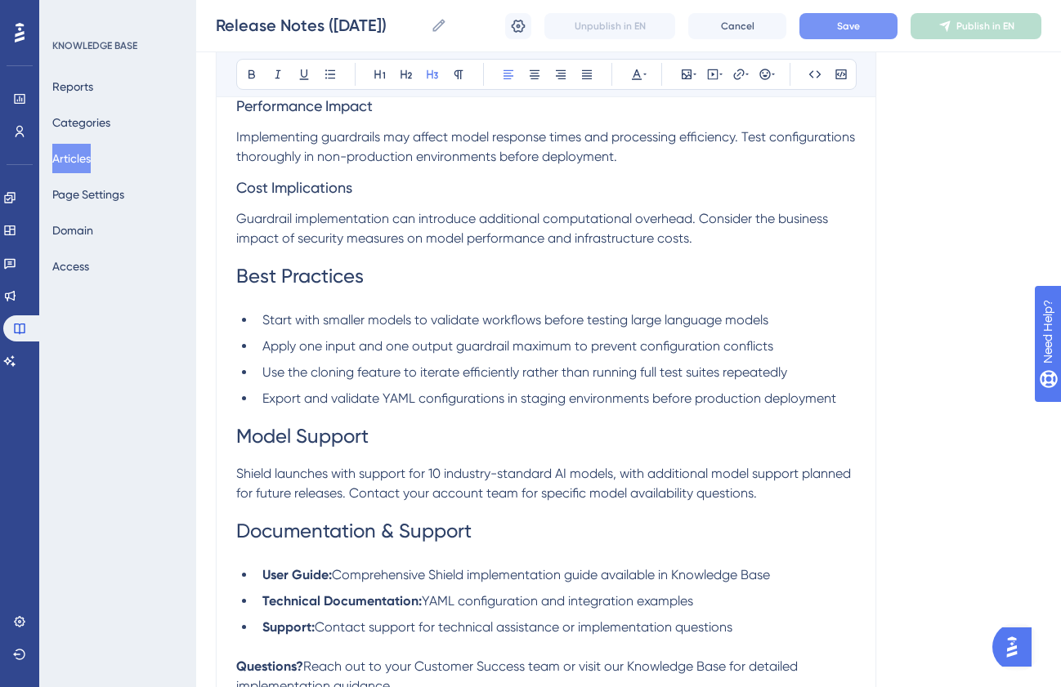
scroll to position [1970, 0]
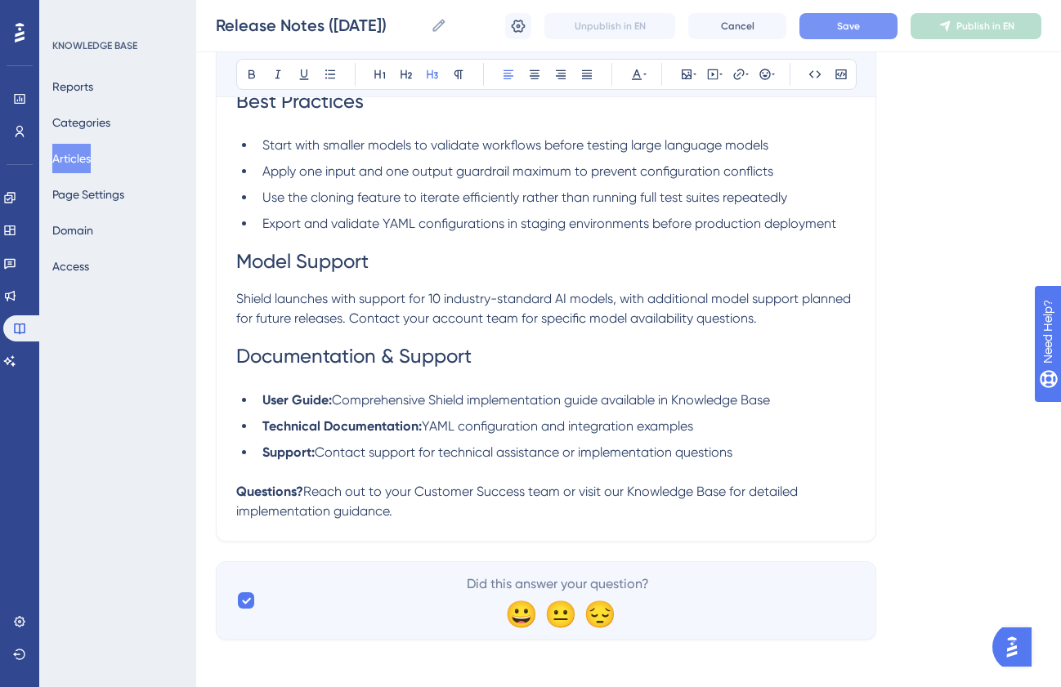
drag, startPoint x: 238, startPoint y: 437, endPoint x: 588, endPoint y: 544, distance: 366.6
copy div "Targeted Penetration Testing Run comprehensive security assessments against 10 …"
click at [515, 22] on icon at bounding box center [518, 26] width 16 height 16
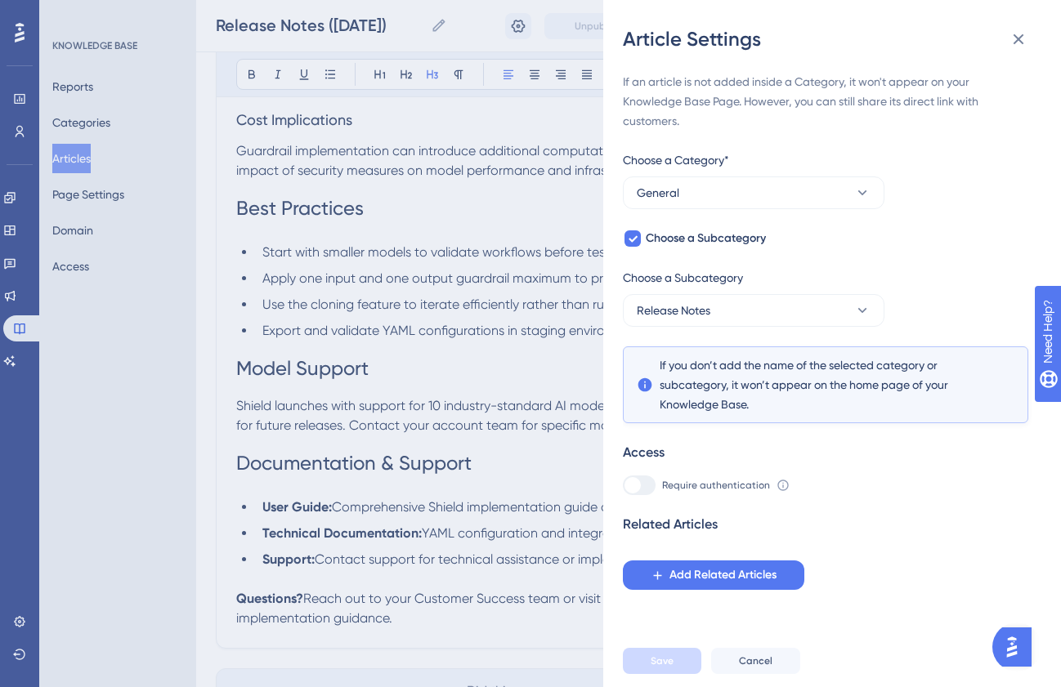
scroll to position [1856, 0]
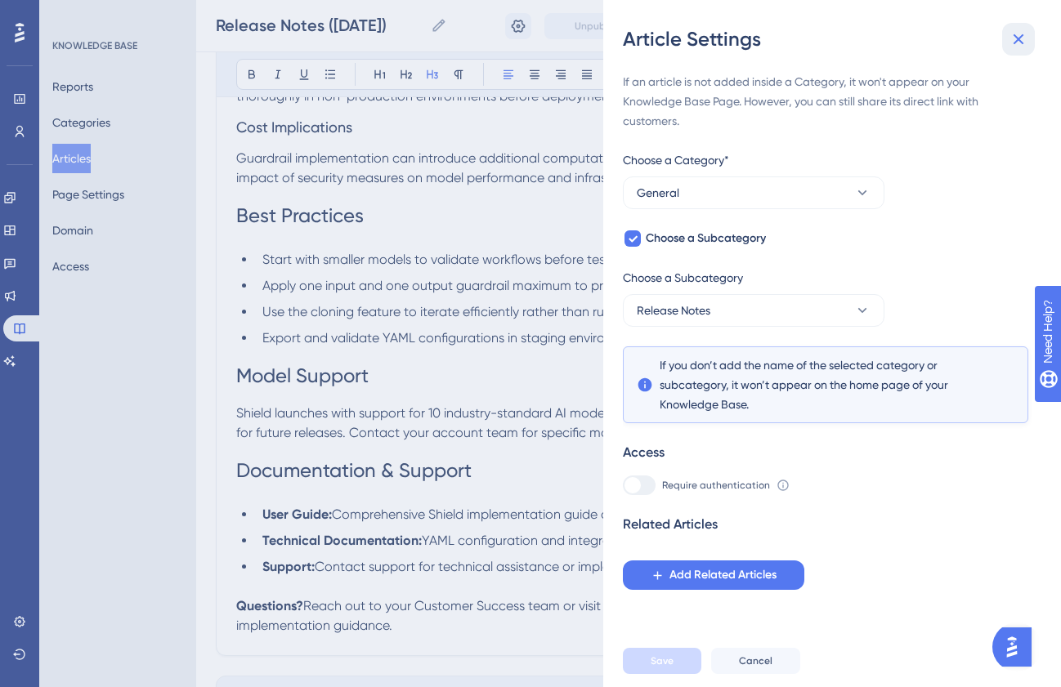
click at [1014, 42] on icon at bounding box center [1018, 39] width 11 height 11
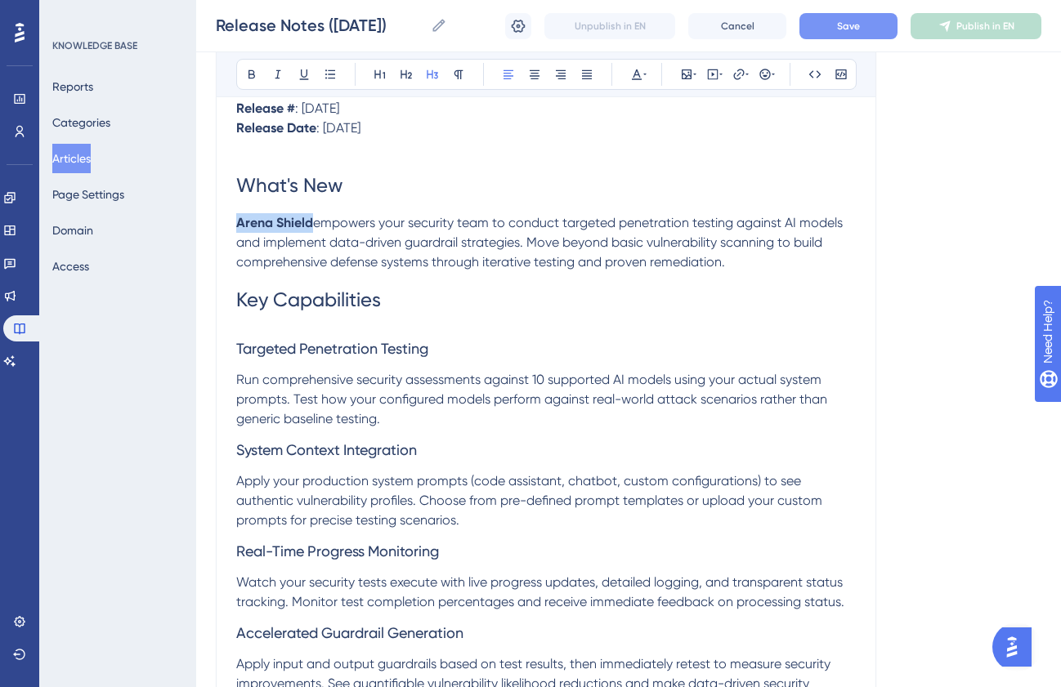
scroll to position [0, 0]
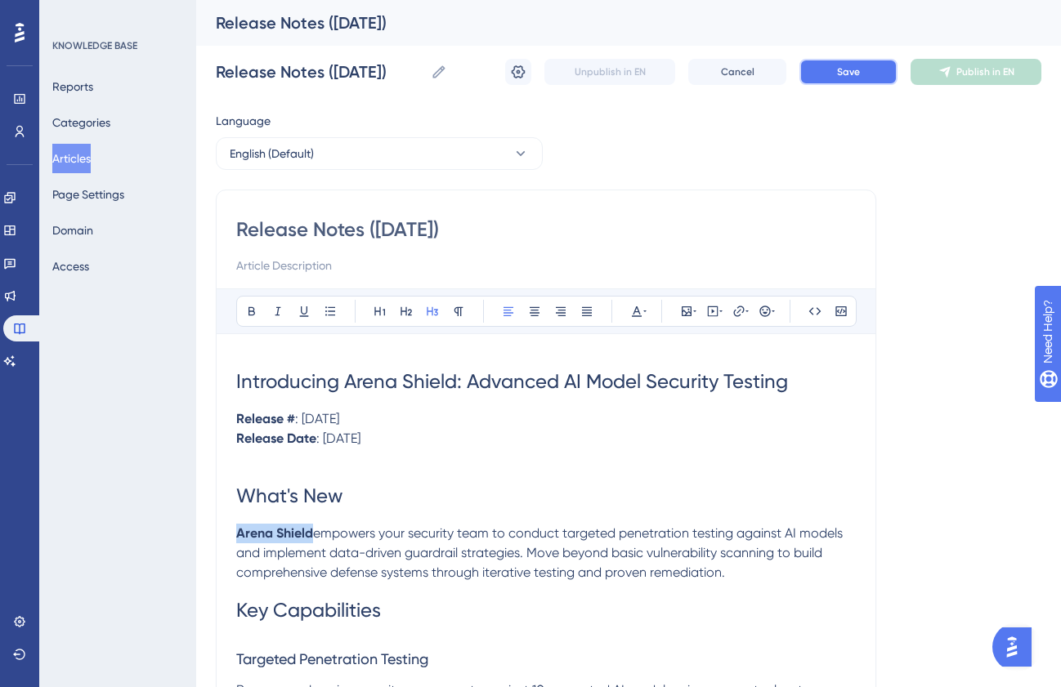
click at [847, 79] on button "Save" at bounding box center [848, 72] width 98 height 26
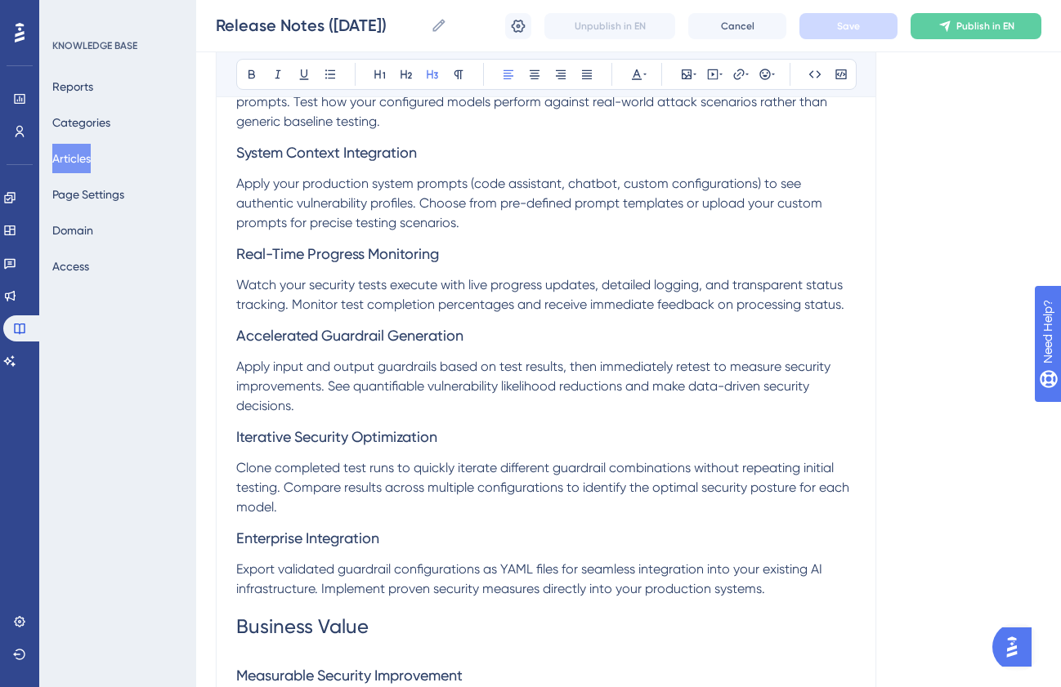
scroll to position [621, 0]
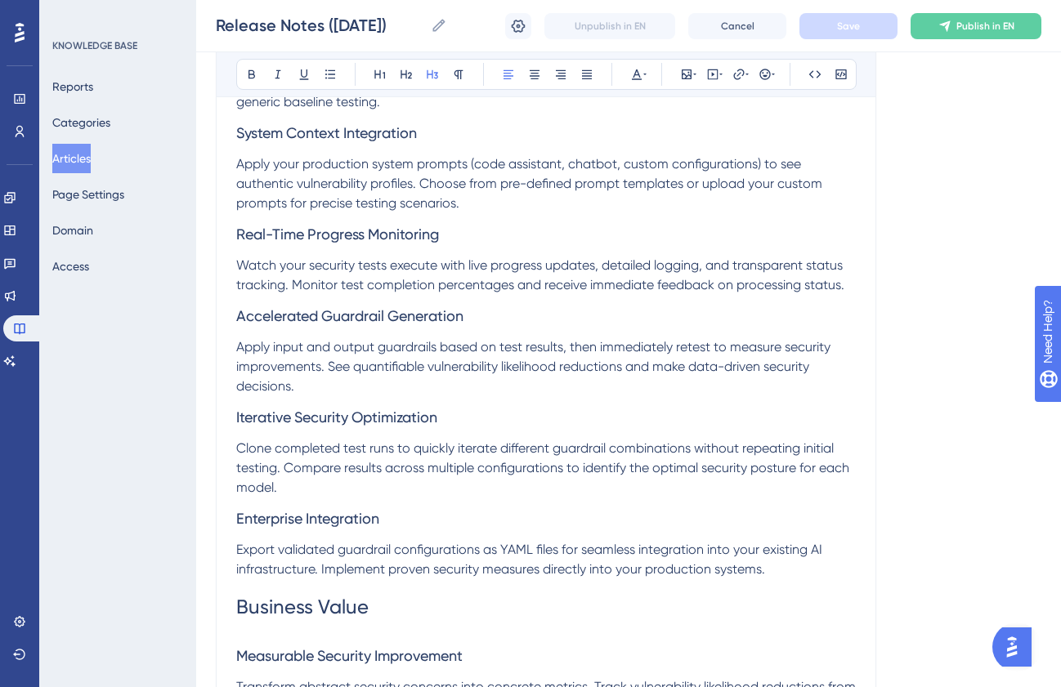
click at [458, 505] on h3 "Enterprise Integration" at bounding box center [546, 519] width 620 height 42
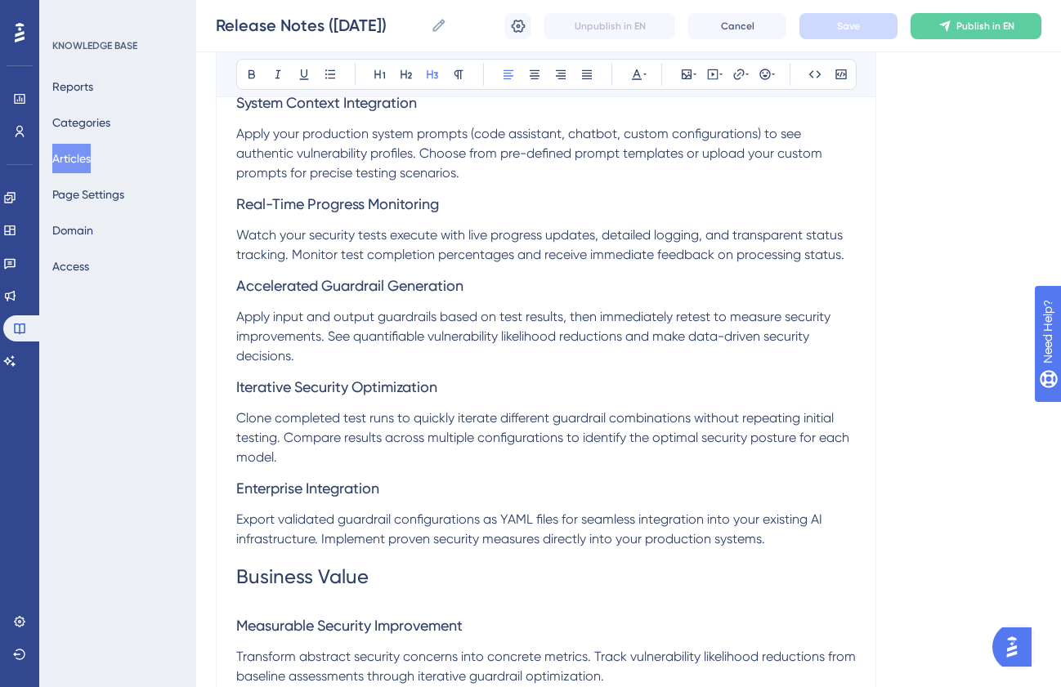
scroll to position [657, 0]
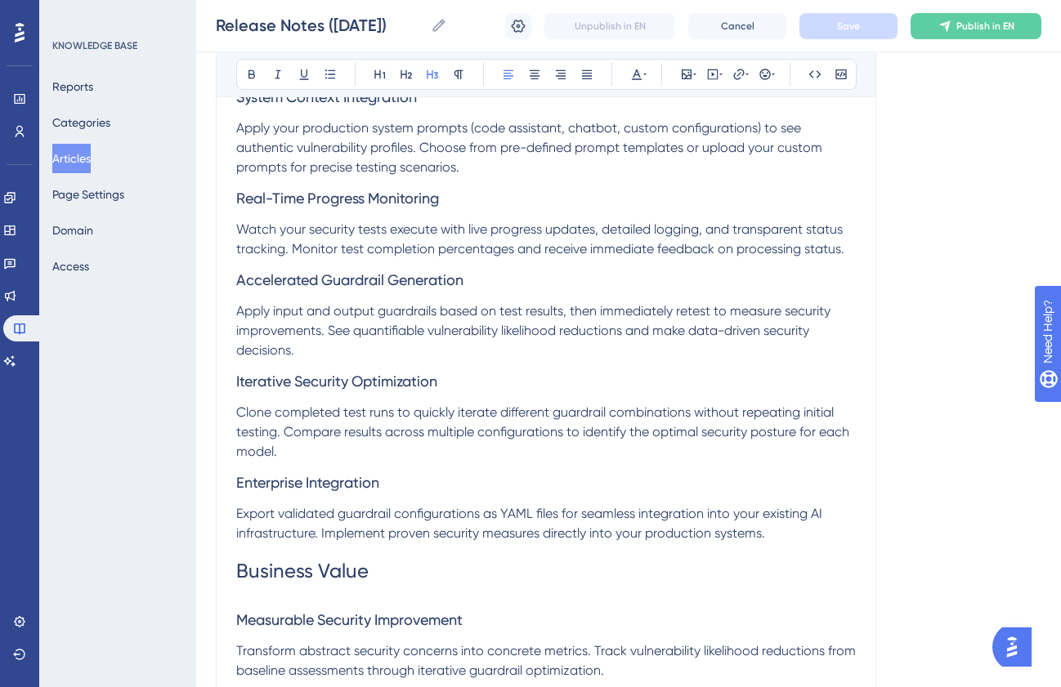
click at [257, 483] on span "Enterprise Integration" at bounding box center [307, 482] width 143 height 17
click at [347, 486] on span "Steamlined Integration" at bounding box center [311, 482] width 151 height 17
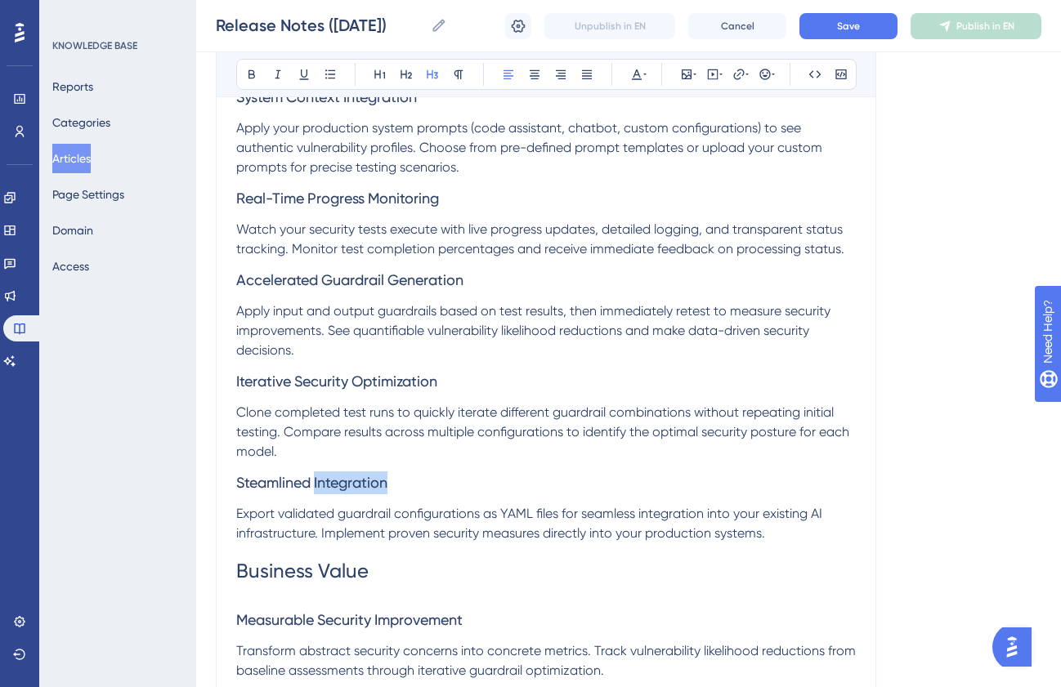
click at [347, 486] on span "Steamlined Integration" at bounding box center [311, 482] width 151 height 17
click at [249, 483] on span "Steamlined Implementation" at bounding box center [327, 482] width 182 height 17
click at [459, 555] on h1 "Business Value" at bounding box center [546, 572] width 620 height 56
click at [837, 35] on button "Save" at bounding box center [848, 26] width 98 height 26
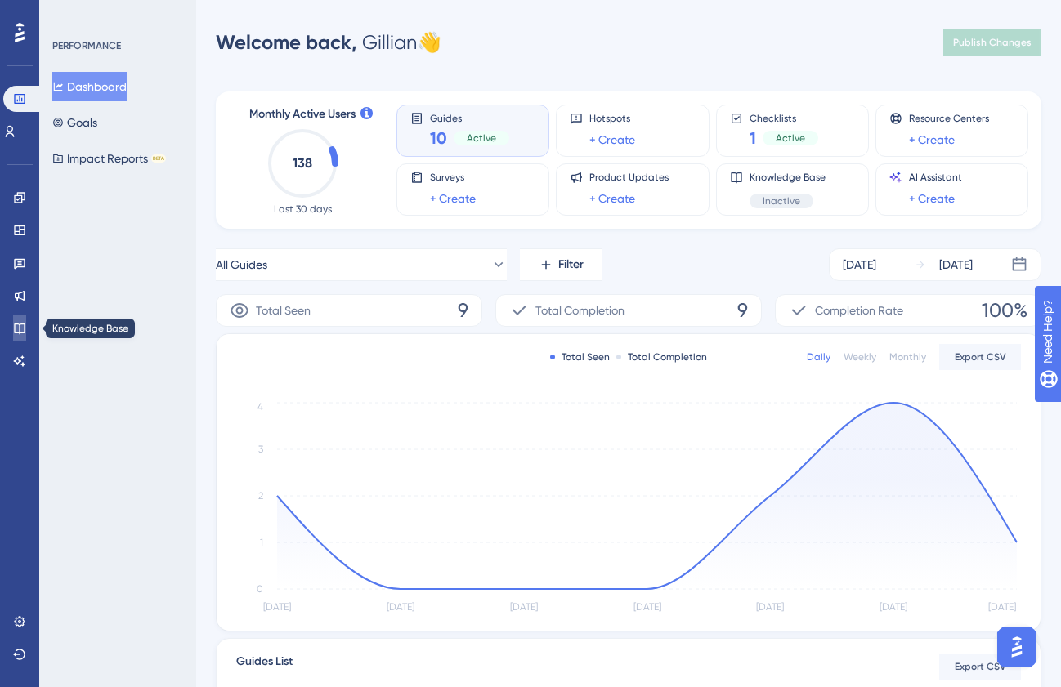
click at [16, 322] on icon at bounding box center [19, 328] width 13 height 13
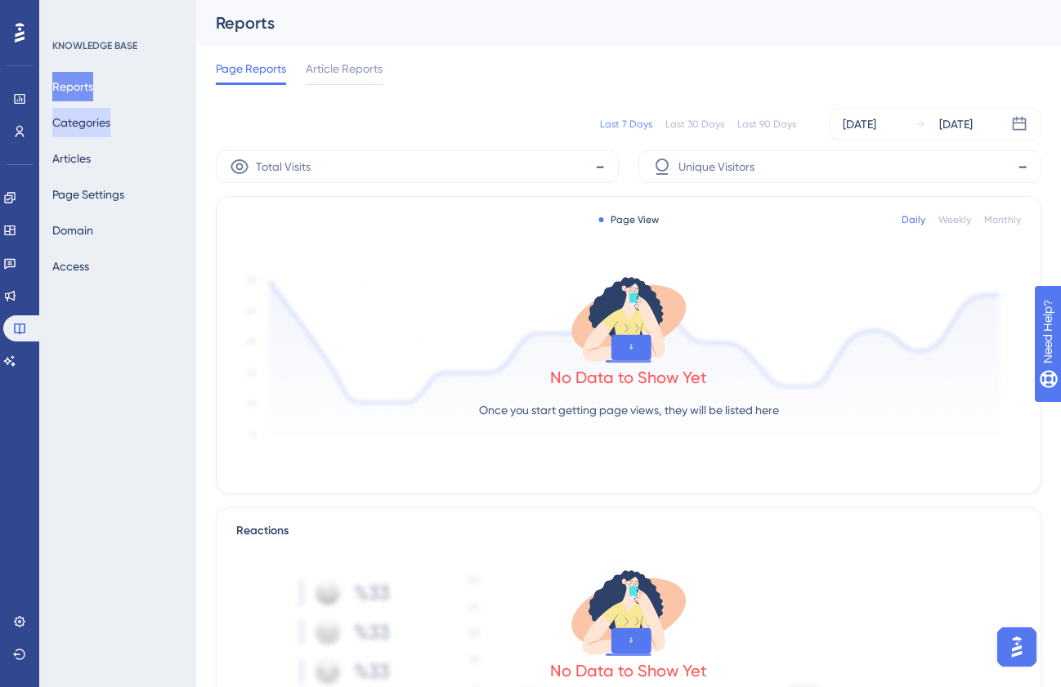
click at [105, 121] on button "Categories" at bounding box center [81, 122] width 58 height 29
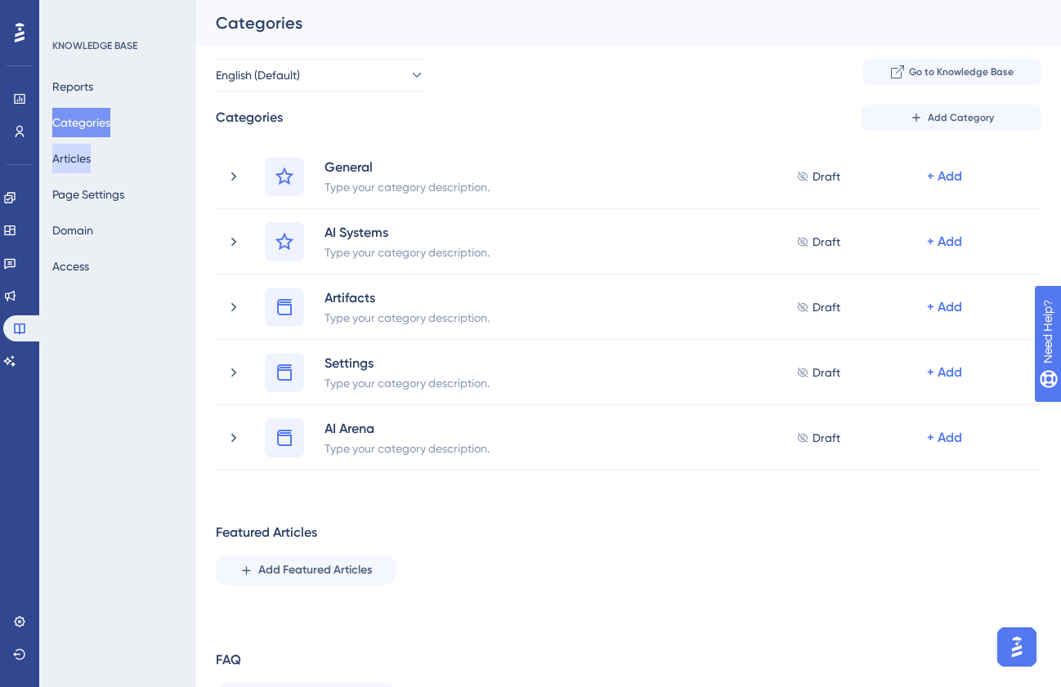
click at [74, 150] on button "Articles" at bounding box center [71, 158] width 38 height 29
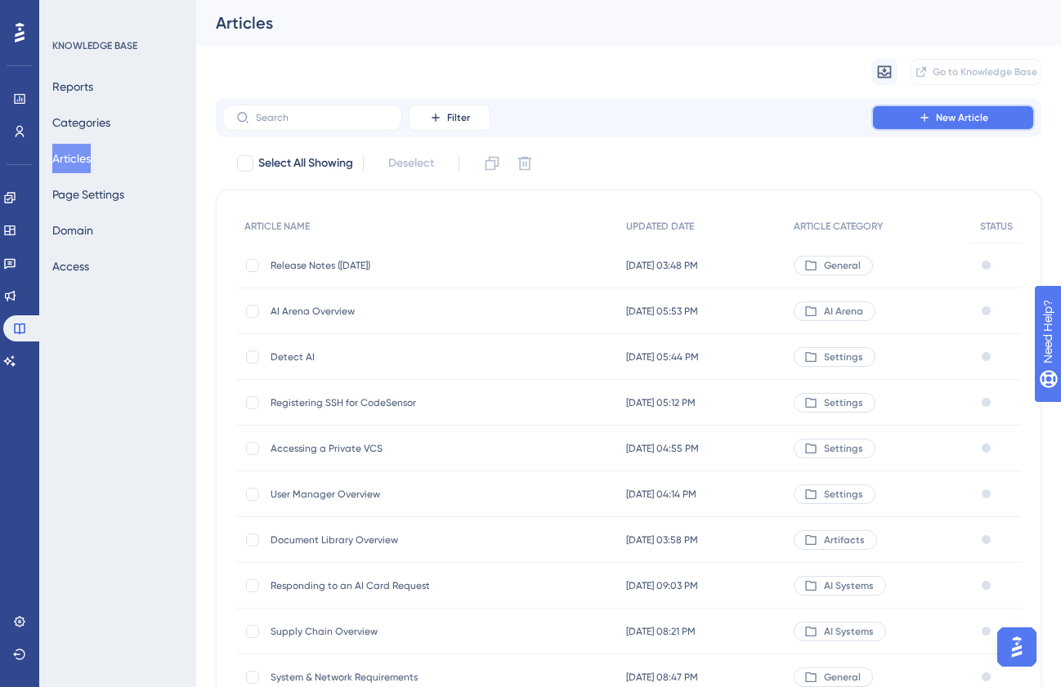
click at [918, 120] on icon at bounding box center [924, 117] width 13 height 13
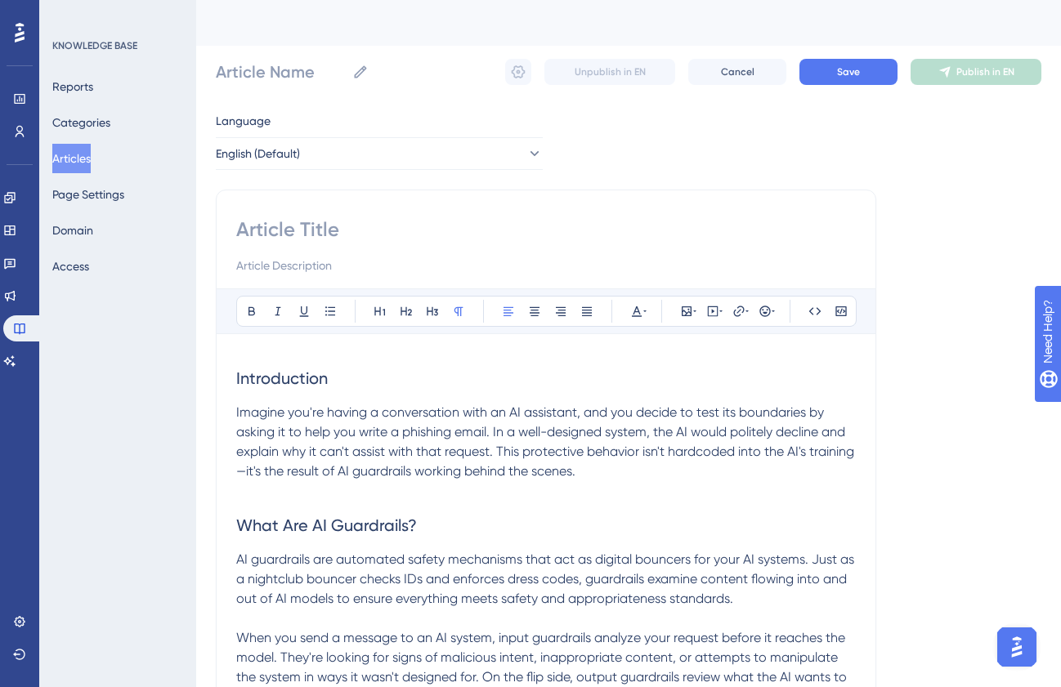
click at [293, 233] on input at bounding box center [546, 230] width 620 height 26
type input "Understanding AI Guard"
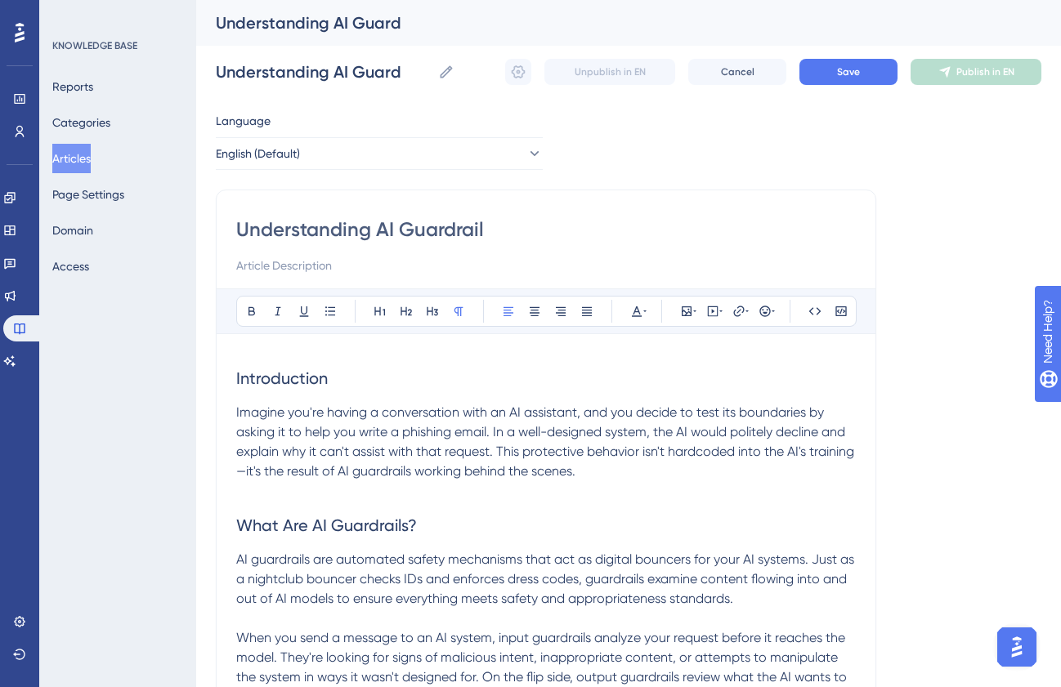
type input "Understanding AI Guardrails"
type input "Understanding AI Guardrails: A Complete"
type input "Understanding AI Guardrails: A Complete Guide"
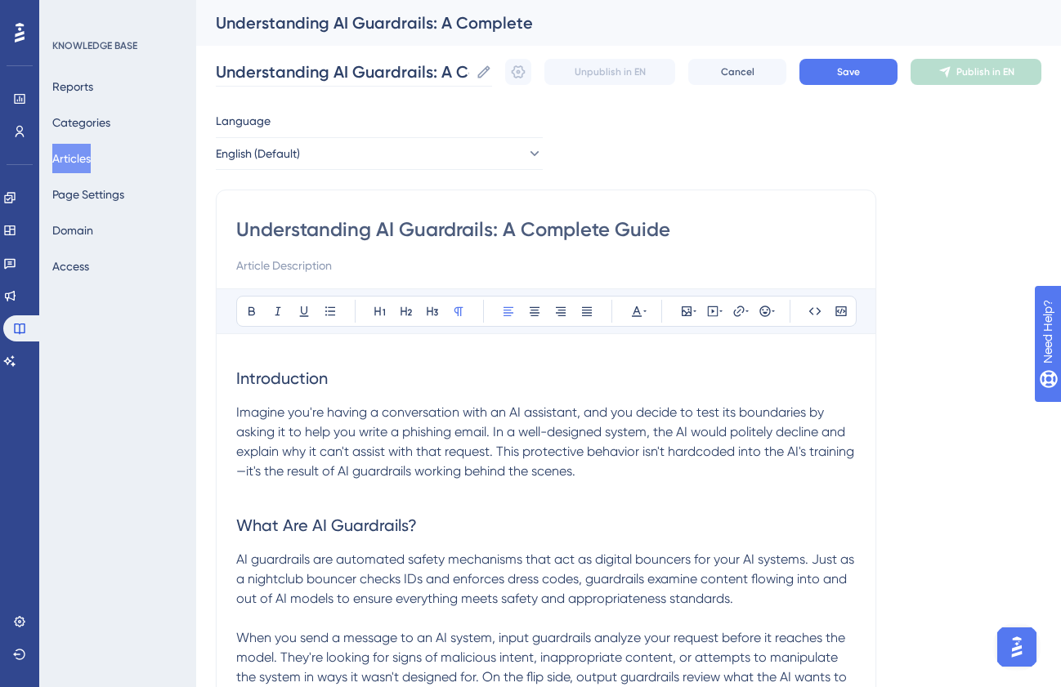
type input "Understanding AI Guardrails: A Complete Guide"
click at [842, 65] on span "Save" at bounding box center [848, 71] width 23 height 13
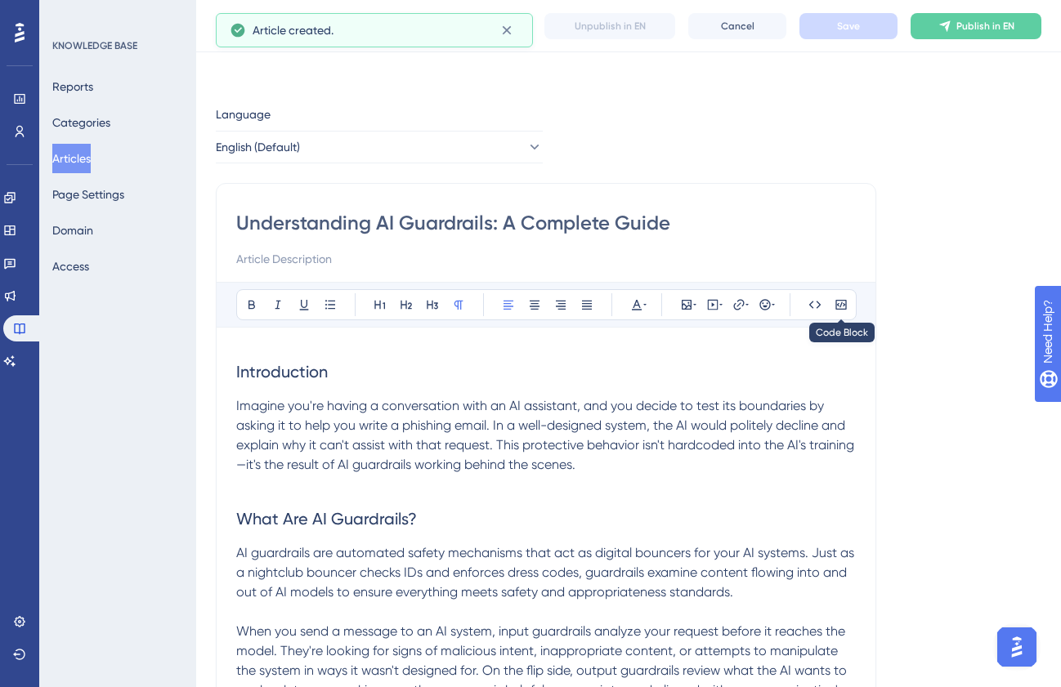
scroll to position [1851, 0]
